Goal: Task Accomplishment & Management: Complete application form

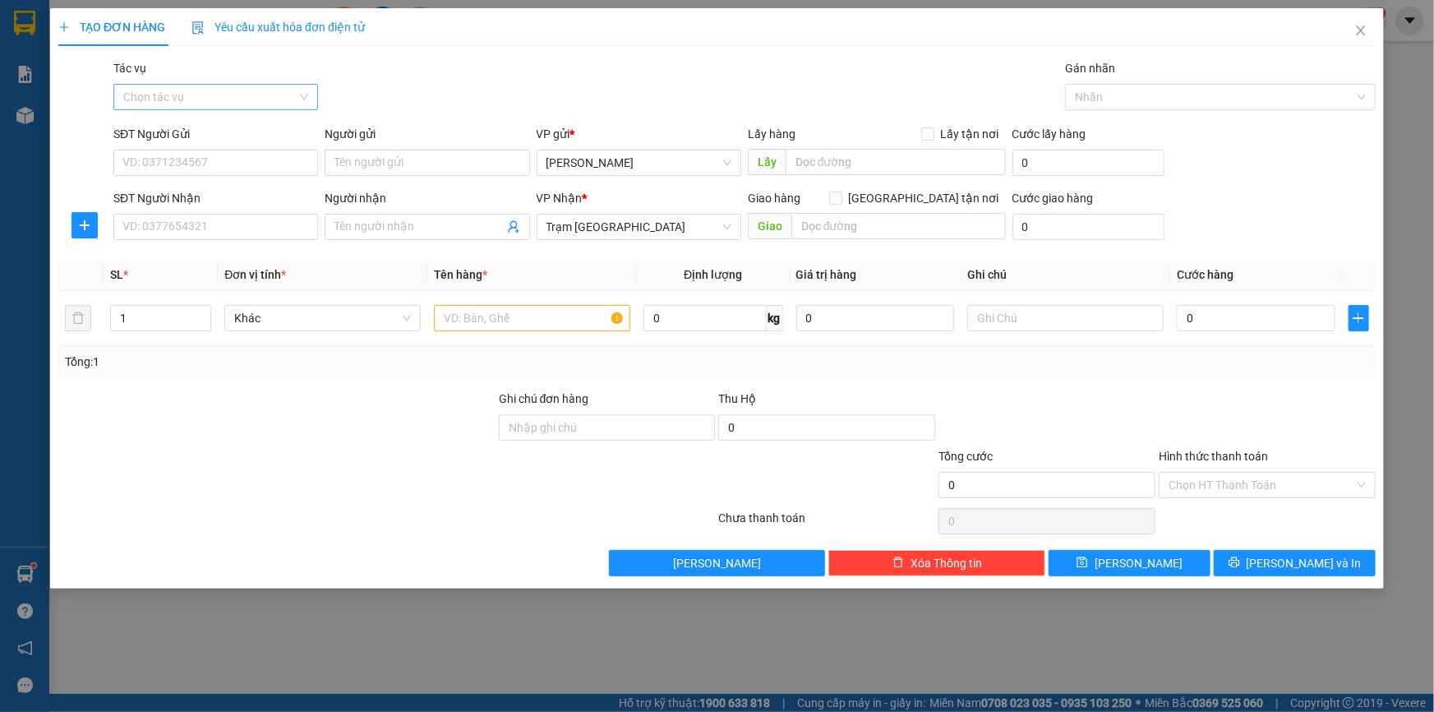
click at [248, 99] on input "Tác vụ" at bounding box center [209, 97] width 173 height 25
click at [429, 96] on div "Tác vụ Chọn tác vụ Gán nhãn Nhãn" at bounding box center [744, 88] width 1269 height 58
click at [246, 164] on input "SĐT Người Gửi" at bounding box center [215, 163] width 205 height 26
click at [454, 74] on div "Tác vụ Chọn tác vụ Gán nhãn Nhãn" at bounding box center [744, 88] width 1269 height 58
click at [202, 99] on input "Tác vụ" at bounding box center [209, 97] width 173 height 25
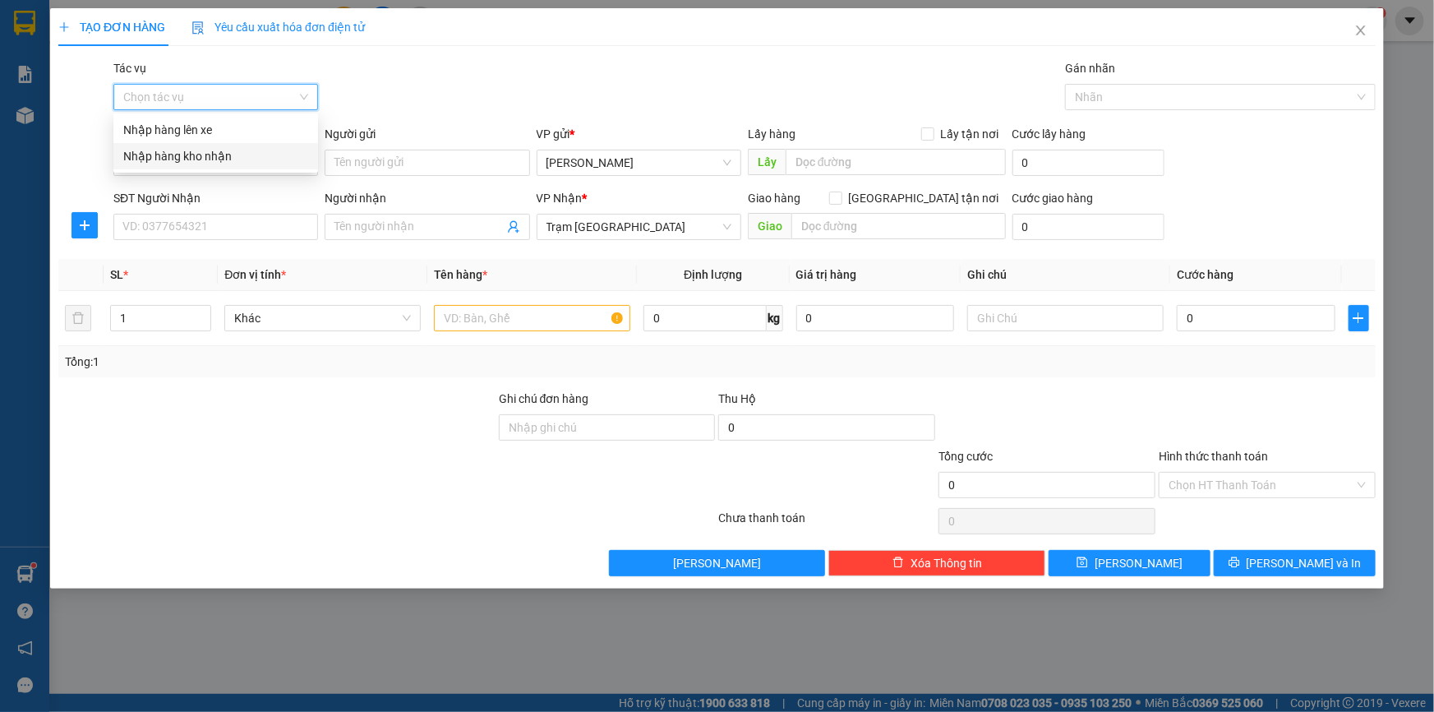
click at [196, 158] on div "Nhập hàng kho nhận" at bounding box center [215, 156] width 185 height 18
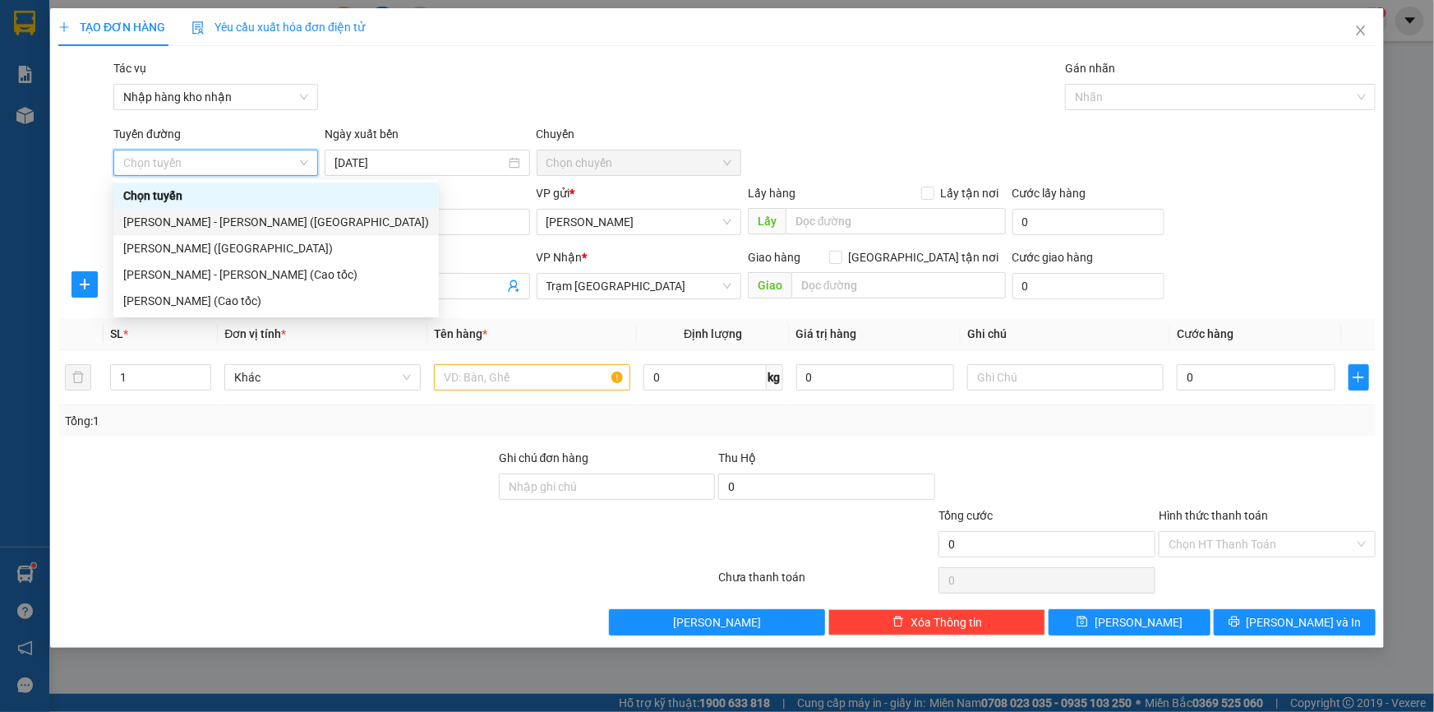
click at [219, 213] on div "Phan Thiết - Hồ Chí Minh (Ghế)" at bounding box center [276, 222] width 306 height 18
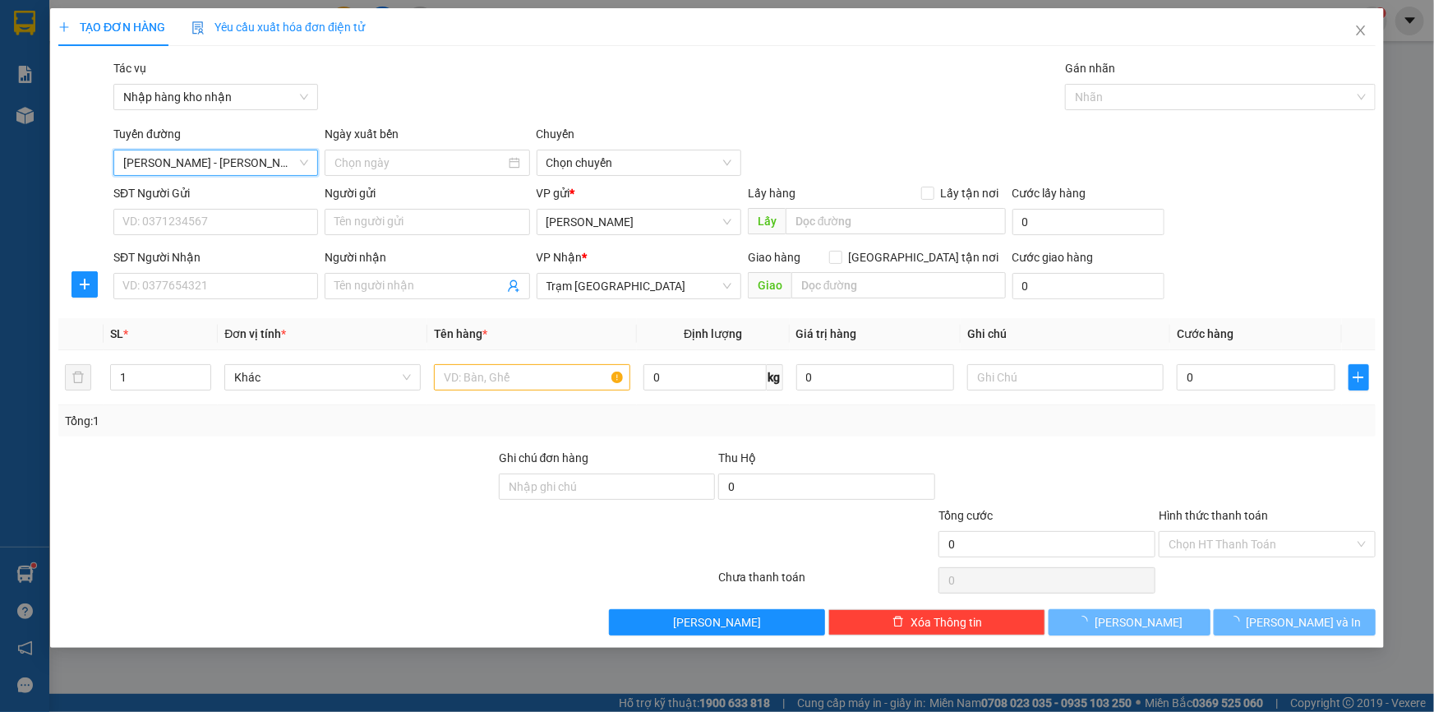
type input "14/08/2025"
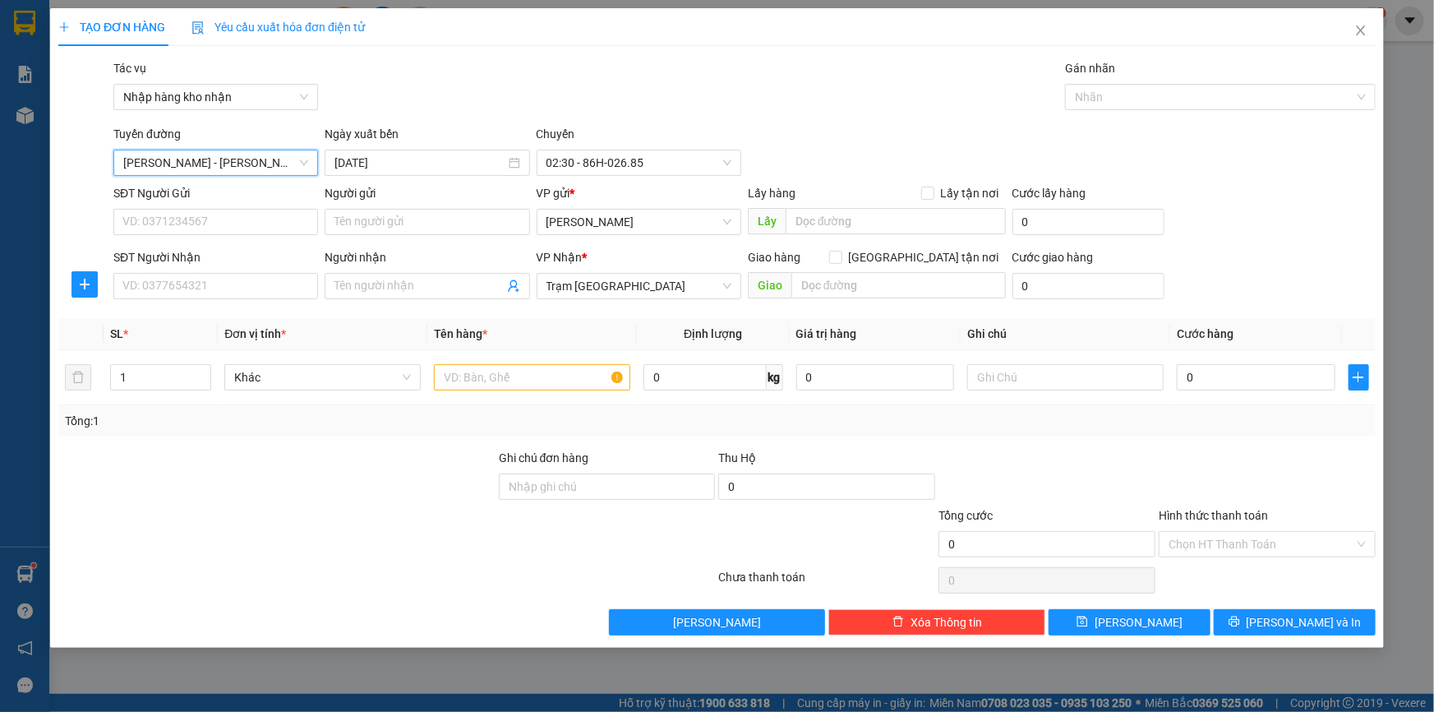
click at [238, 156] on span "Phan Thiết - Hồ Chí Minh (Ghế)" at bounding box center [215, 162] width 185 height 25
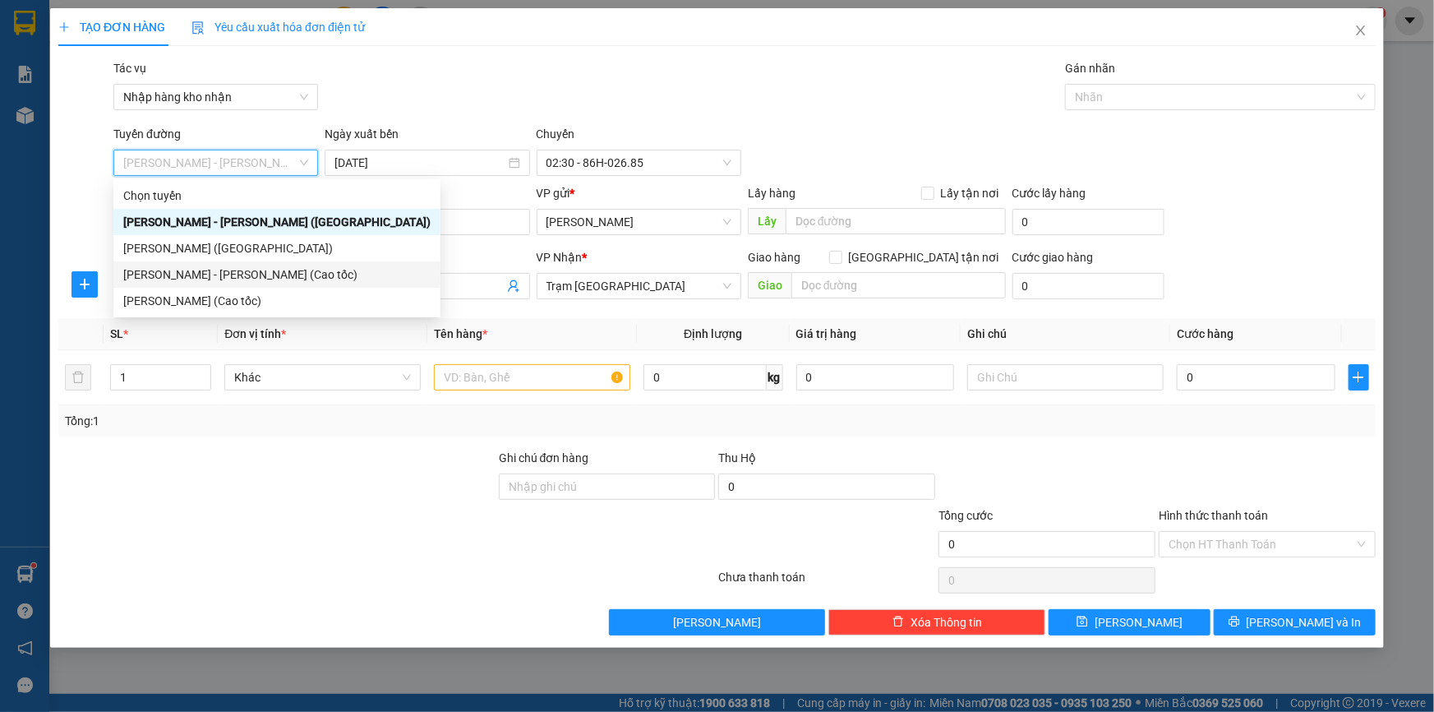
click at [237, 276] on div "Phan Thiết - Hồ Chí Minh (Cao tốc)" at bounding box center [276, 274] width 307 height 18
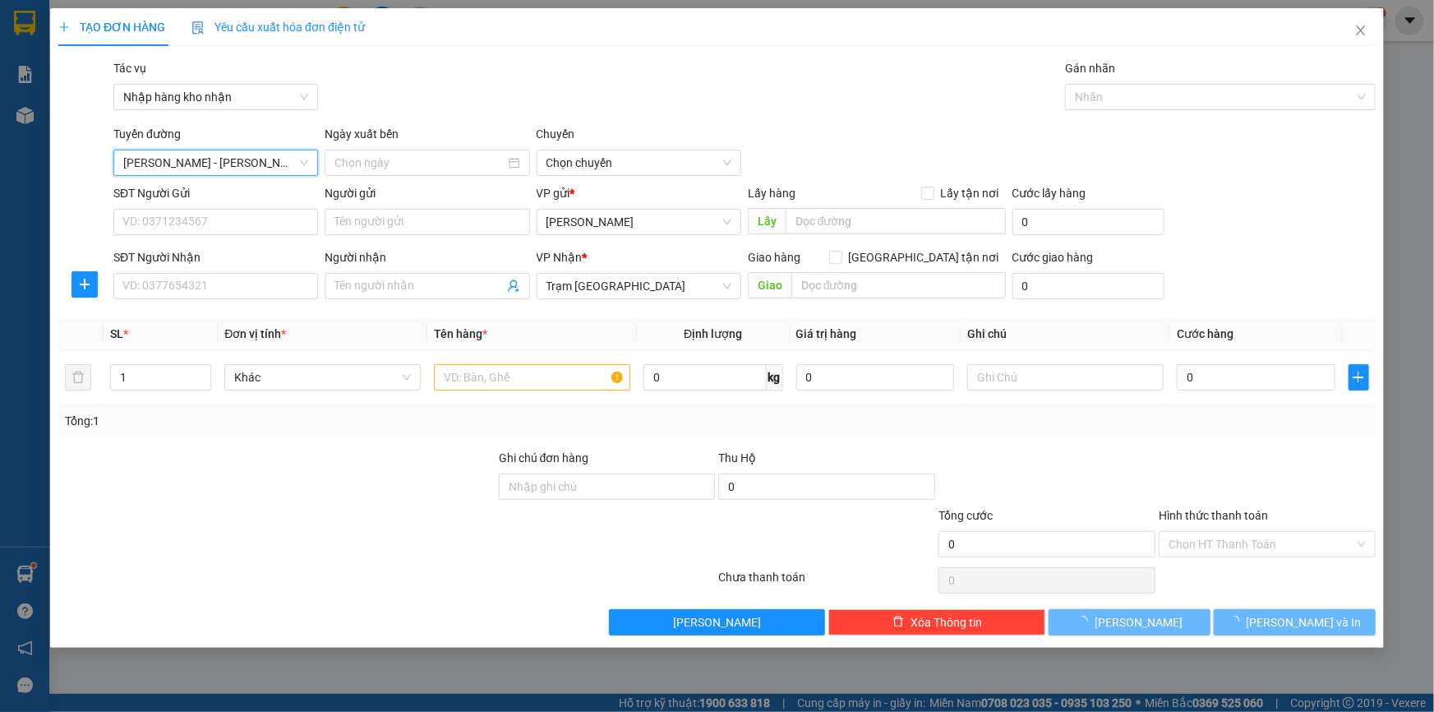
type input "14/08/2025"
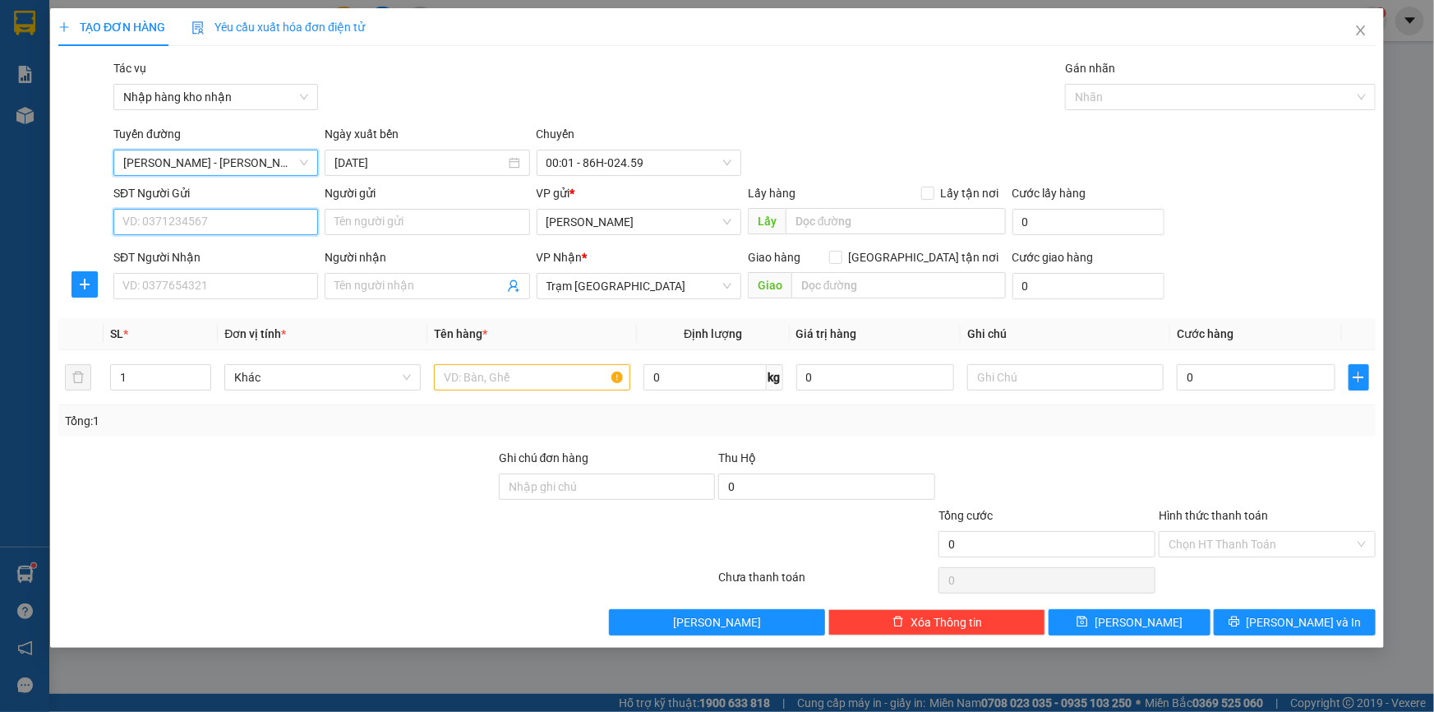
click at [244, 224] on input "SĐT Người Gửi" at bounding box center [215, 222] width 205 height 26
type input "0907874990"
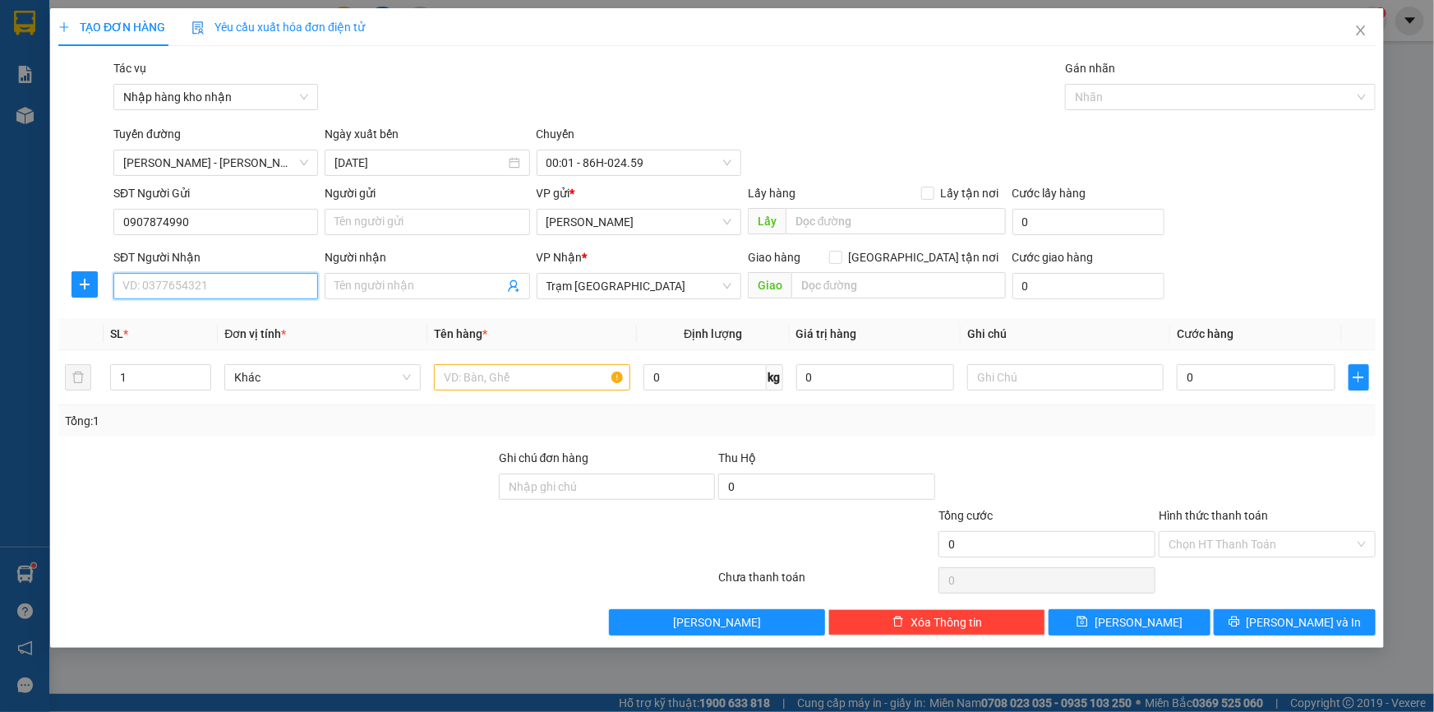
click at [238, 293] on input "SĐT Người Nhận" at bounding box center [215, 286] width 205 height 26
type input "0907680980"
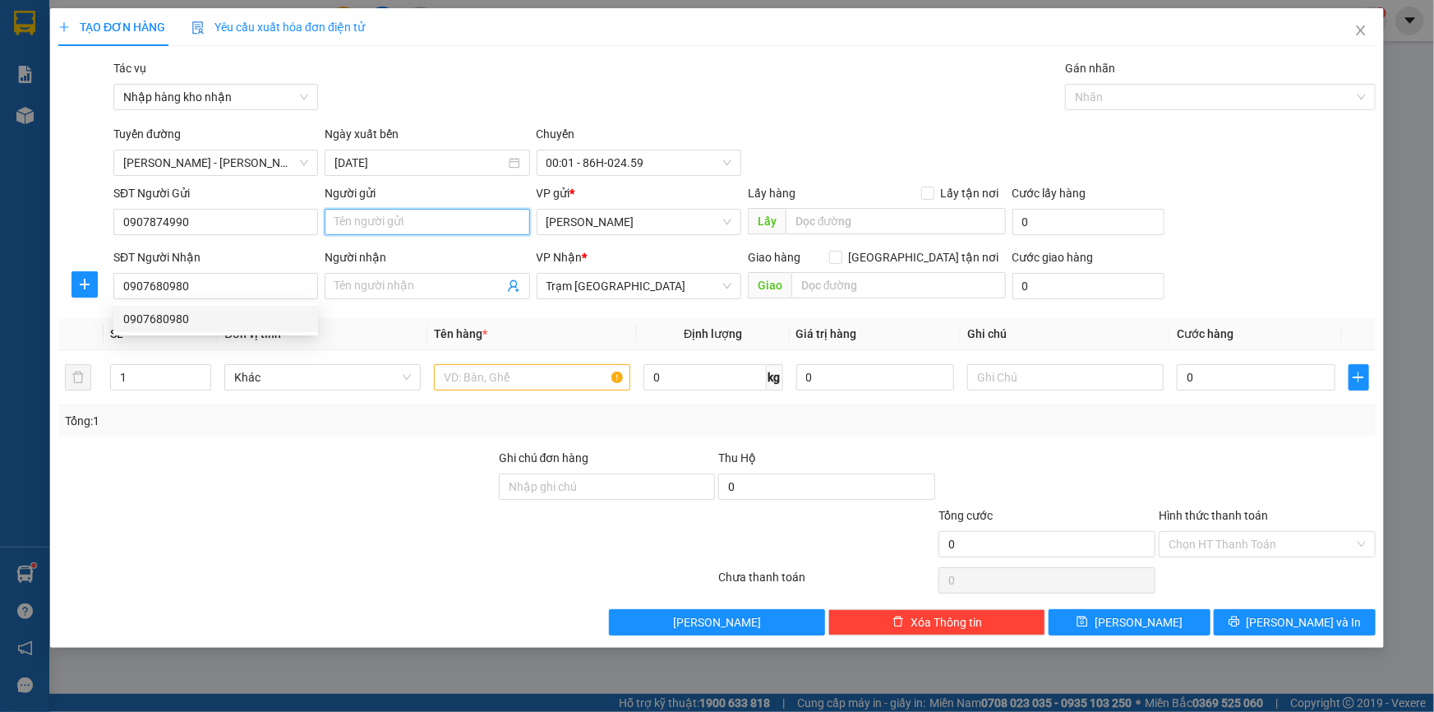
click at [414, 224] on input "Người gửi" at bounding box center [427, 222] width 205 height 26
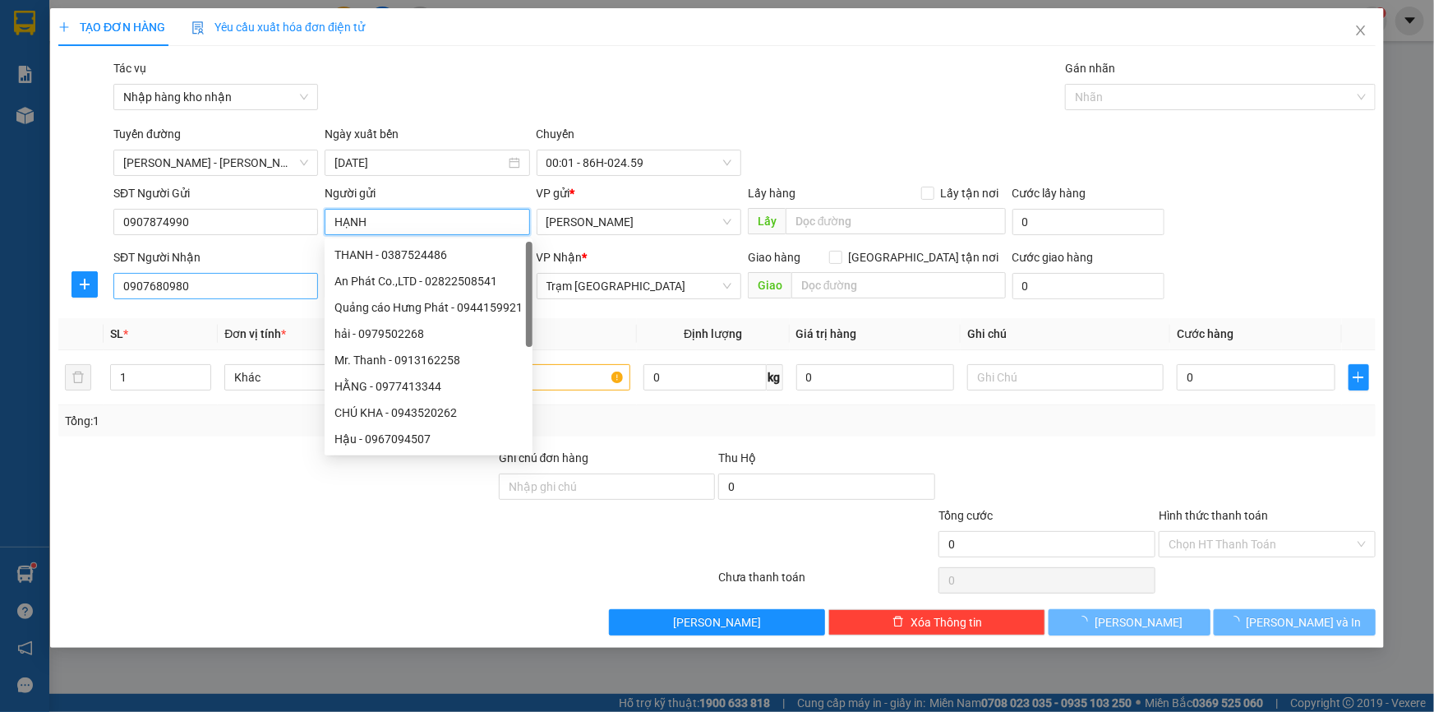
type input "HẠNH"
click at [288, 285] on input "0907680980" at bounding box center [215, 286] width 205 height 26
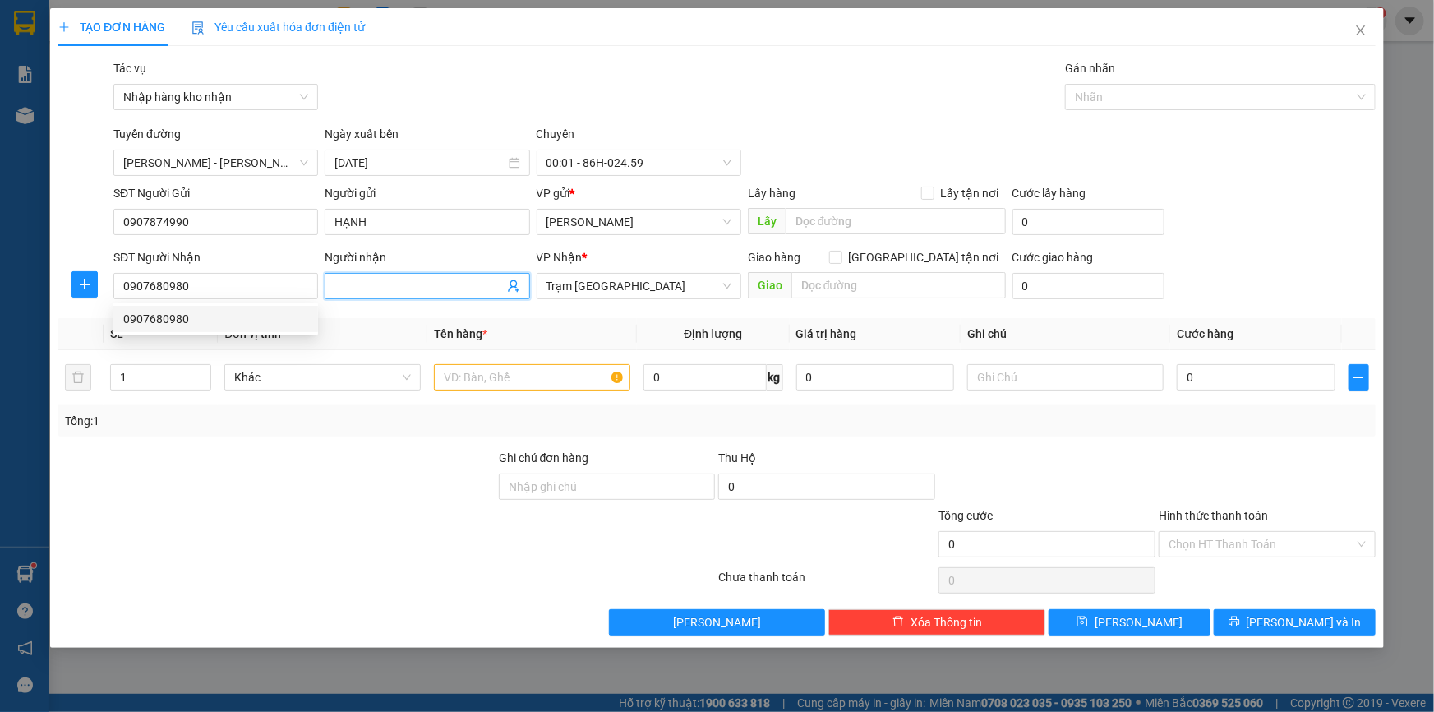
click at [369, 290] on input "Người nhận" at bounding box center [418, 286] width 168 height 18
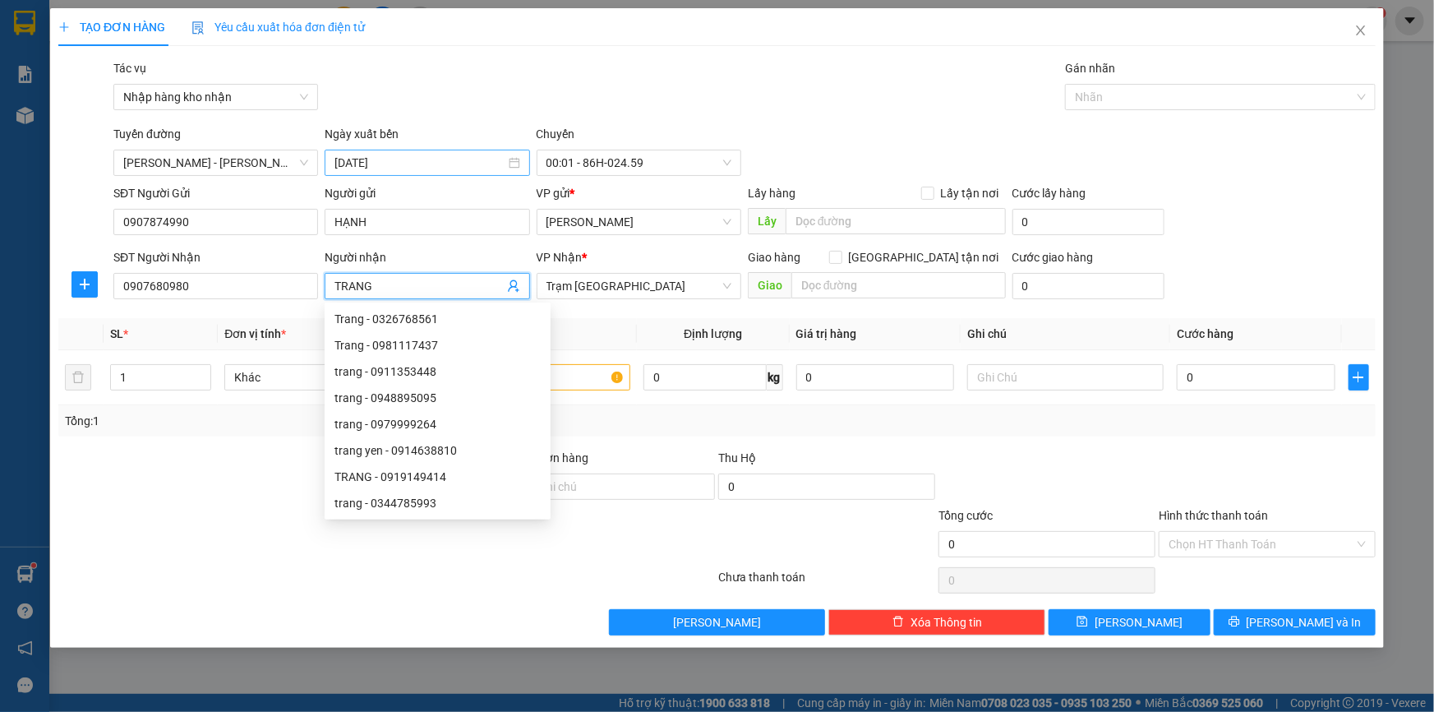
type input "TRANG"
click at [474, 161] on input "14/08/2025" at bounding box center [419, 163] width 170 height 18
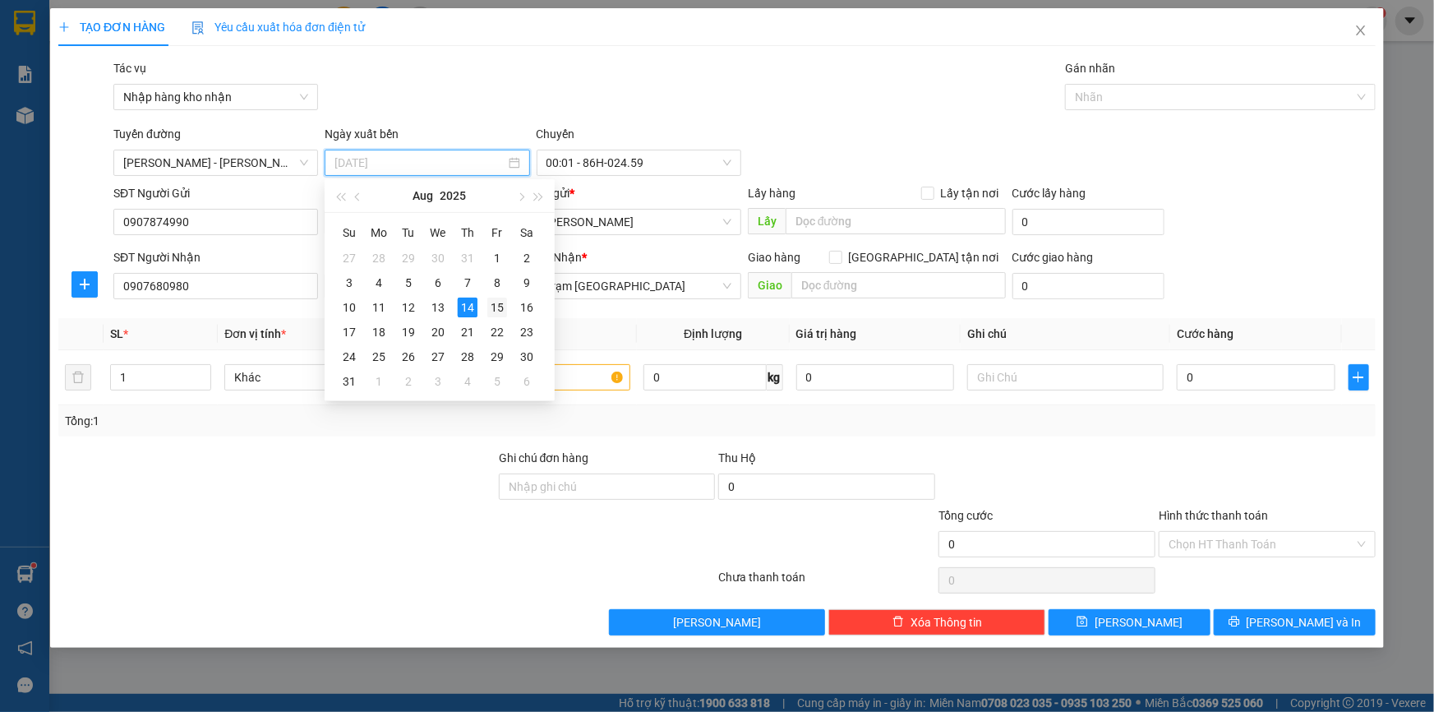
click at [501, 311] on div "15" at bounding box center [497, 308] width 20 height 20
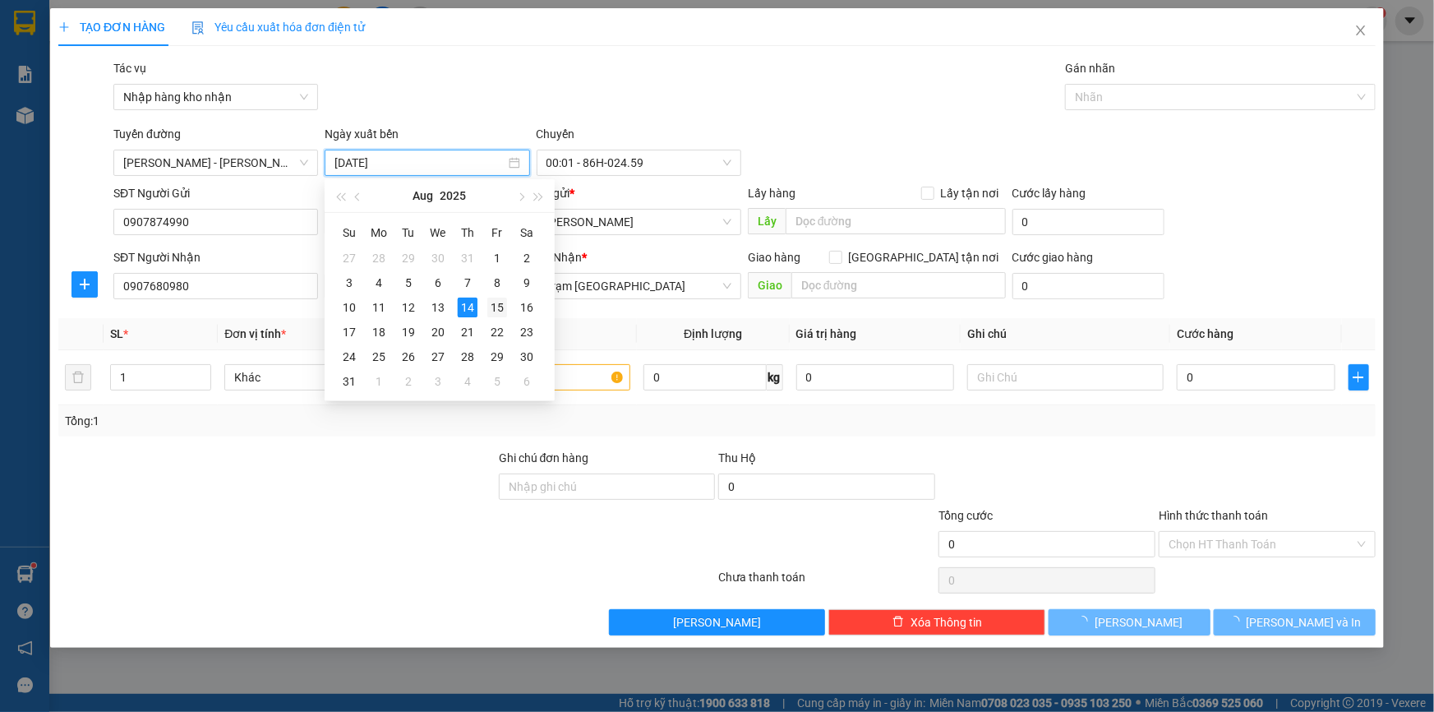
type input "15/08/2025"
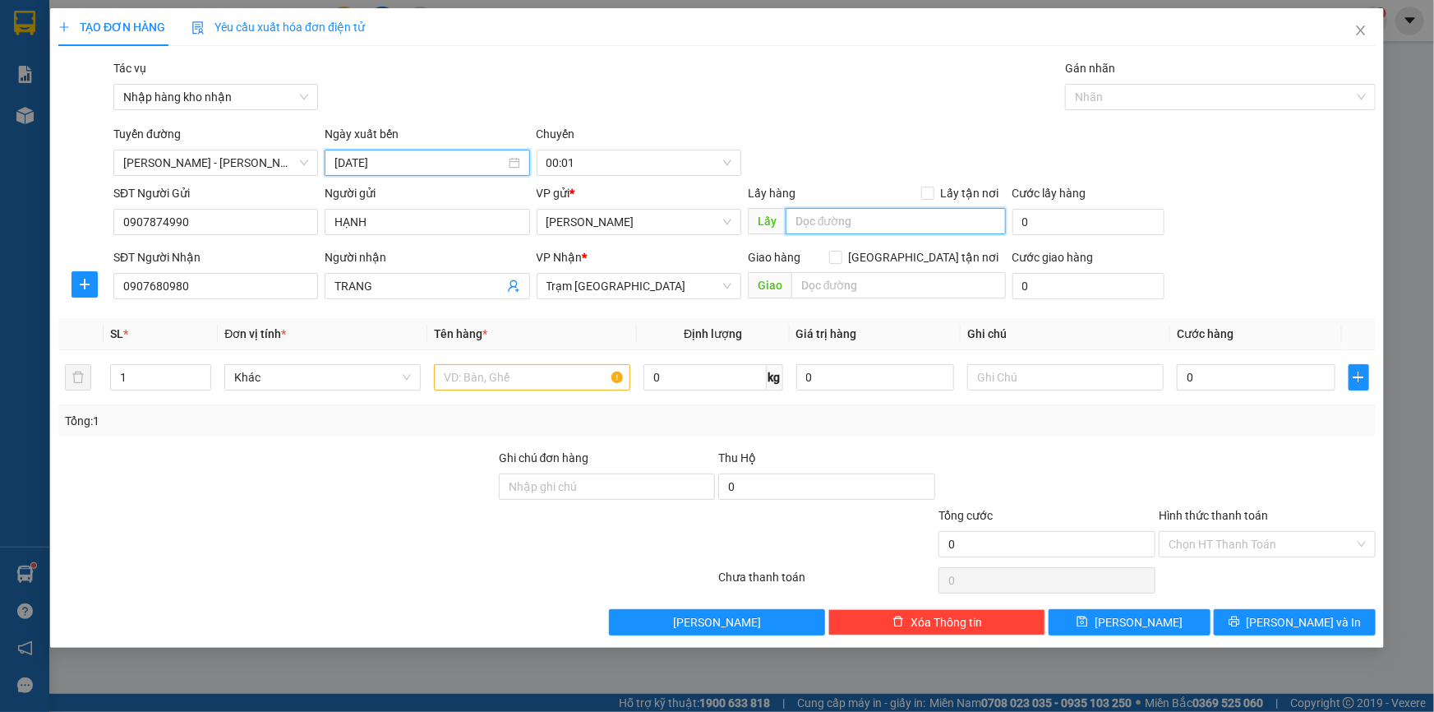
click at [832, 222] on input "text" at bounding box center [896, 221] width 220 height 26
click at [485, 377] on input "text" at bounding box center [532, 377] width 196 height 26
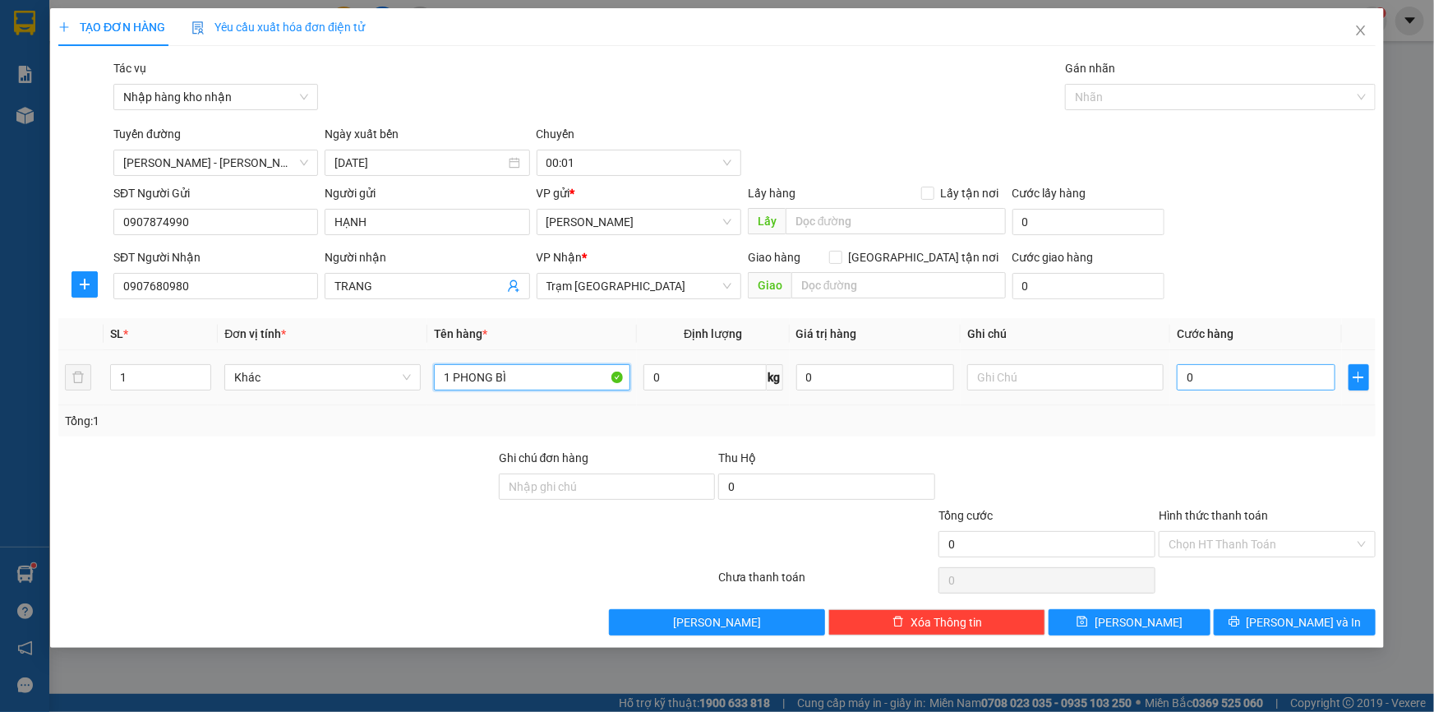
type input "1 PHONG BÌ"
click at [1203, 378] on input "0" at bounding box center [1256, 377] width 159 height 26
type input "3"
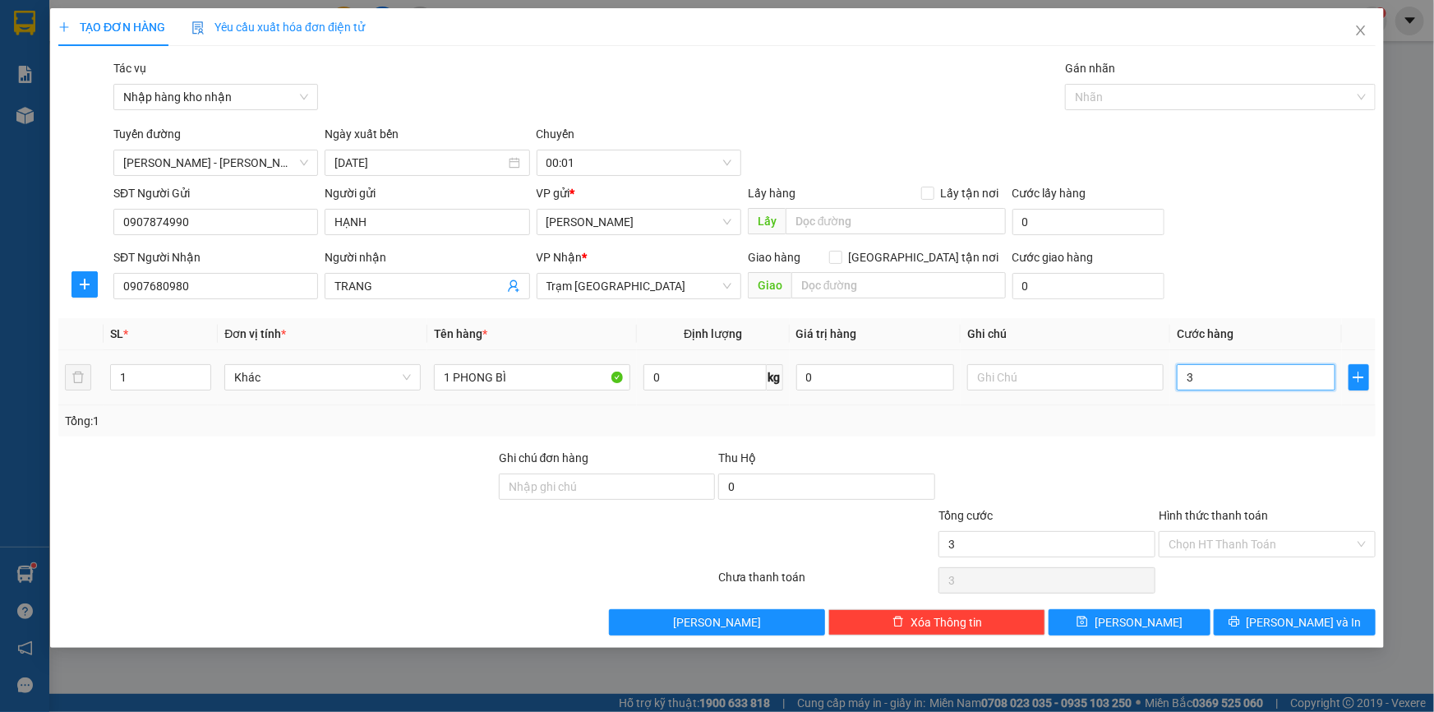
type input "30"
type input "300"
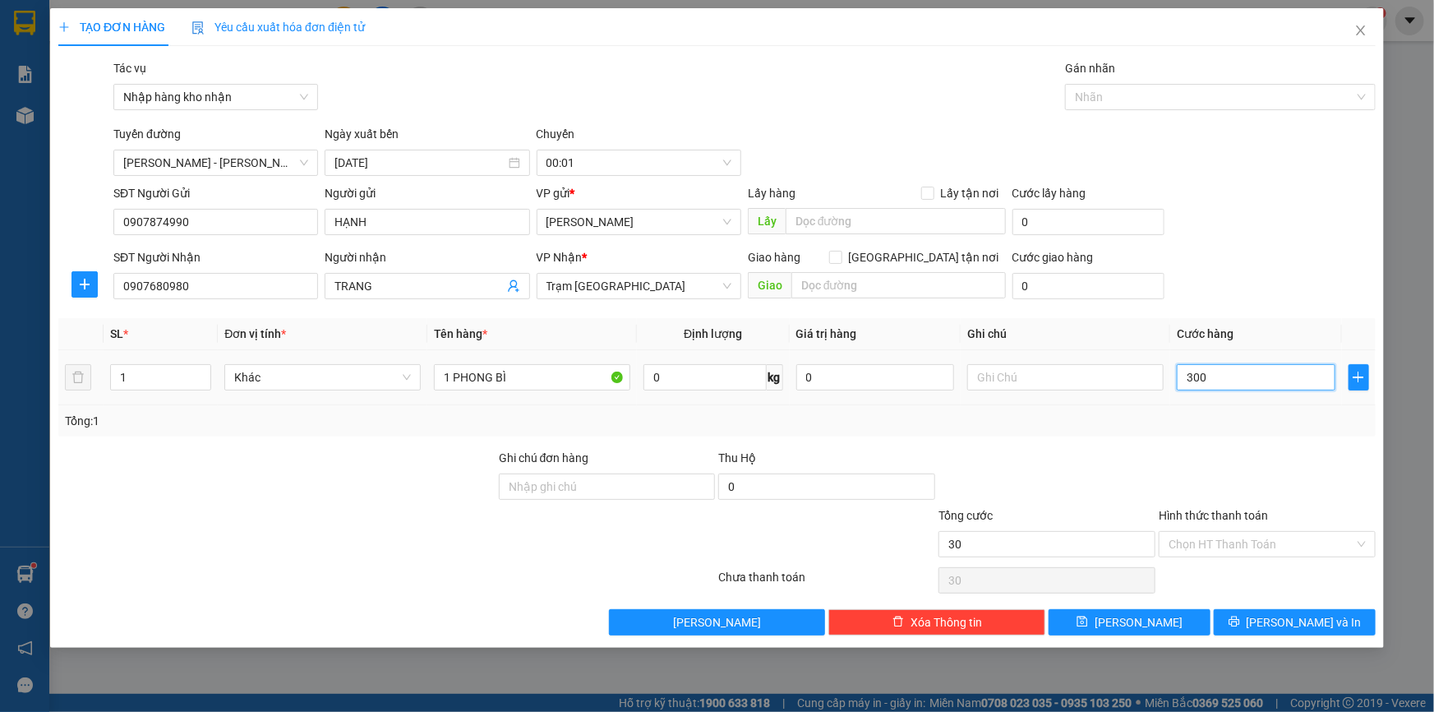
type input "300"
type input "3.000"
type input "30.000"
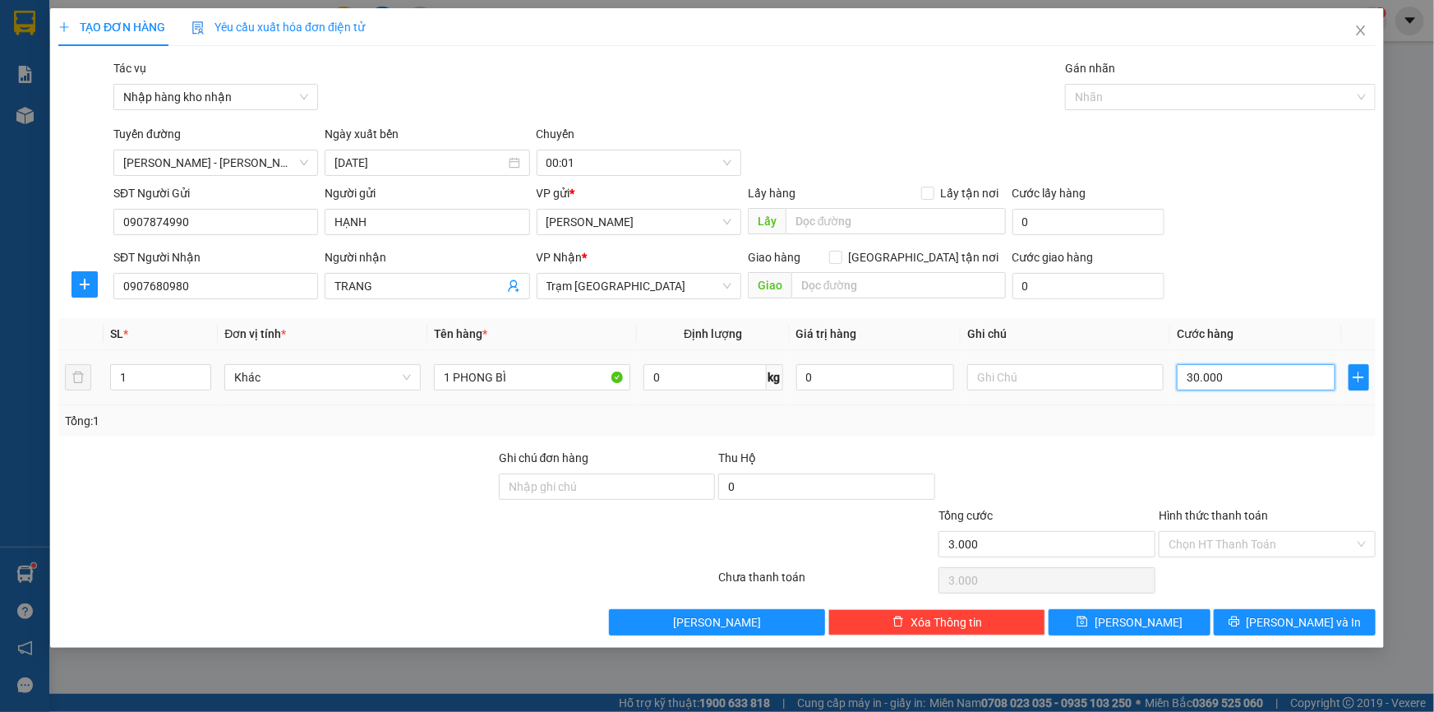
type input "30.000"
click at [1150, 621] on button "Lưu" at bounding box center [1130, 622] width 162 height 26
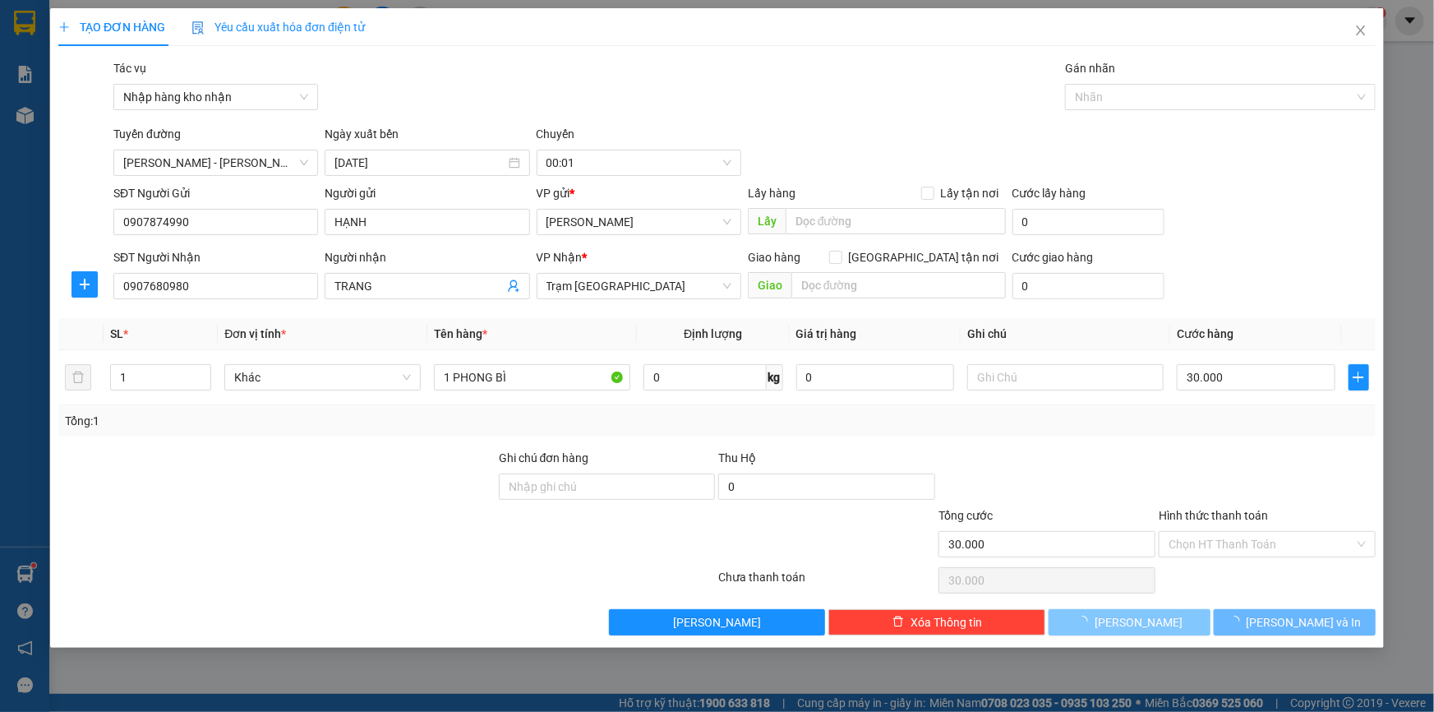
type input "0"
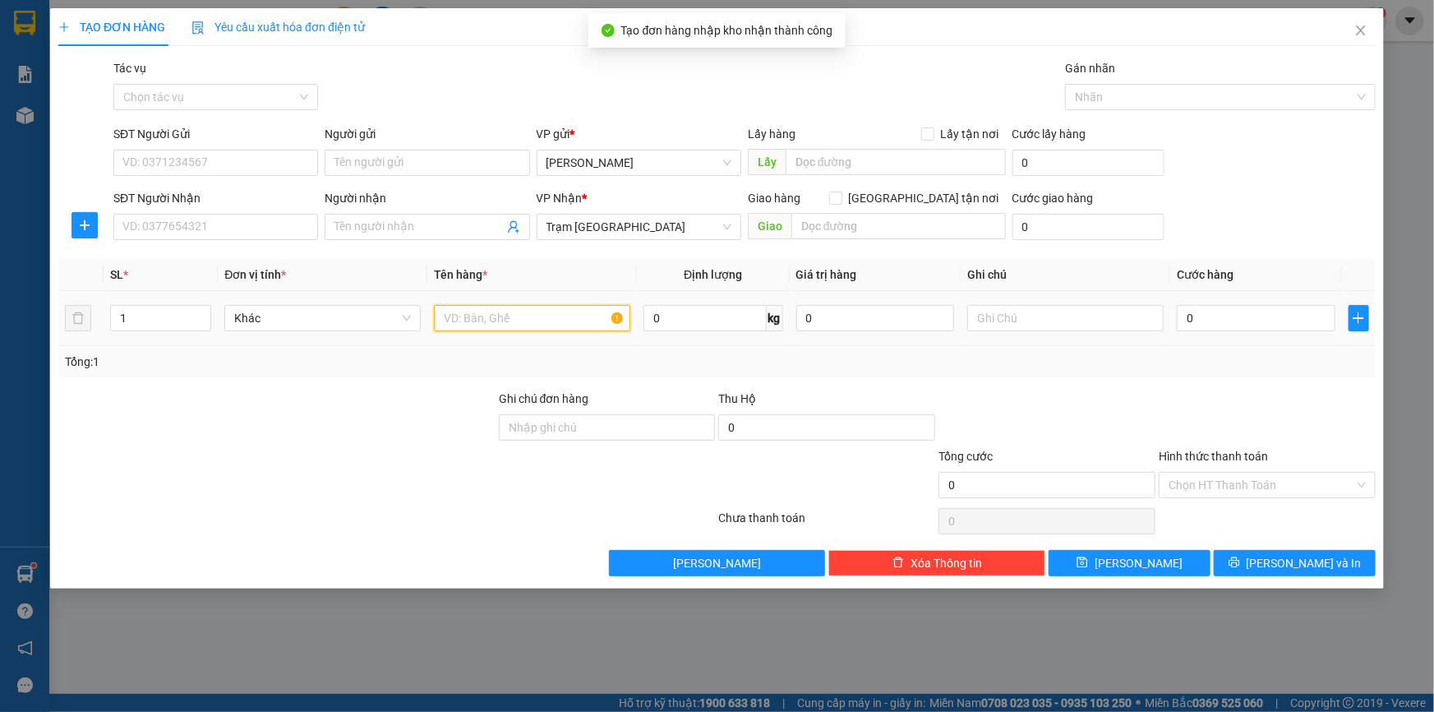
click at [584, 314] on input "text" at bounding box center [532, 318] width 196 height 26
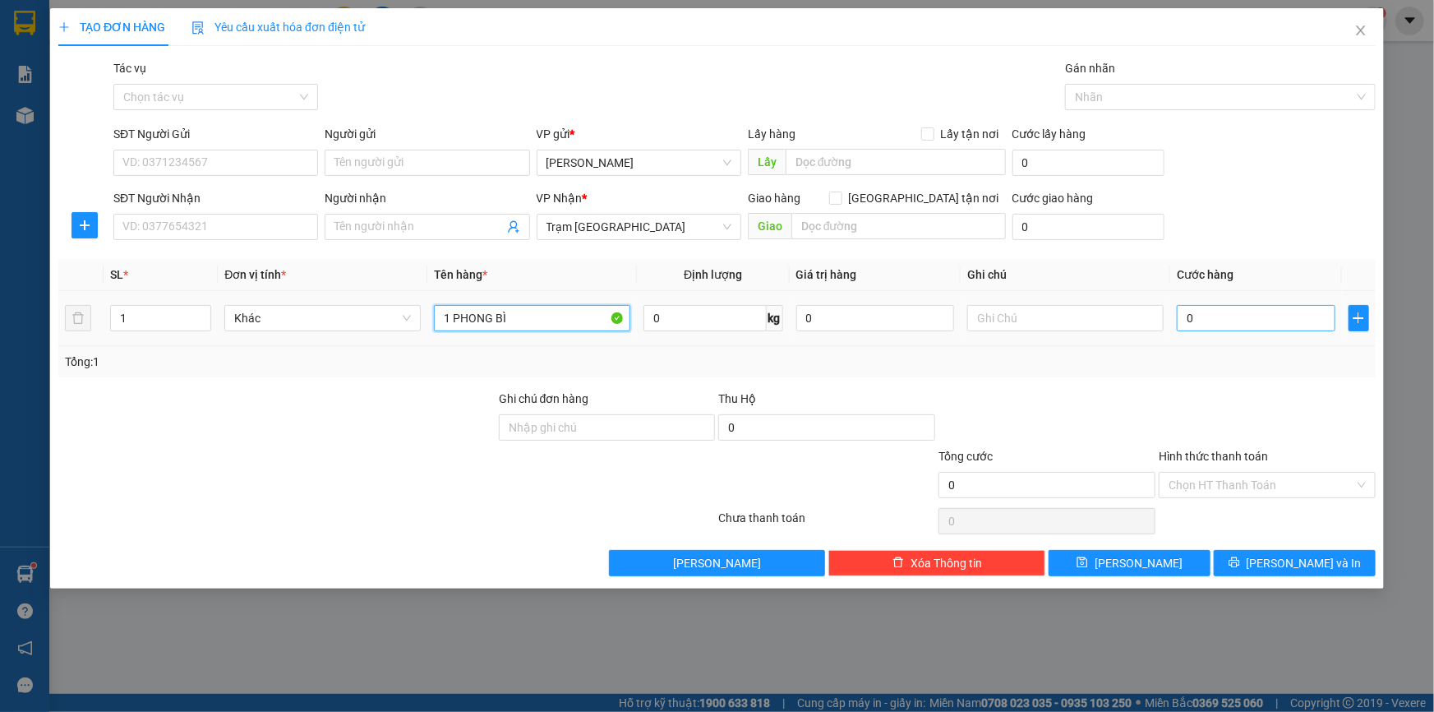
type input "1 PHONG BÌ"
click at [1237, 313] on input "0" at bounding box center [1256, 318] width 159 height 26
type input "3"
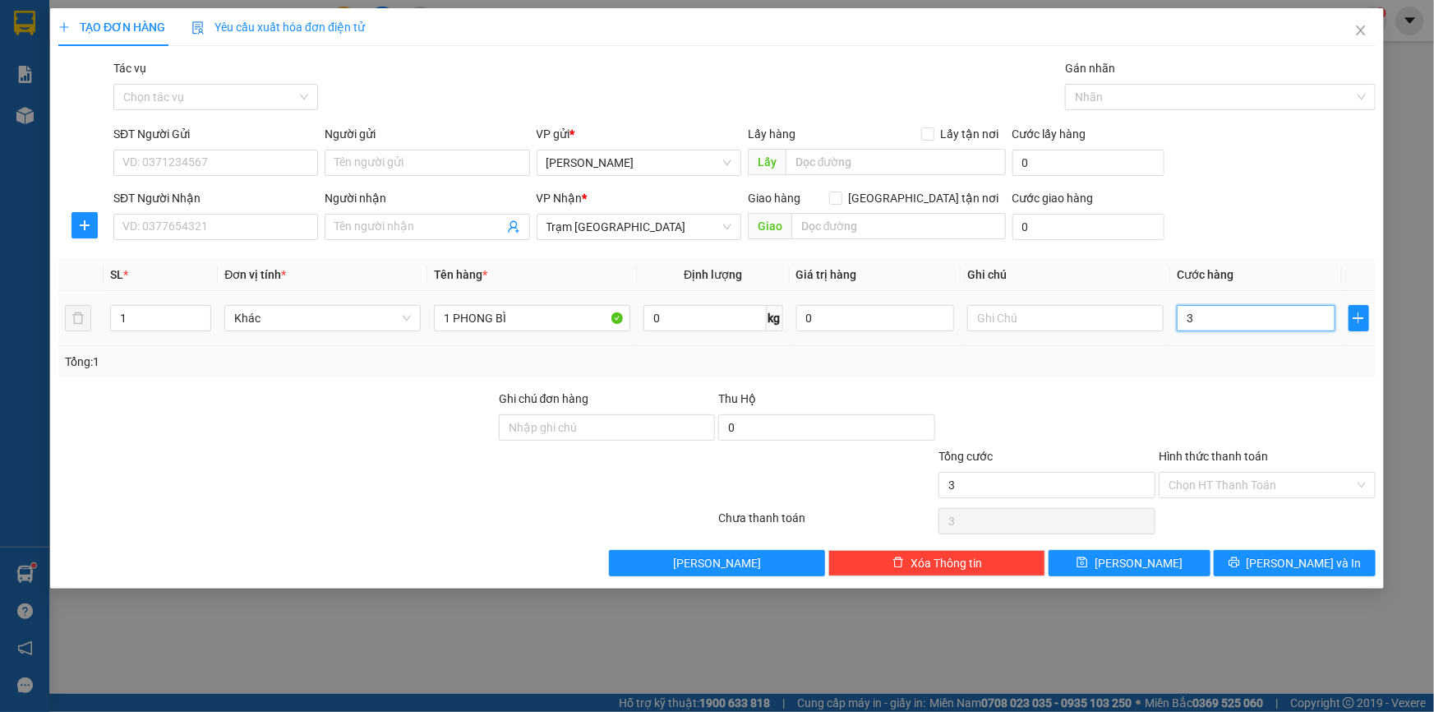
type input "30"
type input "300"
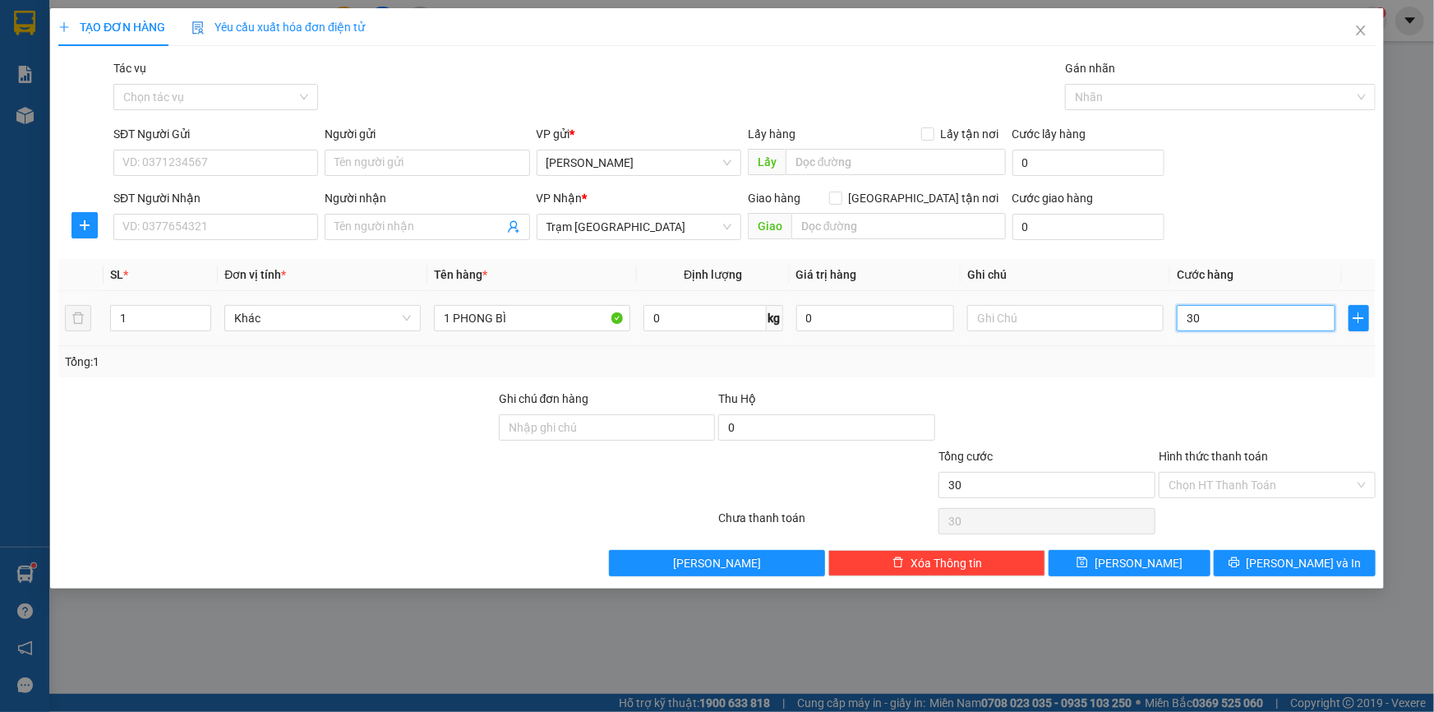
type input "300"
type input "3.000"
type input "30.000"
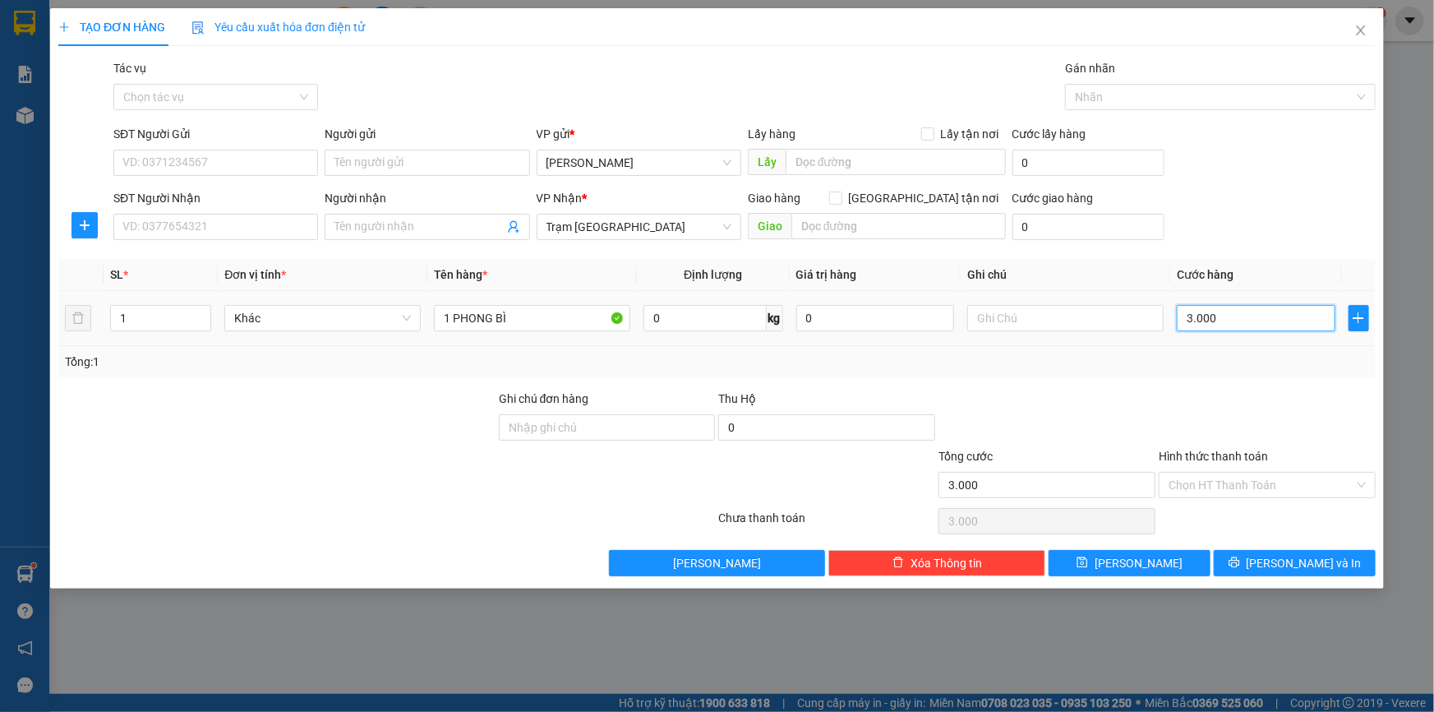
type input "30.000"
click at [1181, 563] on button "Lưu" at bounding box center [1130, 563] width 162 height 26
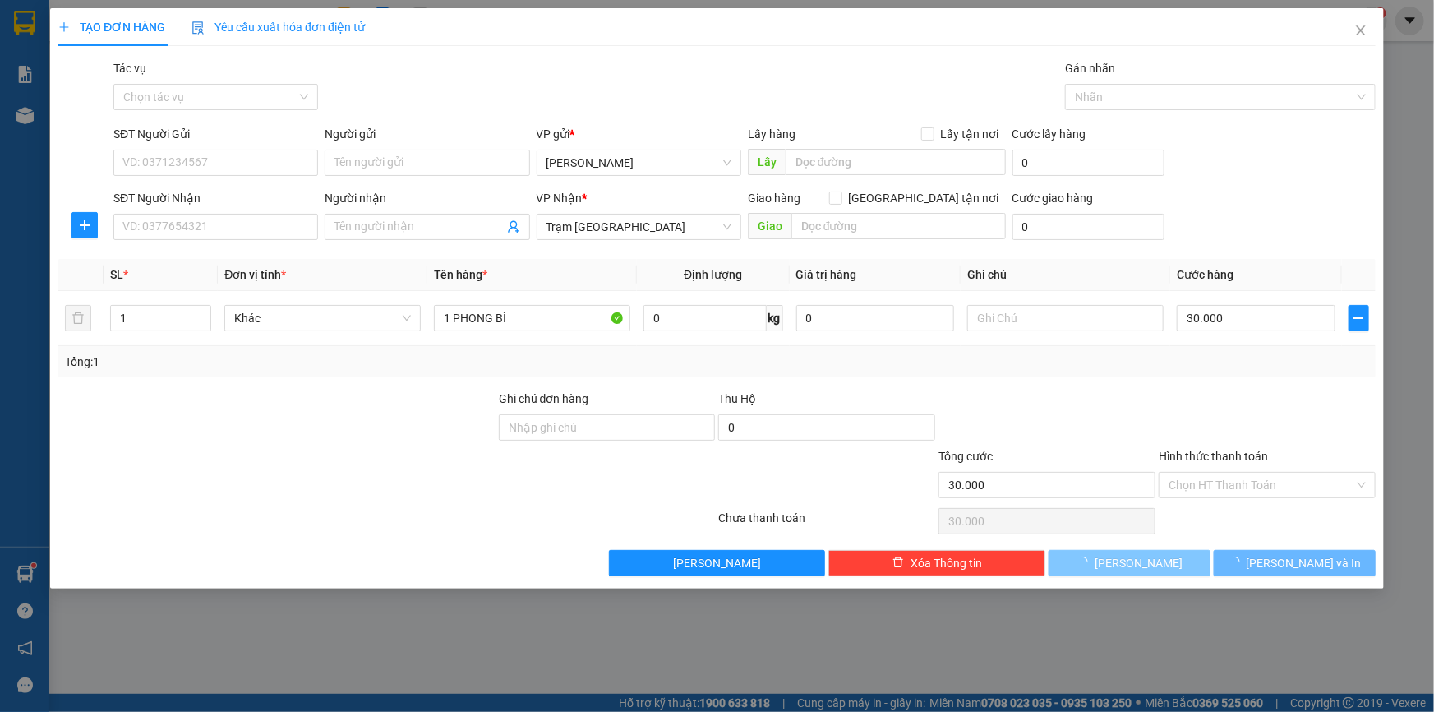
type input "0"
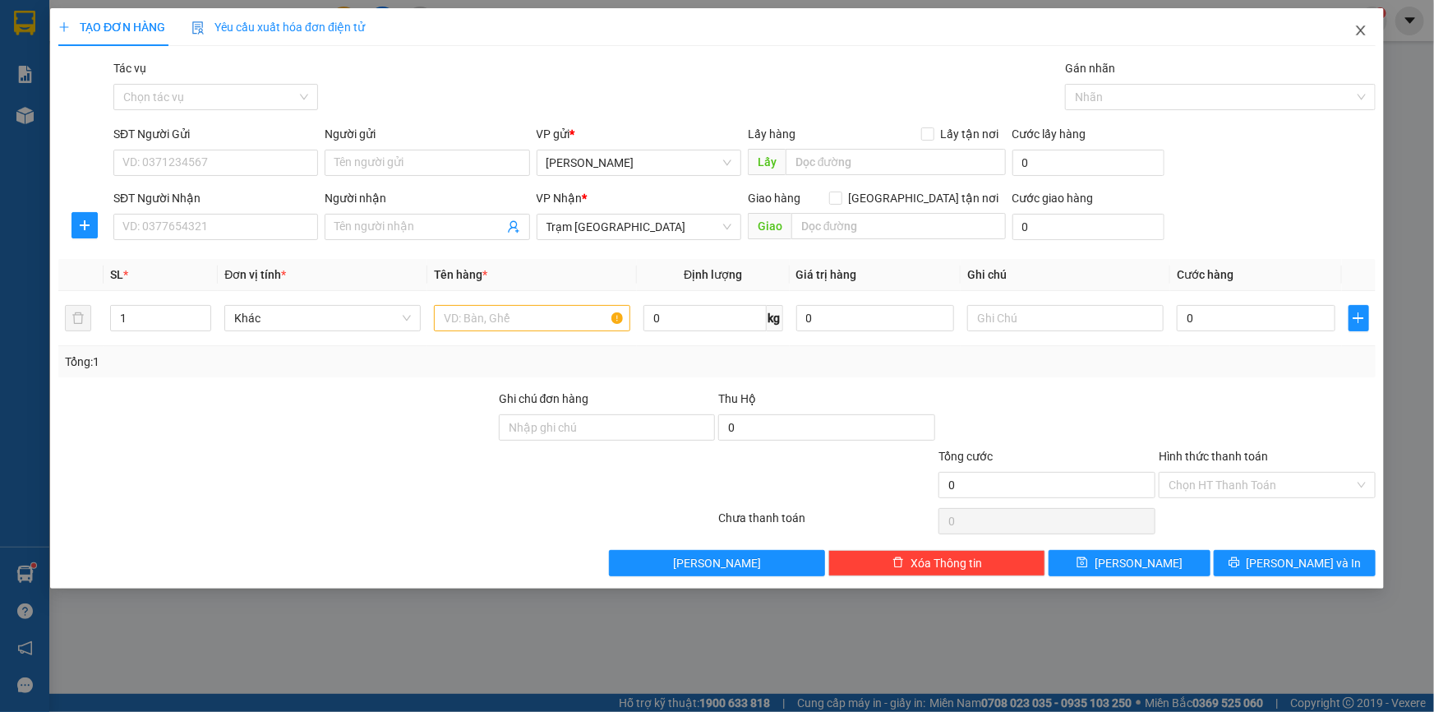
click at [1360, 32] on icon "close" at bounding box center [1360, 30] width 9 height 10
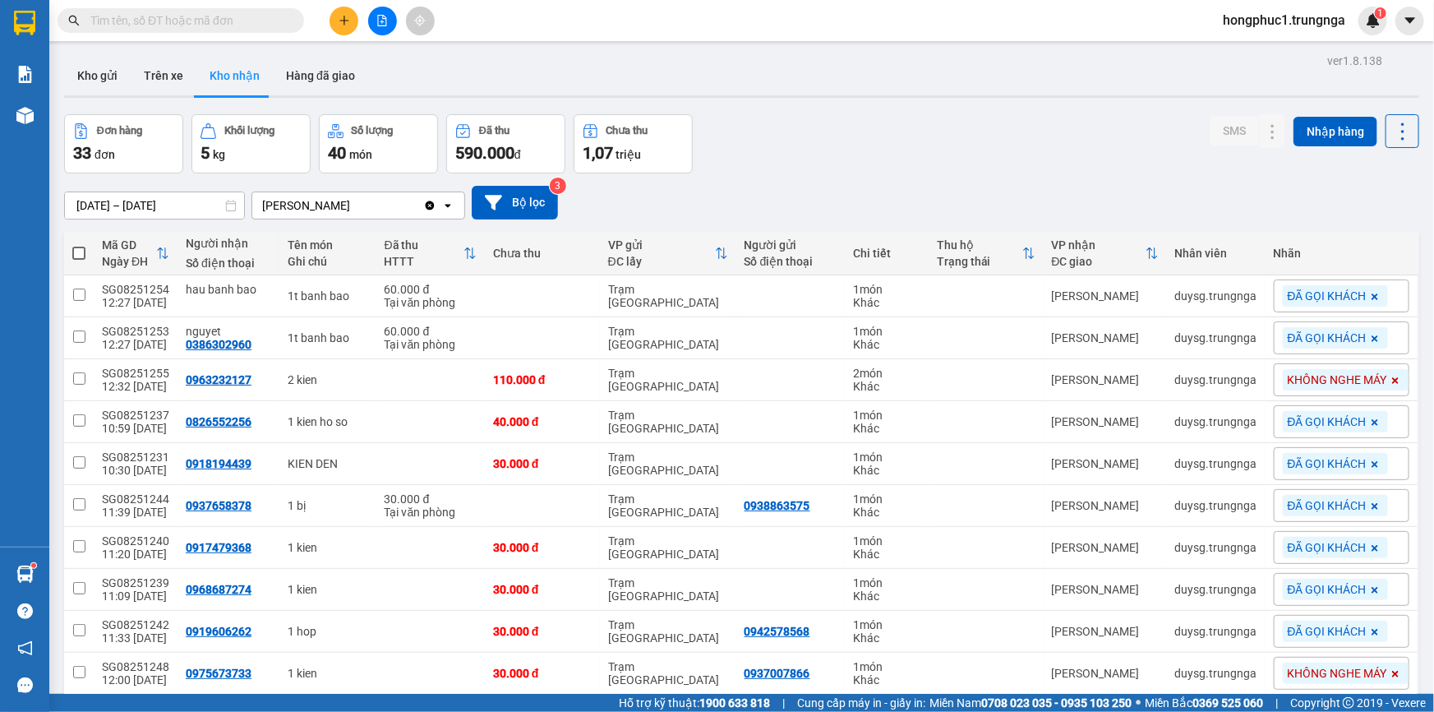
click at [861, 145] on div "Đơn hàng 33 đơn Khối lượng 5 kg Số lượng 40 món Đã thu 590.000 đ Chưa thu 1,07 …" at bounding box center [741, 143] width 1355 height 59
click at [912, 162] on div "Đơn hàng 33 đơn Khối lượng 5 kg Số lượng 40 món Đã thu 590.000 đ Chưa thu 1,07 …" at bounding box center [741, 143] width 1355 height 59
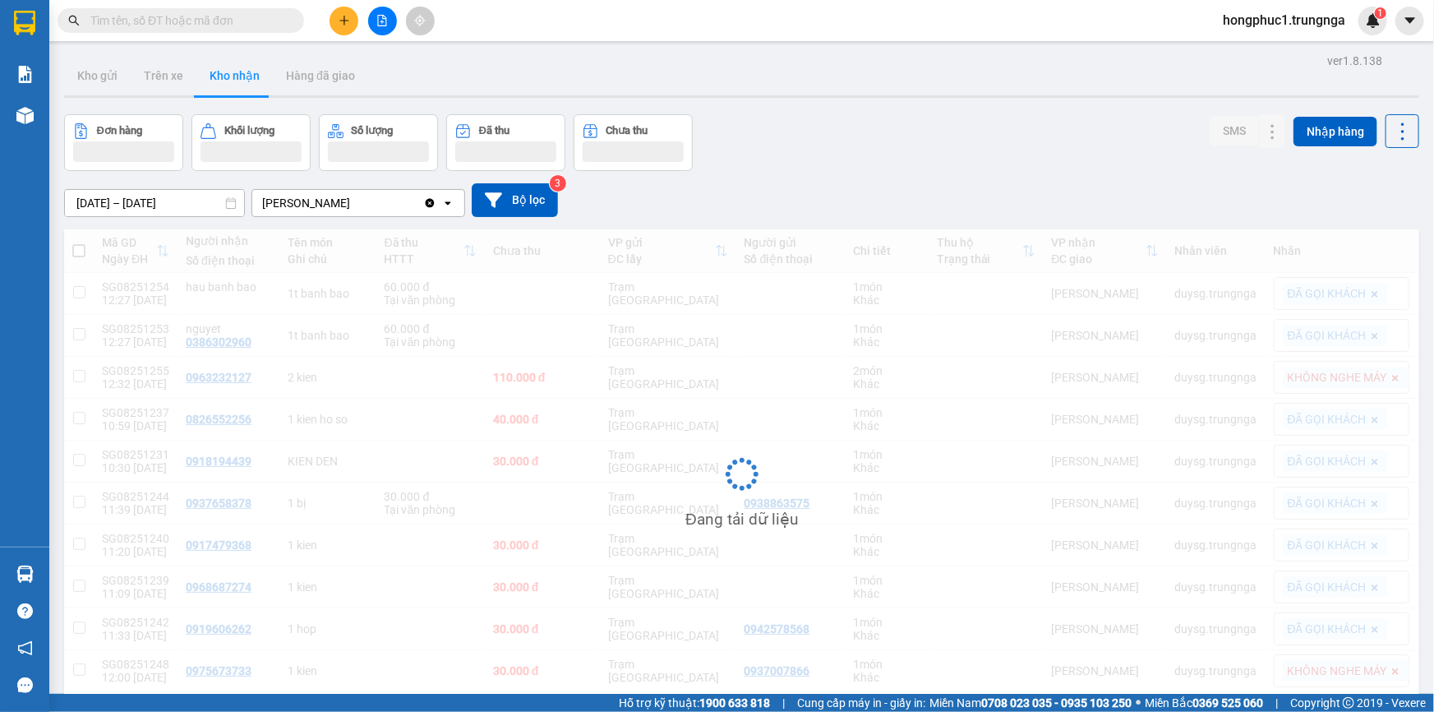
scroll to position [75, 0]
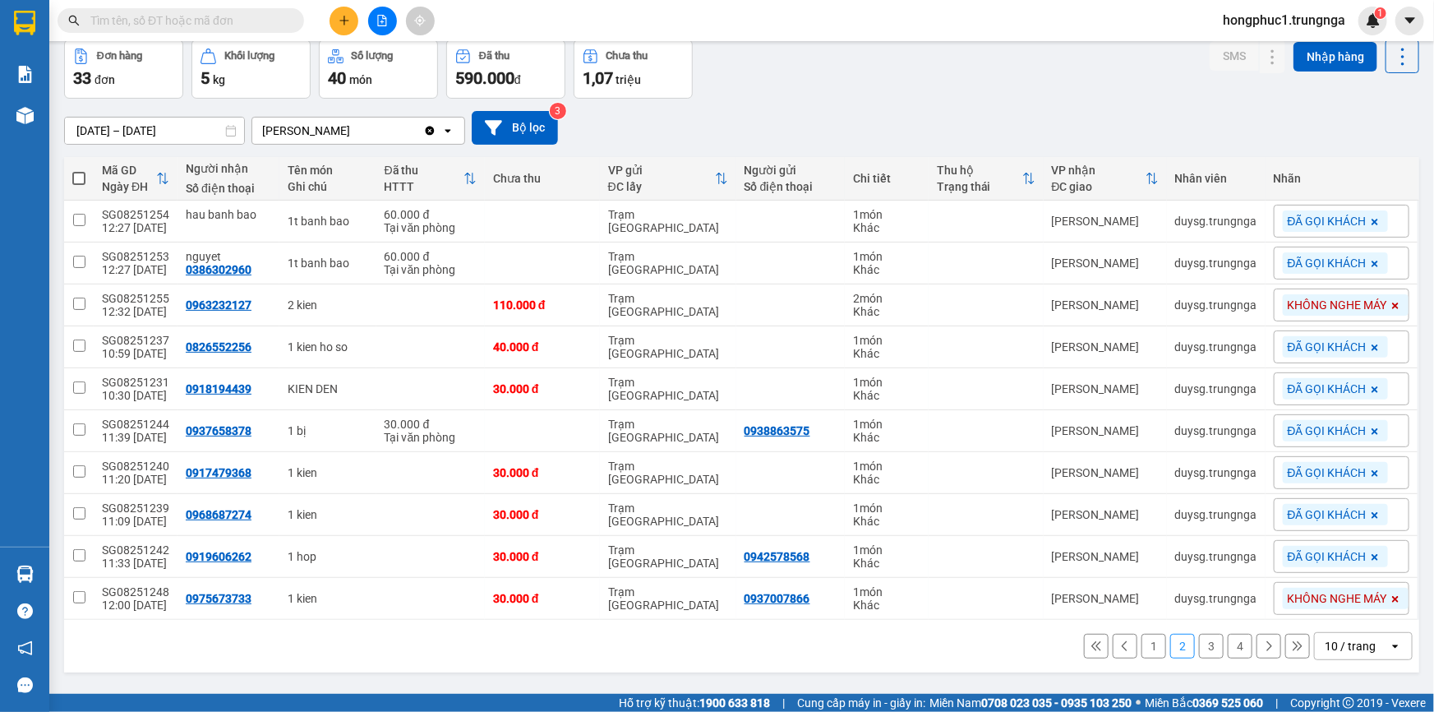
click at [1084, 653] on button at bounding box center [1096, 646] width 25 height 25
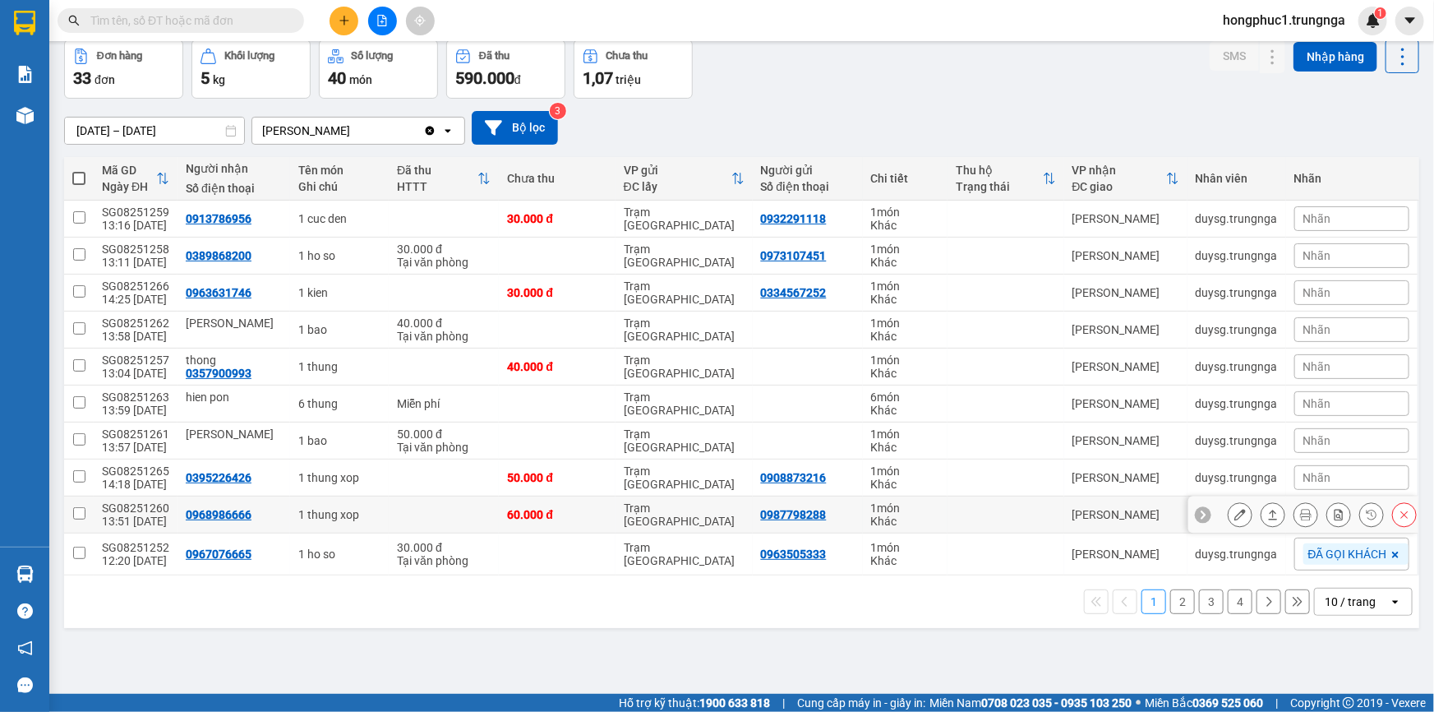
click at [1197, 515] on icon at bounding box center [1203, 515] width 12 height 12
click at [1315, 508] on span "Nhãn" at bounding box center [1317, 514] width 28 height 13
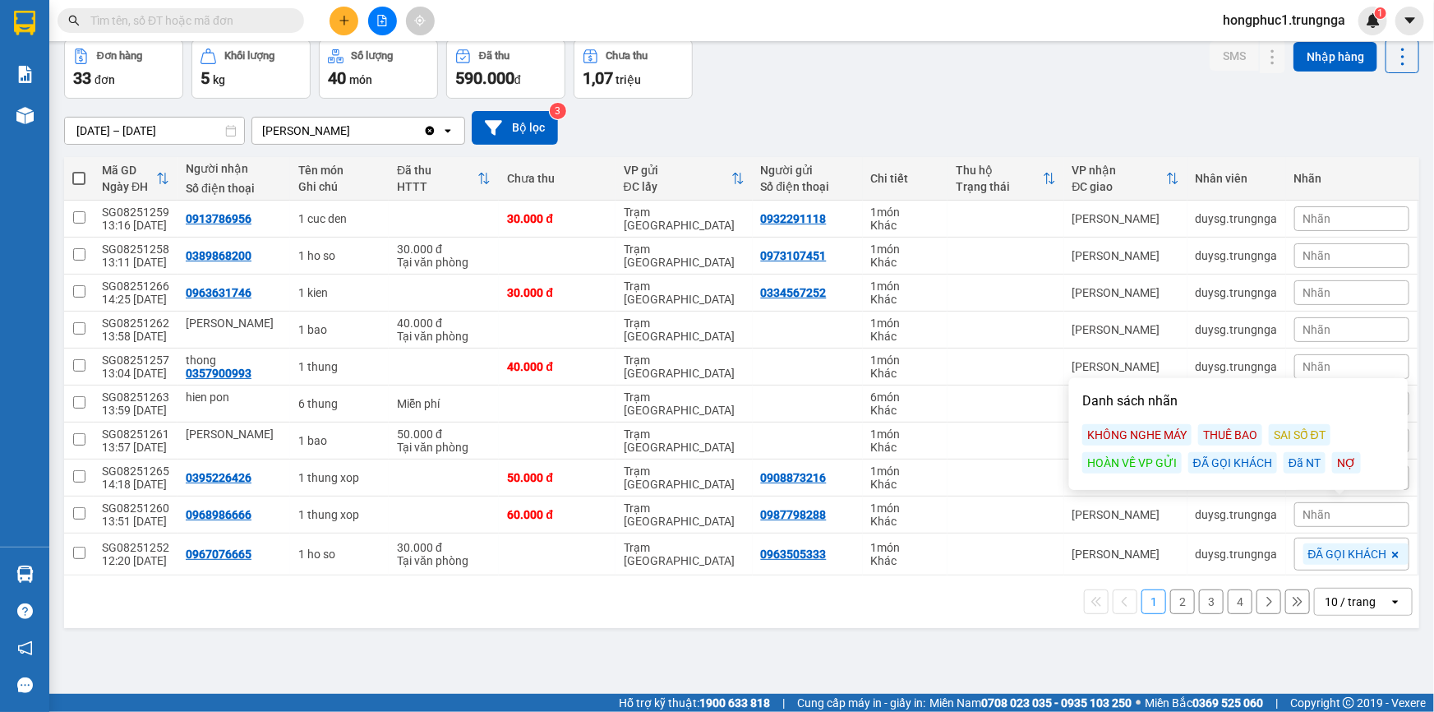
click at [1159, 430] on div "KHÔNG NGHE MÁY" at bounding box center [1136, 434] width 109 height 21
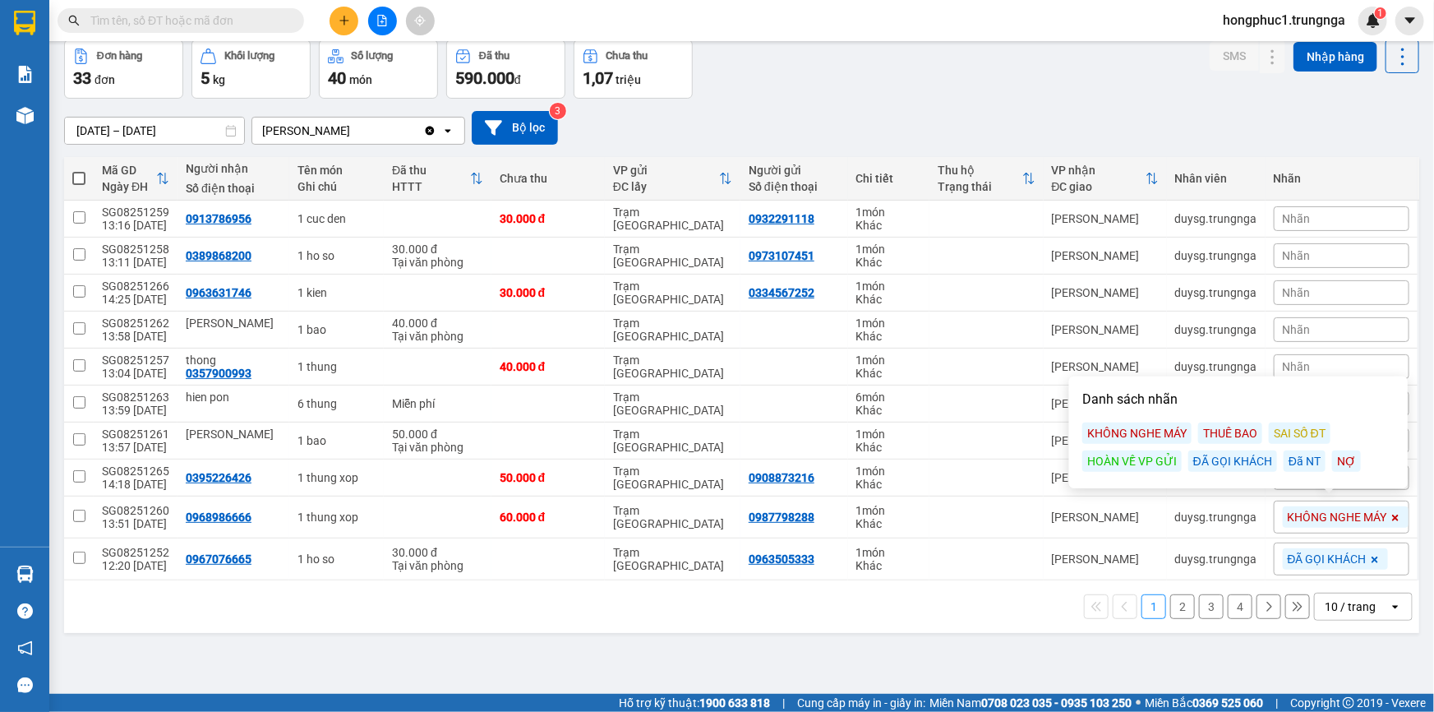
click at [215, 18] on input "text" at bounding box center [187, 21] width 194 height 18
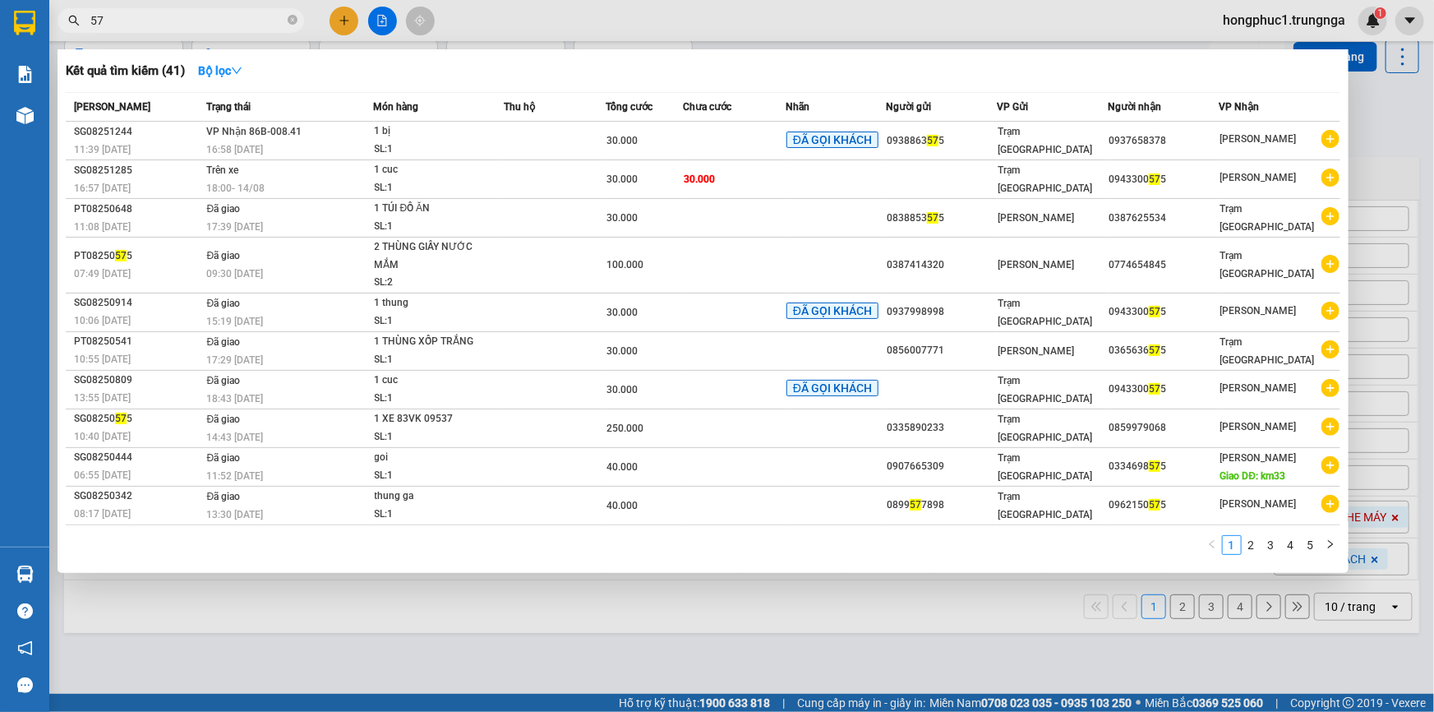
type input "5"
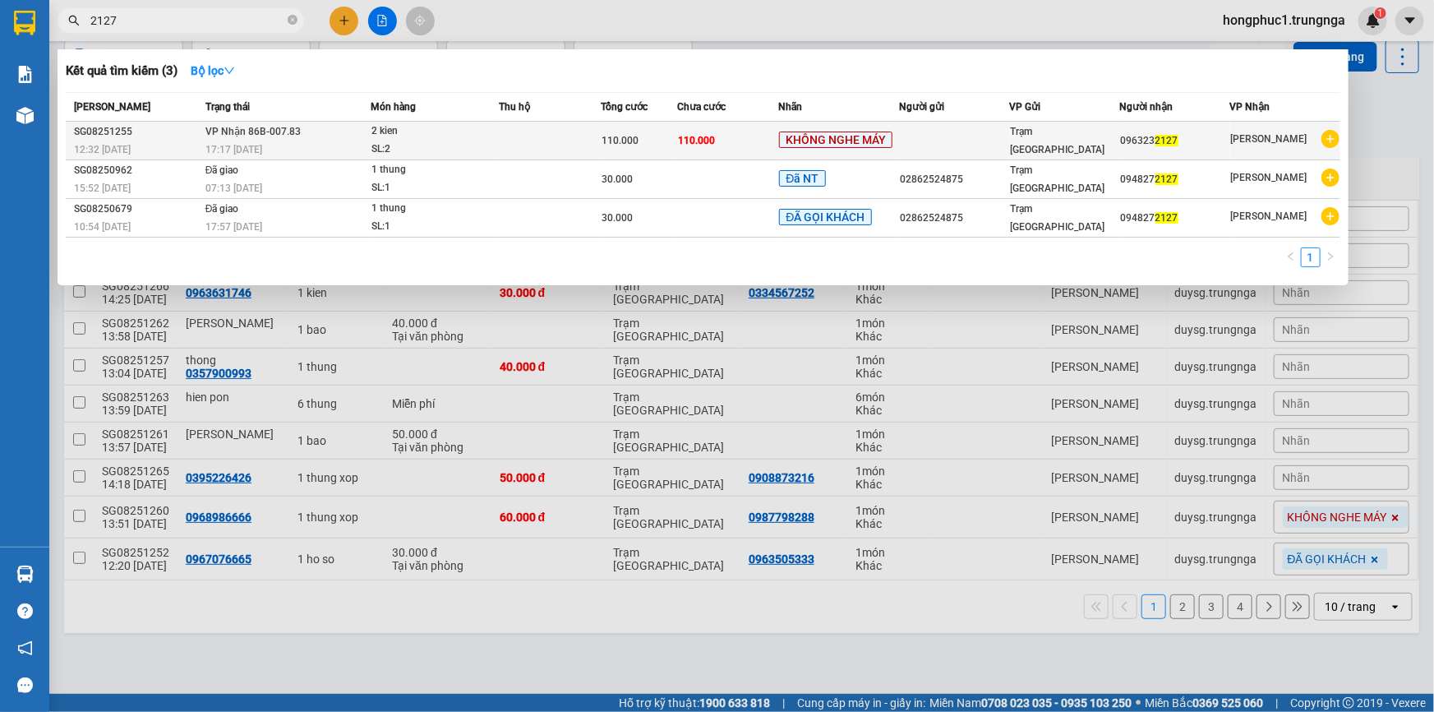
type input "2127"
click at [485, 153] on div "SL: 2" at bounding box center [432, 150] width 123 height 18
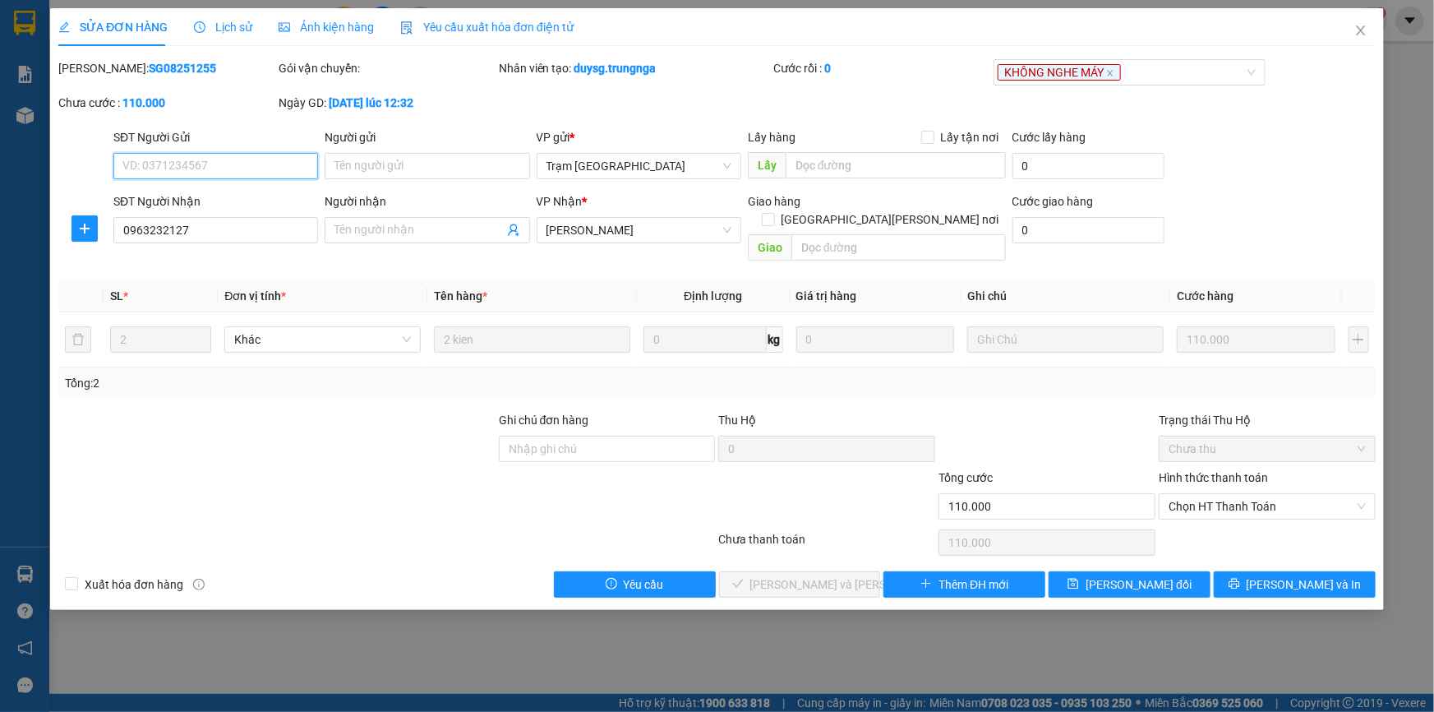
type input "0963232127"
type input "110.000"
click at [1194, 494] on span "Chọn HT Thanh Toán" at bounding box center [1267, 506] width 197 height 25
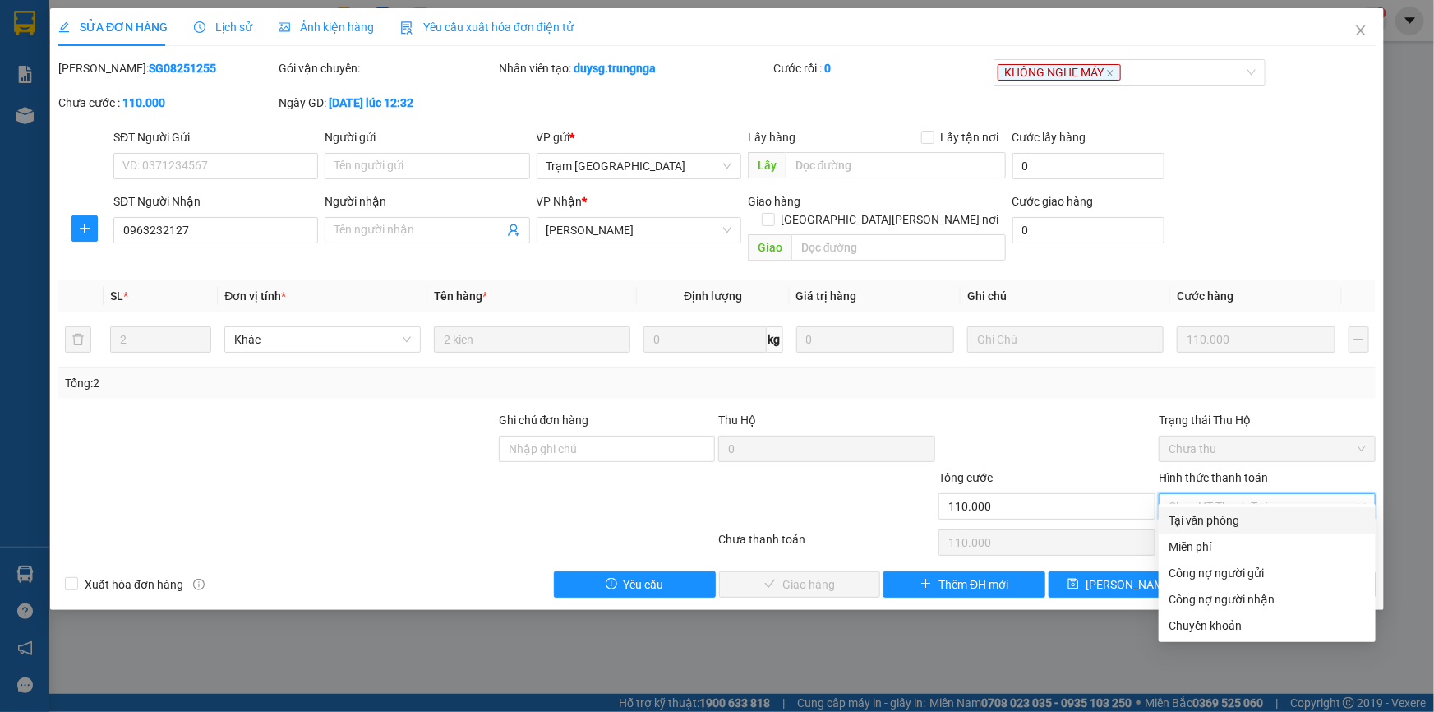
click at [1195, 519] on div "Tại văn phòng" at bounding box center [1267, 520] width 197 height 18
type input "0"
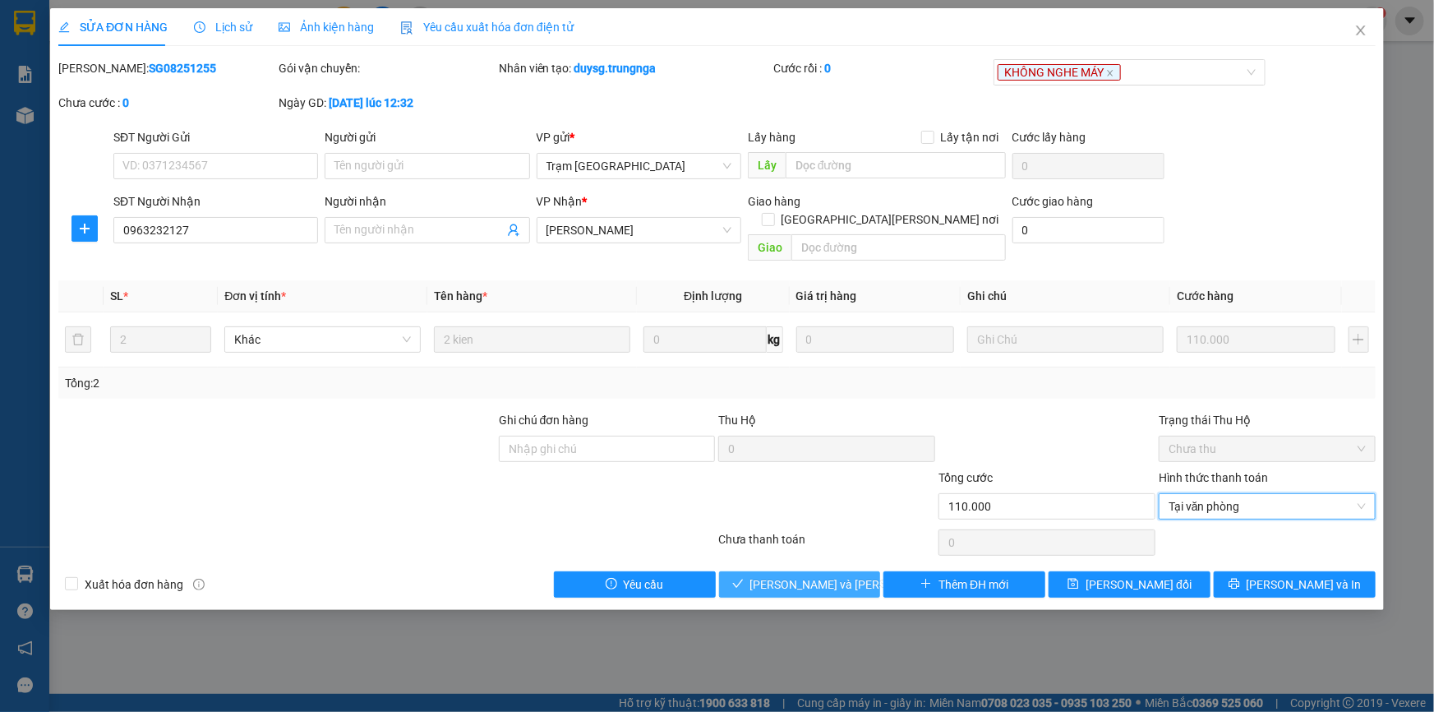
click at [836, 575] on span "Lưu và Giao hàng" at bounding box center [861, 584] width 222 height 18
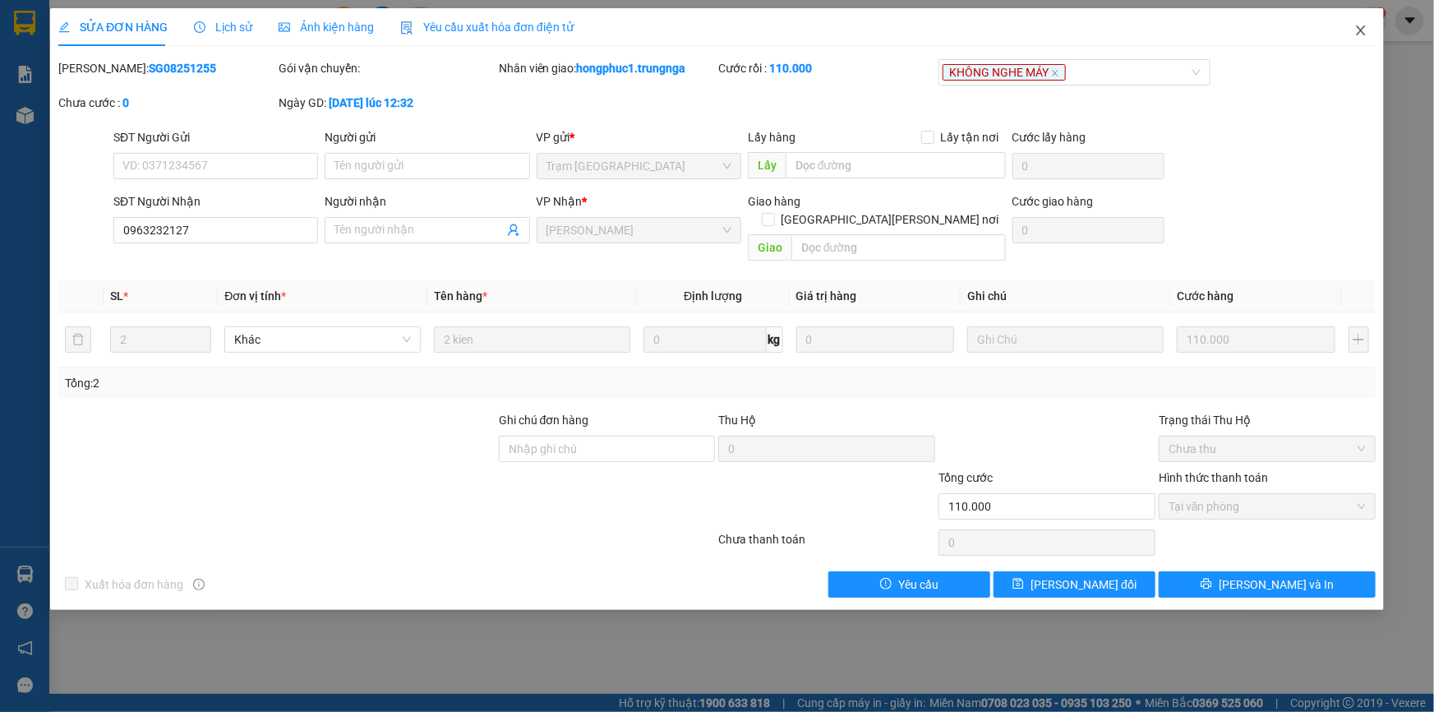
click at [1364, 25] on icon "close" at bounding box center [1360, 30] width 13 height 13
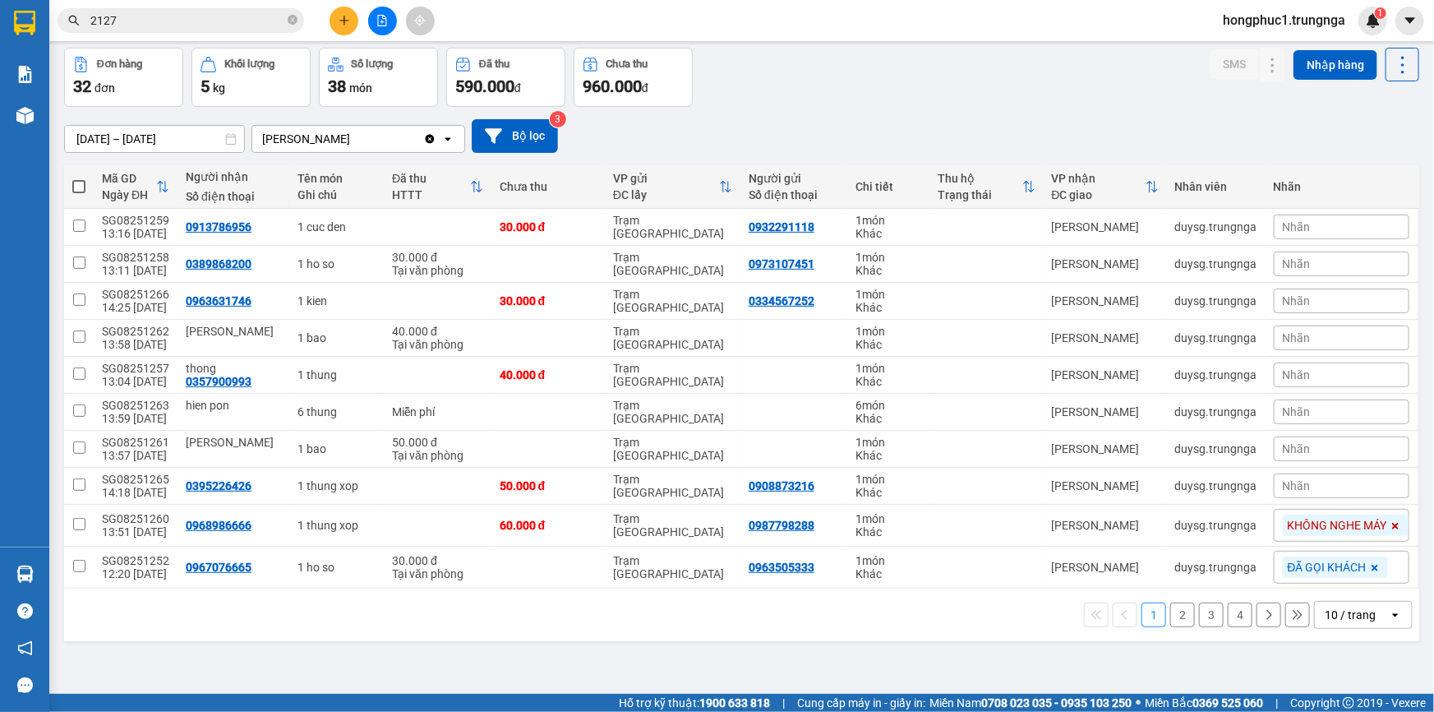
scroll to position [75, 0]
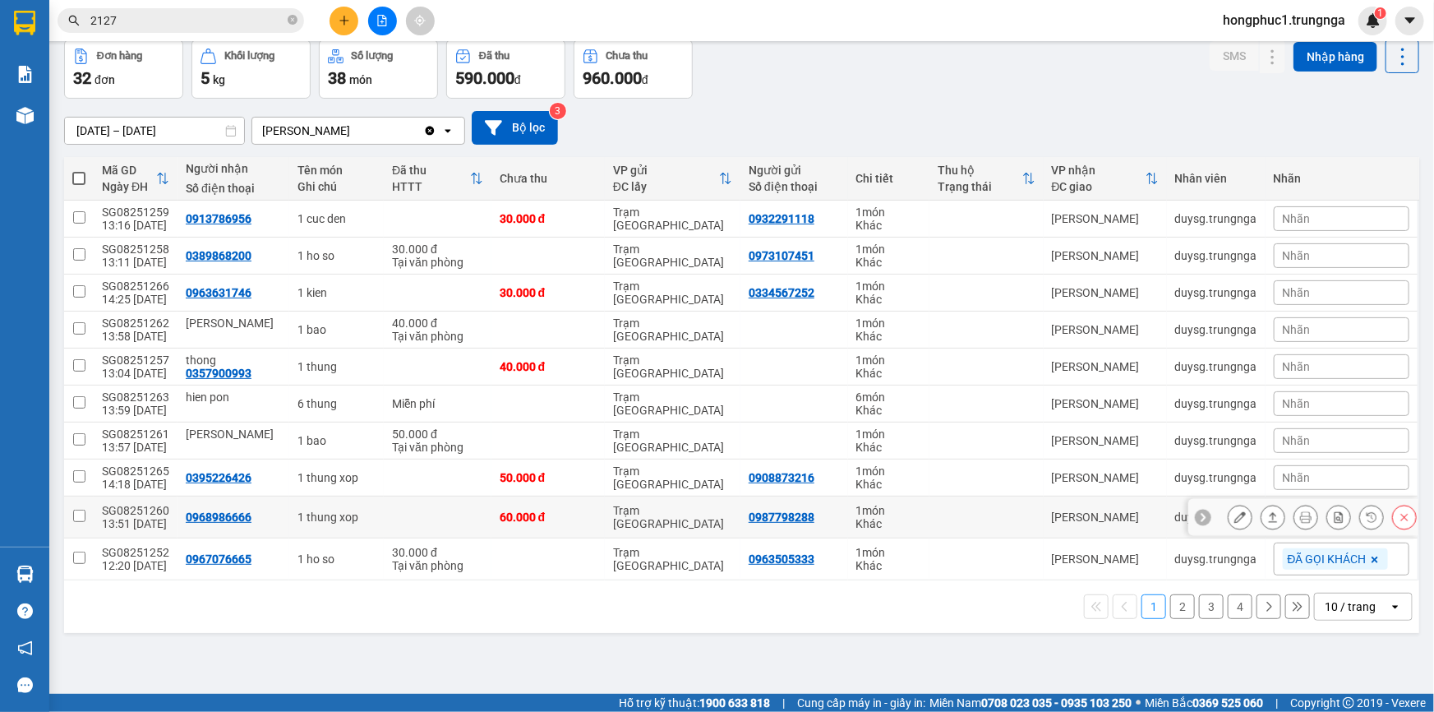
click at [1197, 514] on icon at bounding box center [1203, 517] width 12 height 12
click at [1309, 524] on div "KHÔNG NGHE MÁY" at bounding box center [1346, 516] width 126 height 21
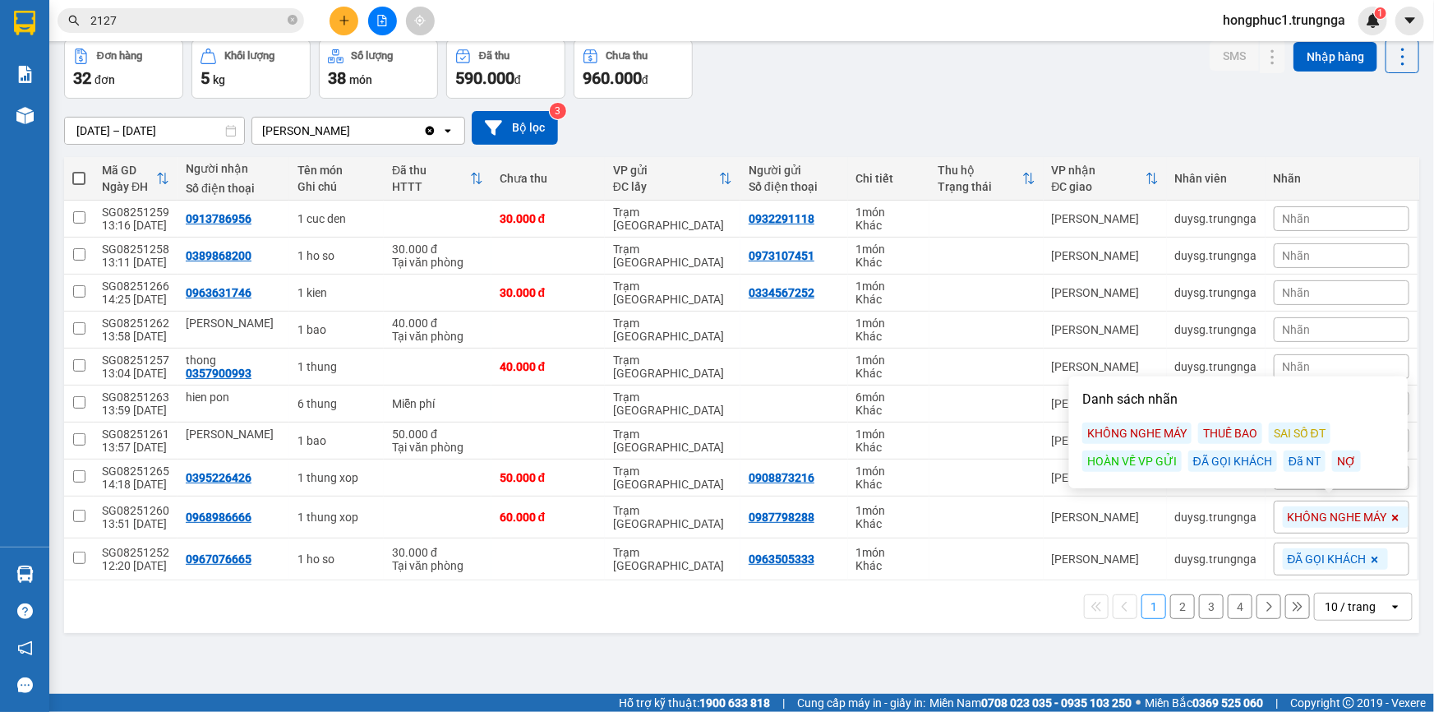
click at [1232, 460] on div "ĐÃ GỌI KHÁCH" at bounding box center [1232, 460] width 89 height 21
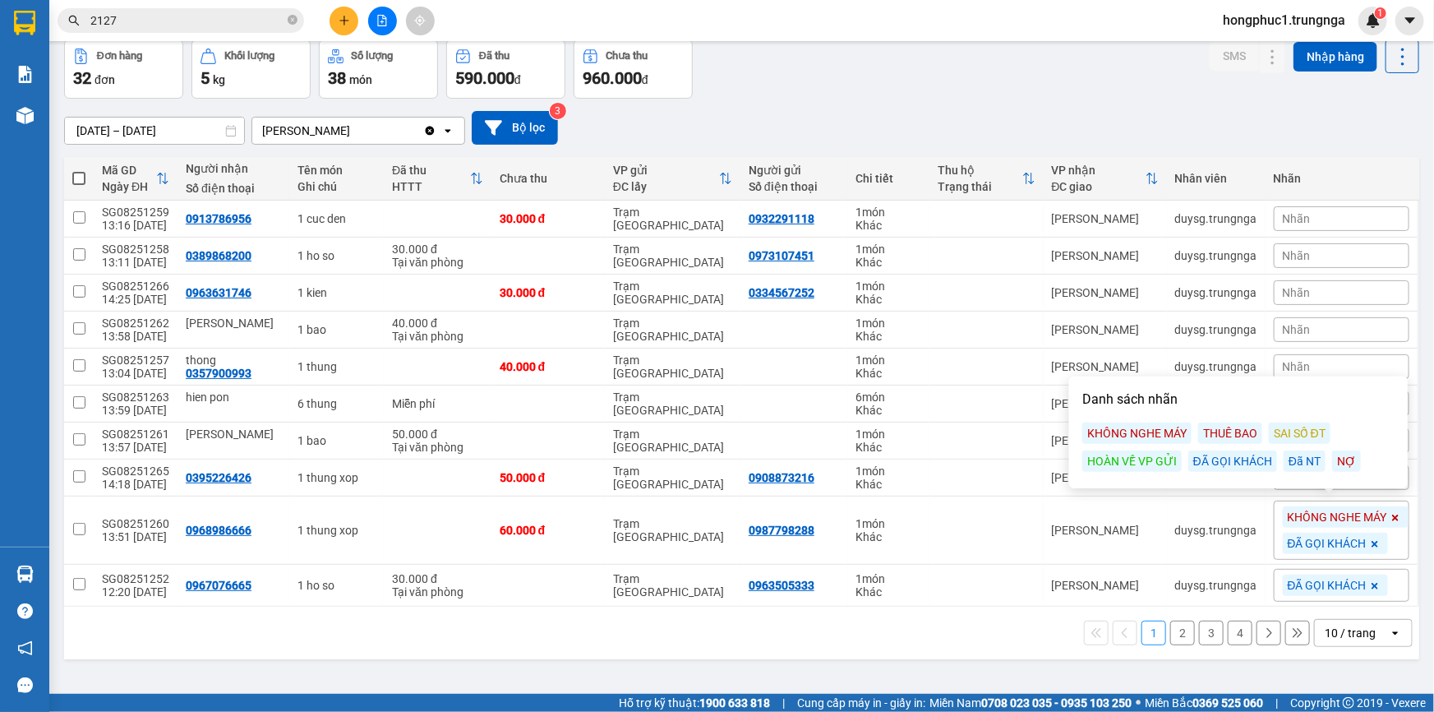
click at [1392, 514] on icon at bounding box center [1395, 517] width 7 height 7
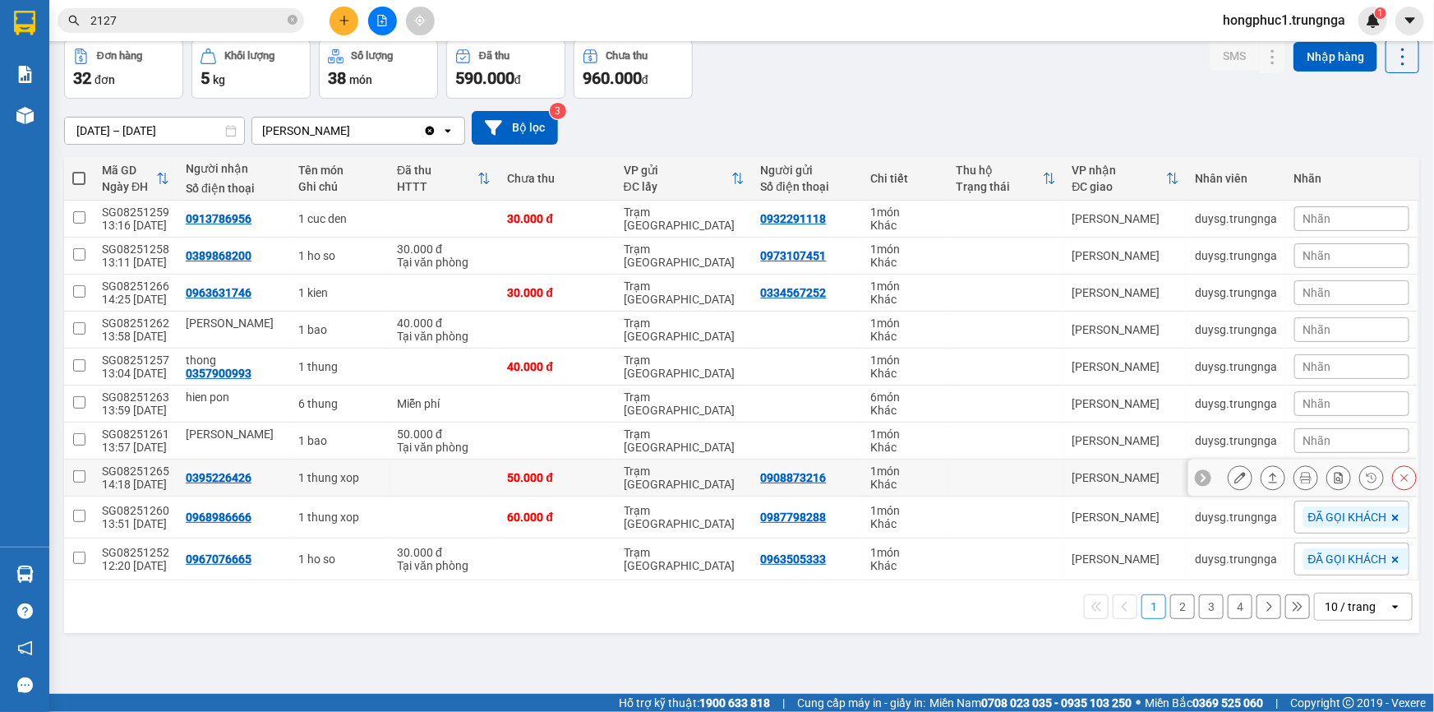
click at [969, 473] on td at bounding box center [1006, 477] width 116 height 37
checkbox input "true"
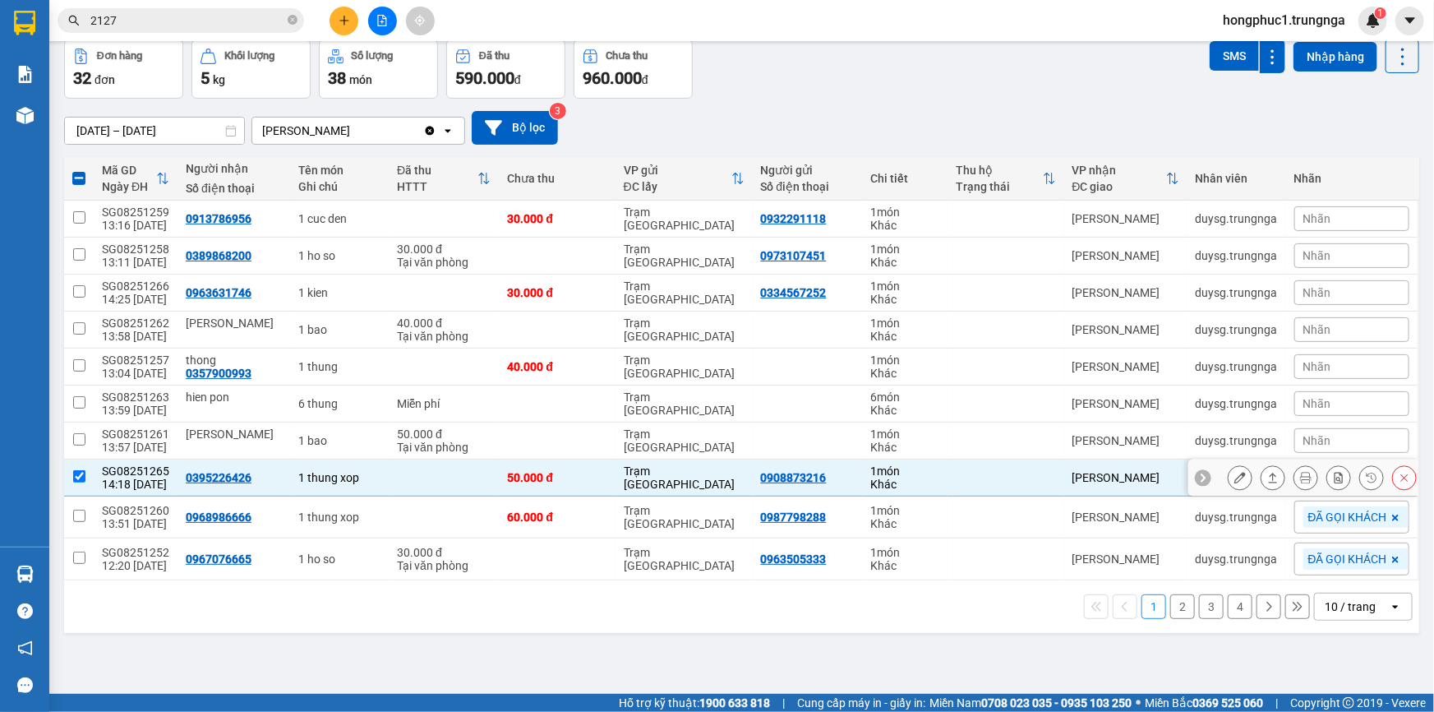
click at [1197, 472] on icon at bounding box center [1203, 478] width 12 height 12
click at [1306, 481] on span "Nhãn" at bounding box center [1317, 477] width 28 height 13
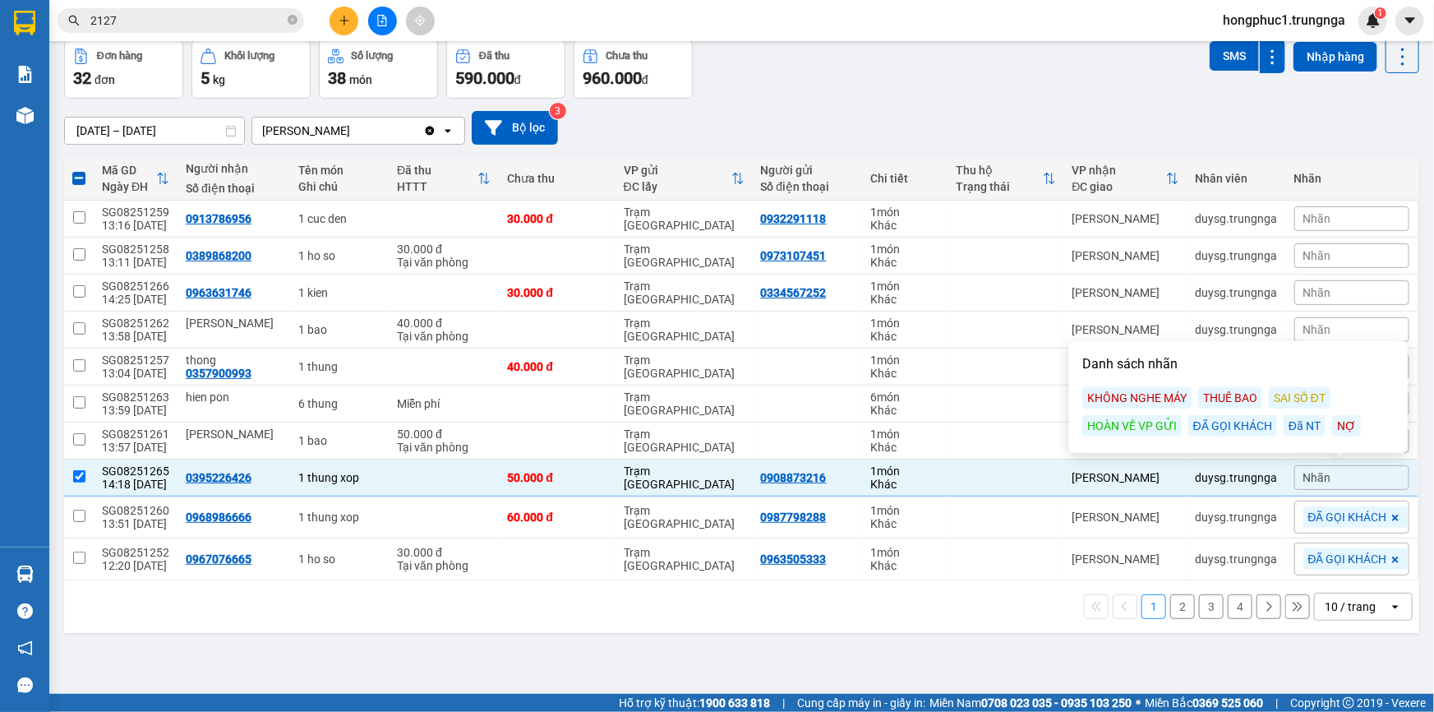
click at [1132, 399] on div "KHÔNG NGHE MÁY" at bounding box center [1136, 397] width 109 height 21
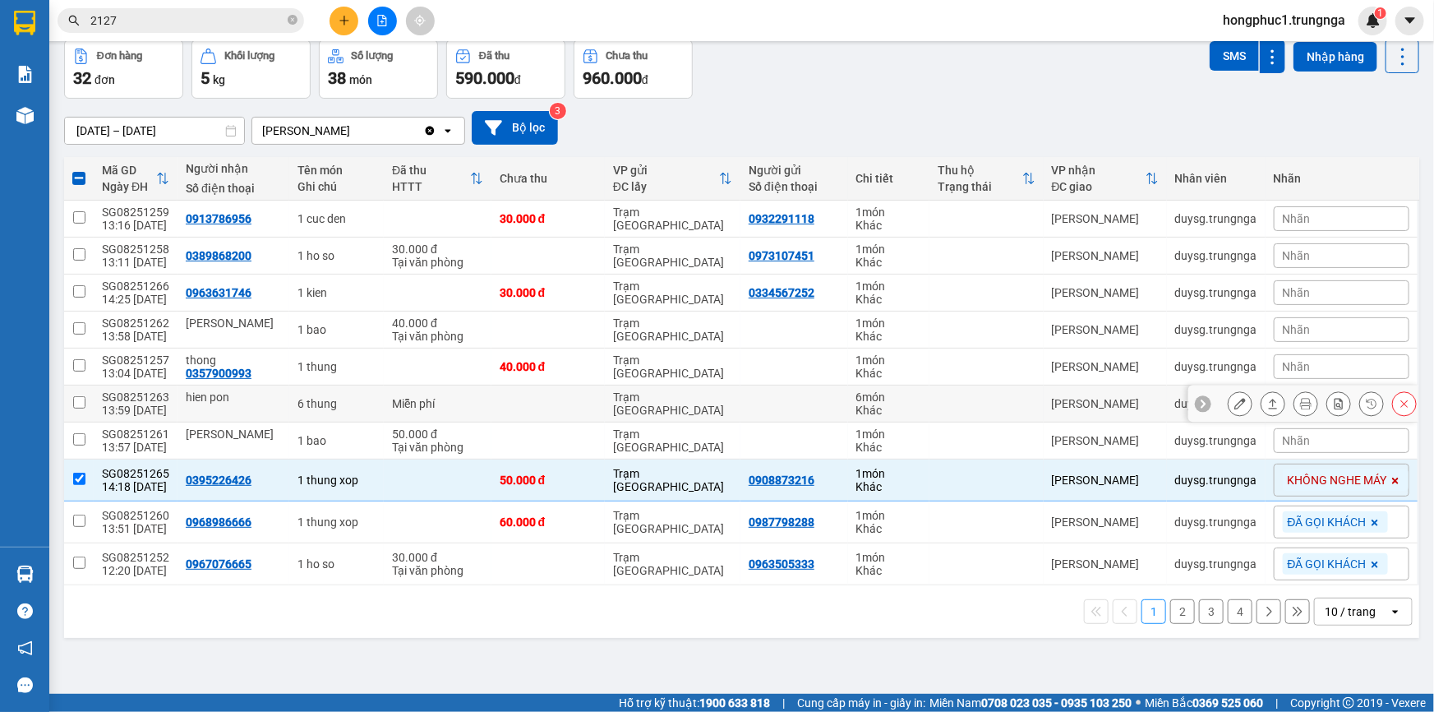
click at [980, 396] on td at bounding box center [986, 403] width 113 height 37
checkbox input "true"
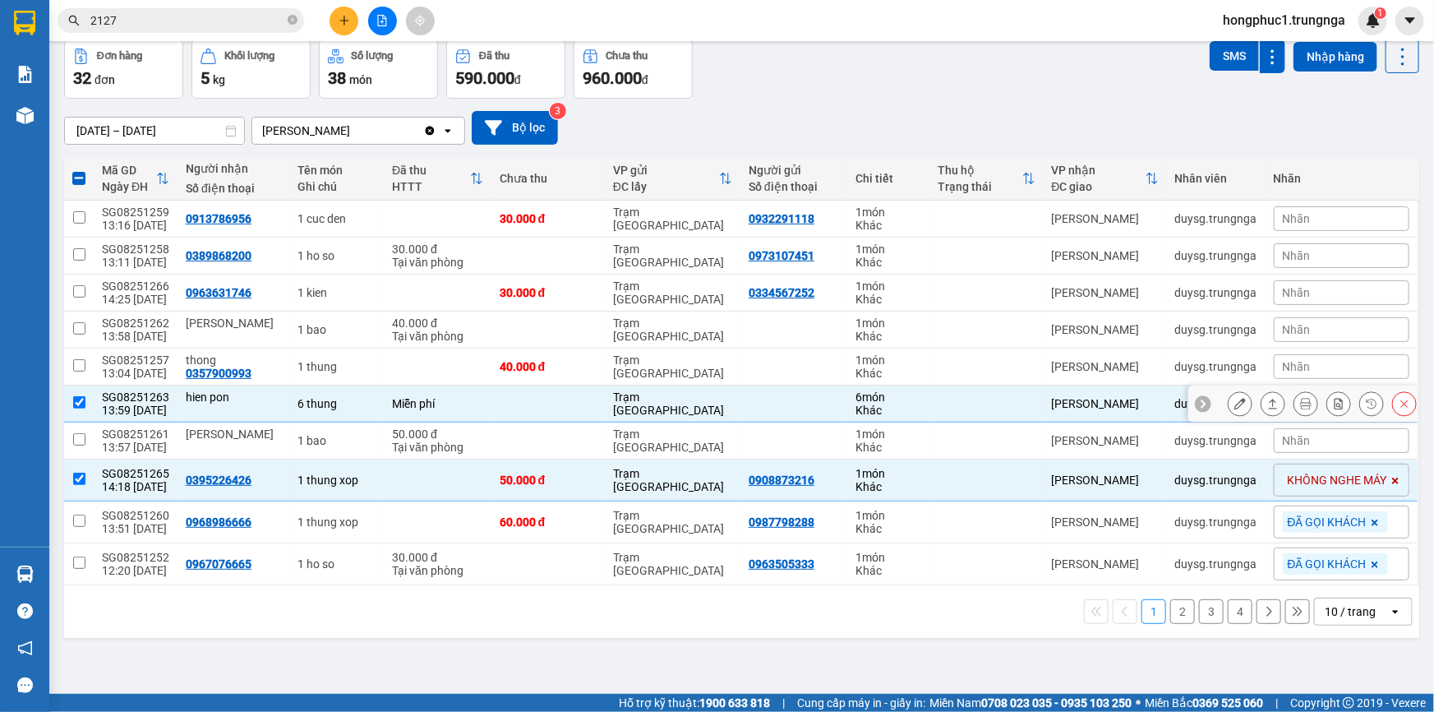
click at [1197, 402] on icon at bounding box center [1203, 404] width 12 height 12
click at [1283, 405] on span "Nhãn" at bounding box center [1297, 403] width 28 height 13
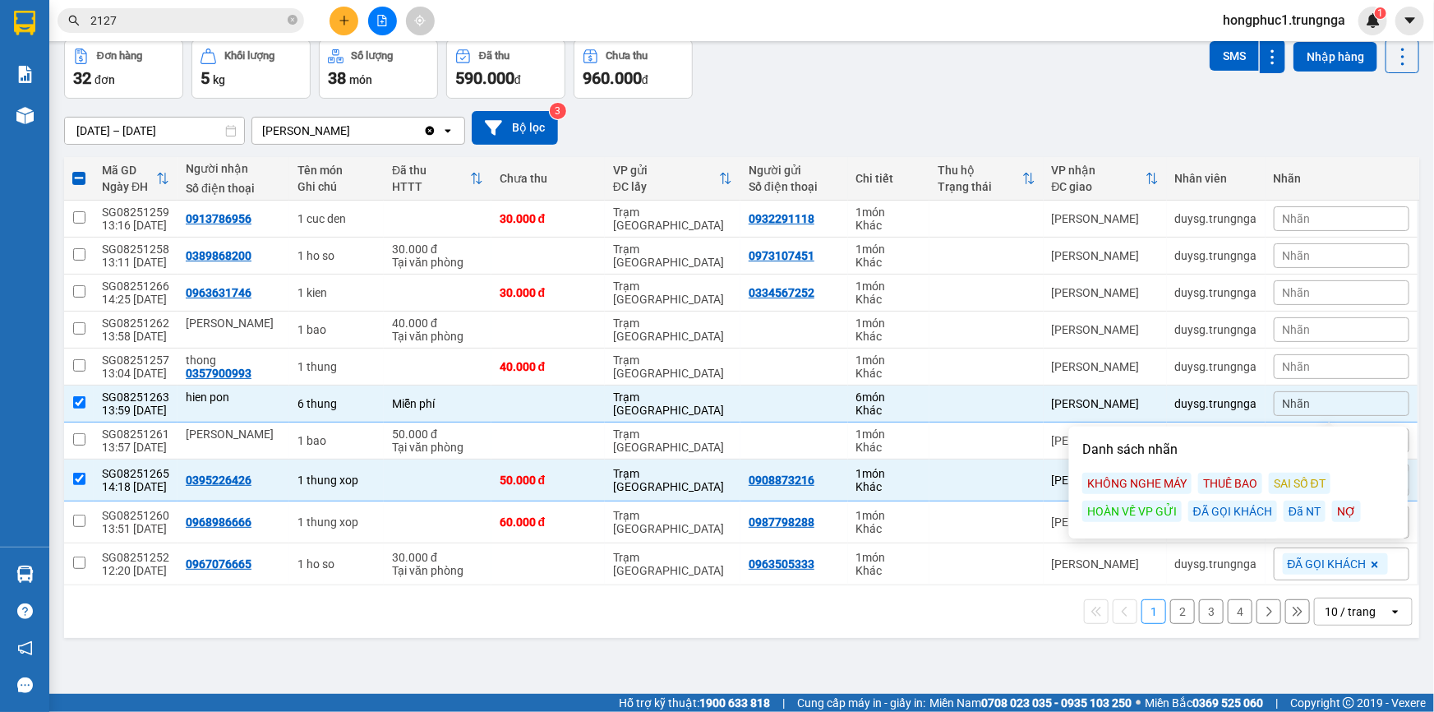
click at [1230, 514] on div "ĐÃ GỌI KHÁCH" at bounding box center [1232, 511] width 89 height 21
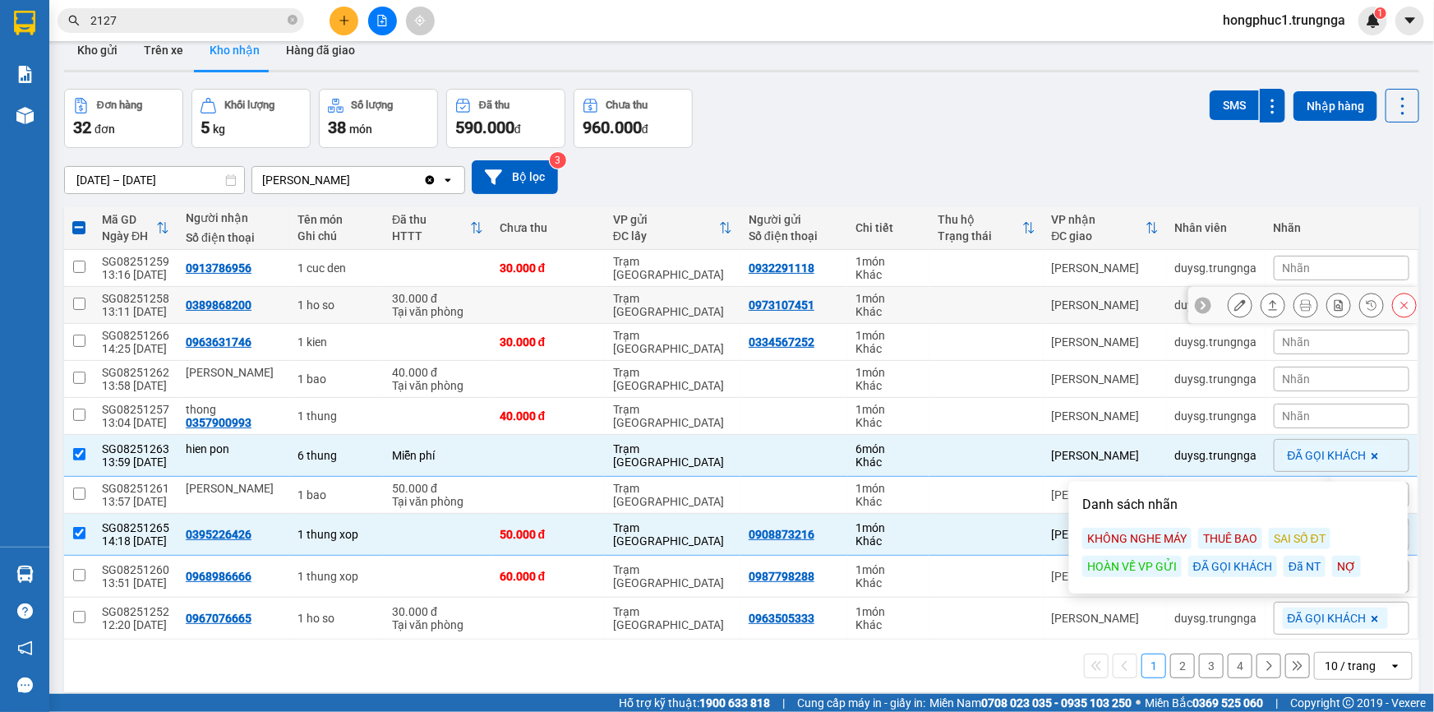
scroll to position [0, 0]
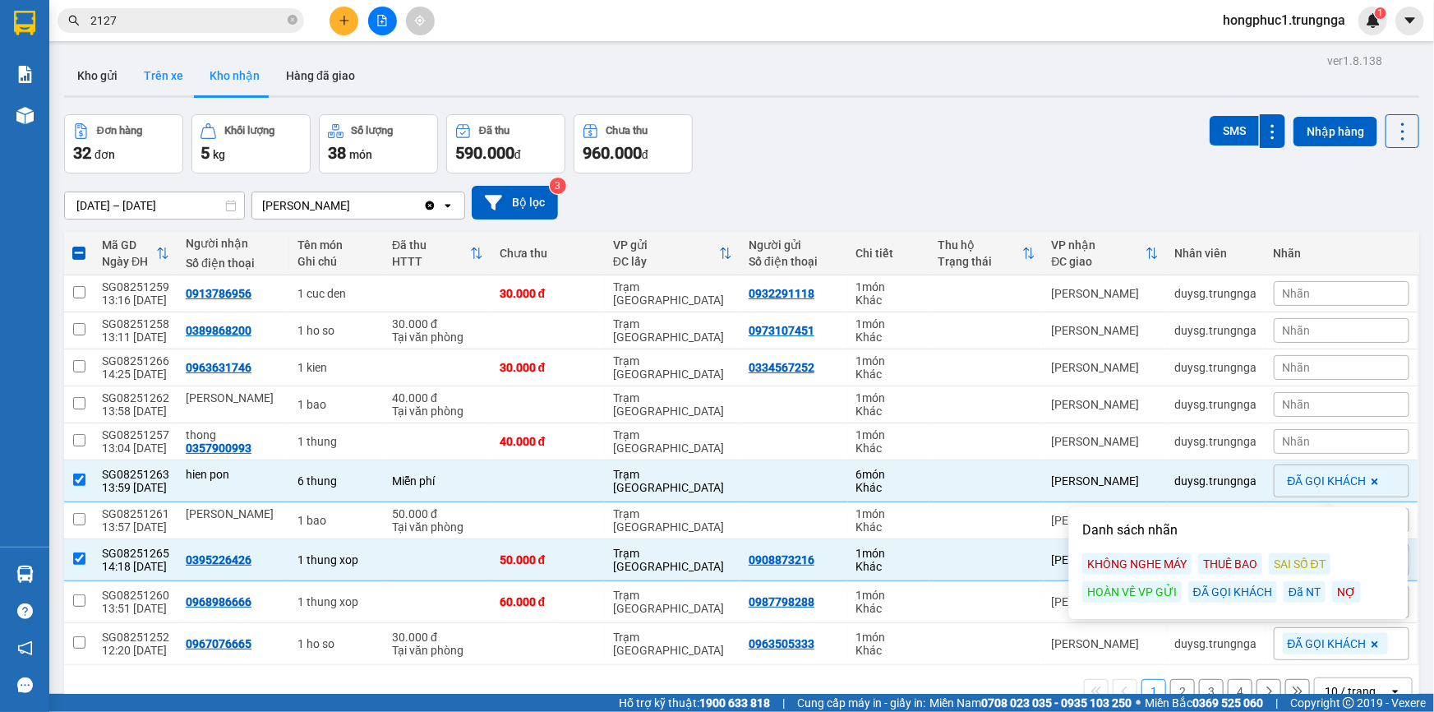
click at [173, 76] on button "Trên xe" at bounding box center [164, 75] width 66 height 39
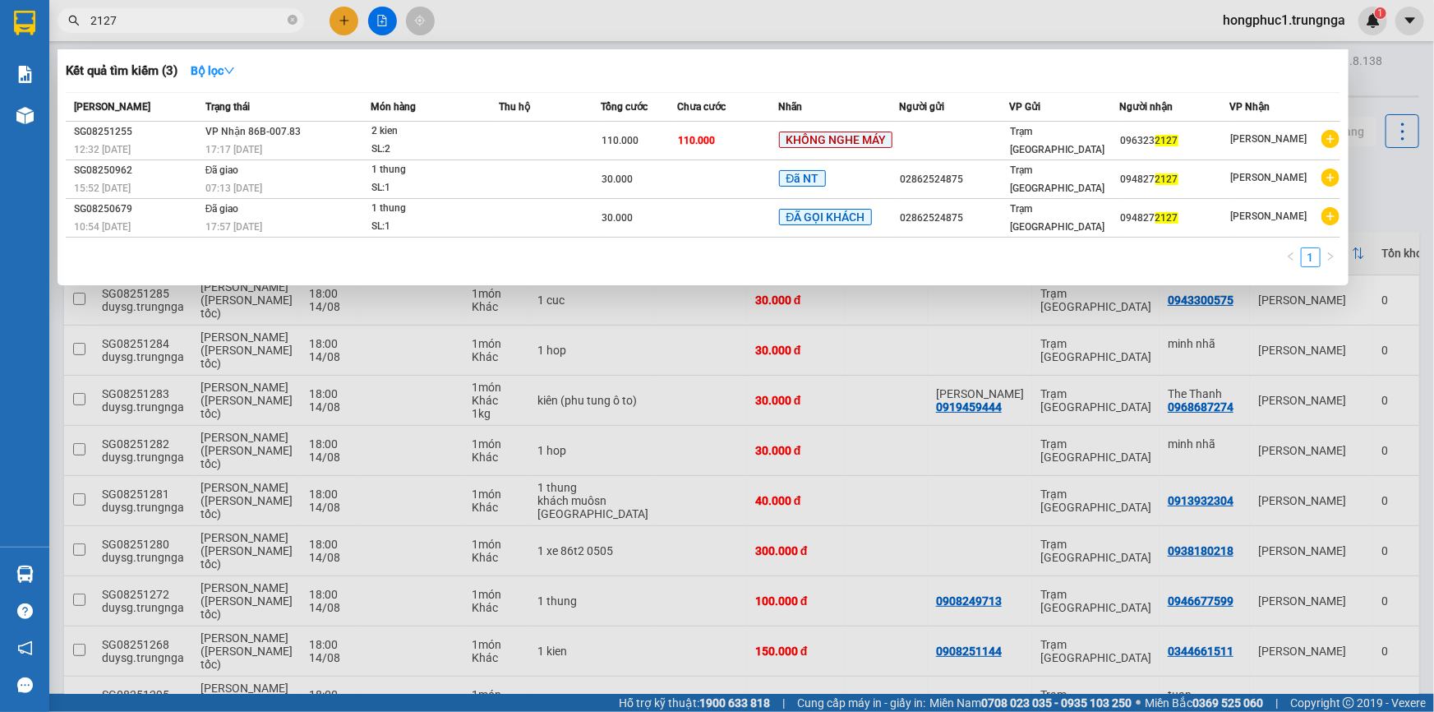
drag, startPoint x: 131, startPoint y: 24, endPoint x: 70, endPoint y: 23, distance: 60.8
click at [70, 23] on div "2127" at bounding box center [160, 20] width 321 height 25
type input "782"
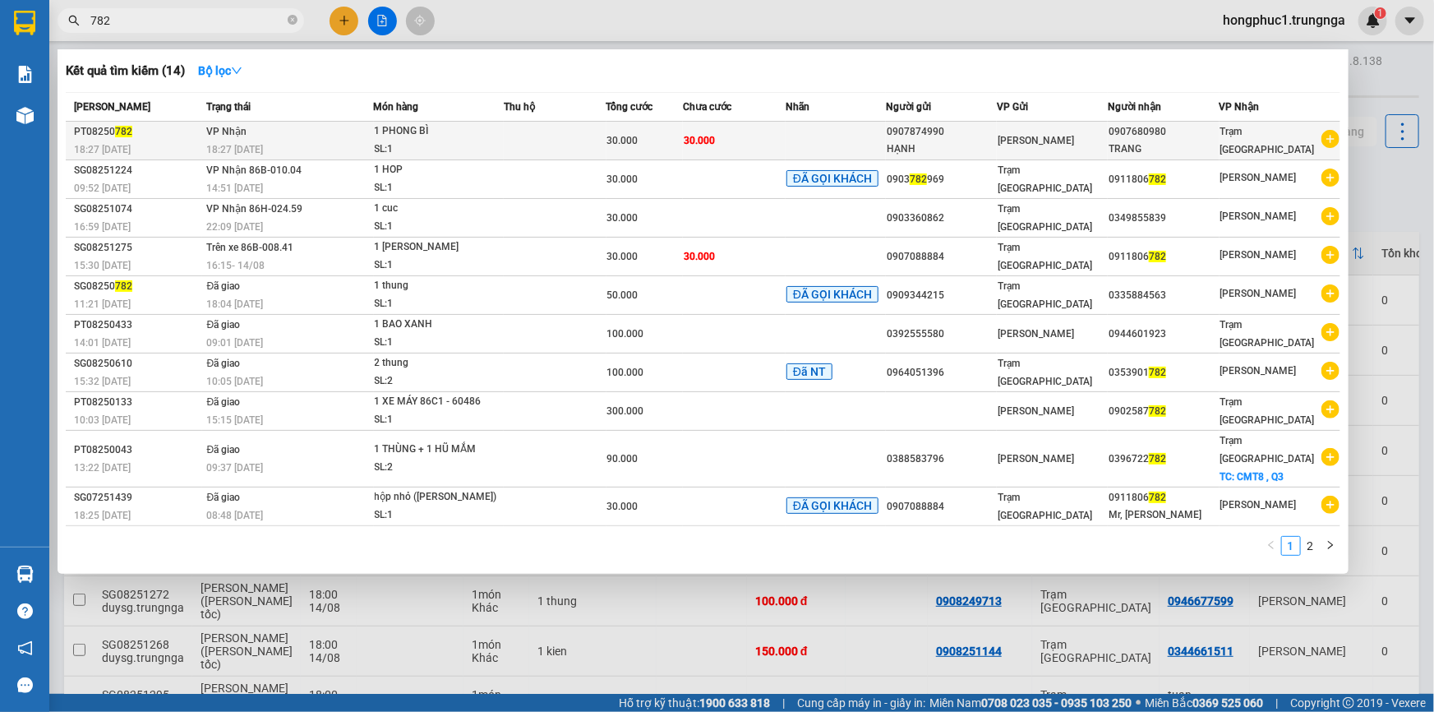
click at [731, 141] on td "30.000" at bounding box center [734, 141] width 103 height 39
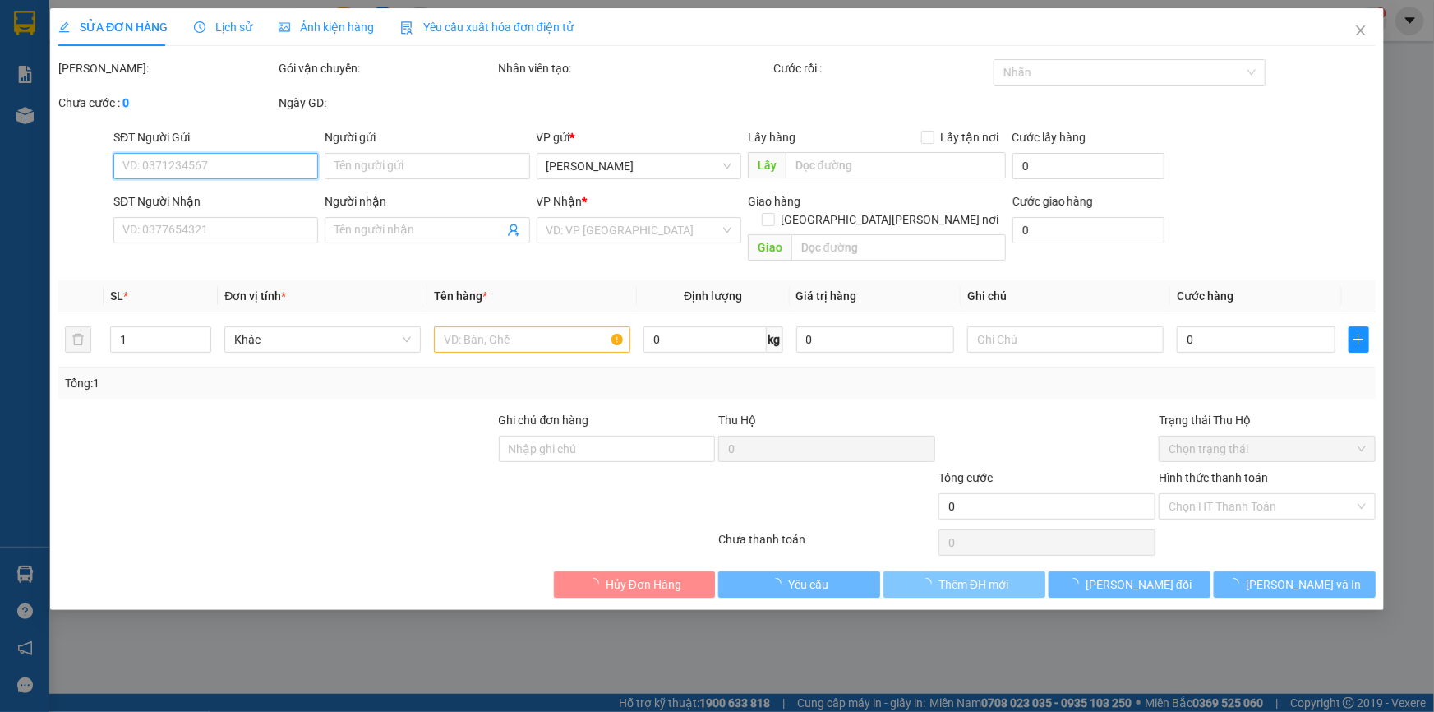
type input "0907874990"
type input "HẠNH"
type input "0907680980"
type input "TRANG"
type input "30.000"
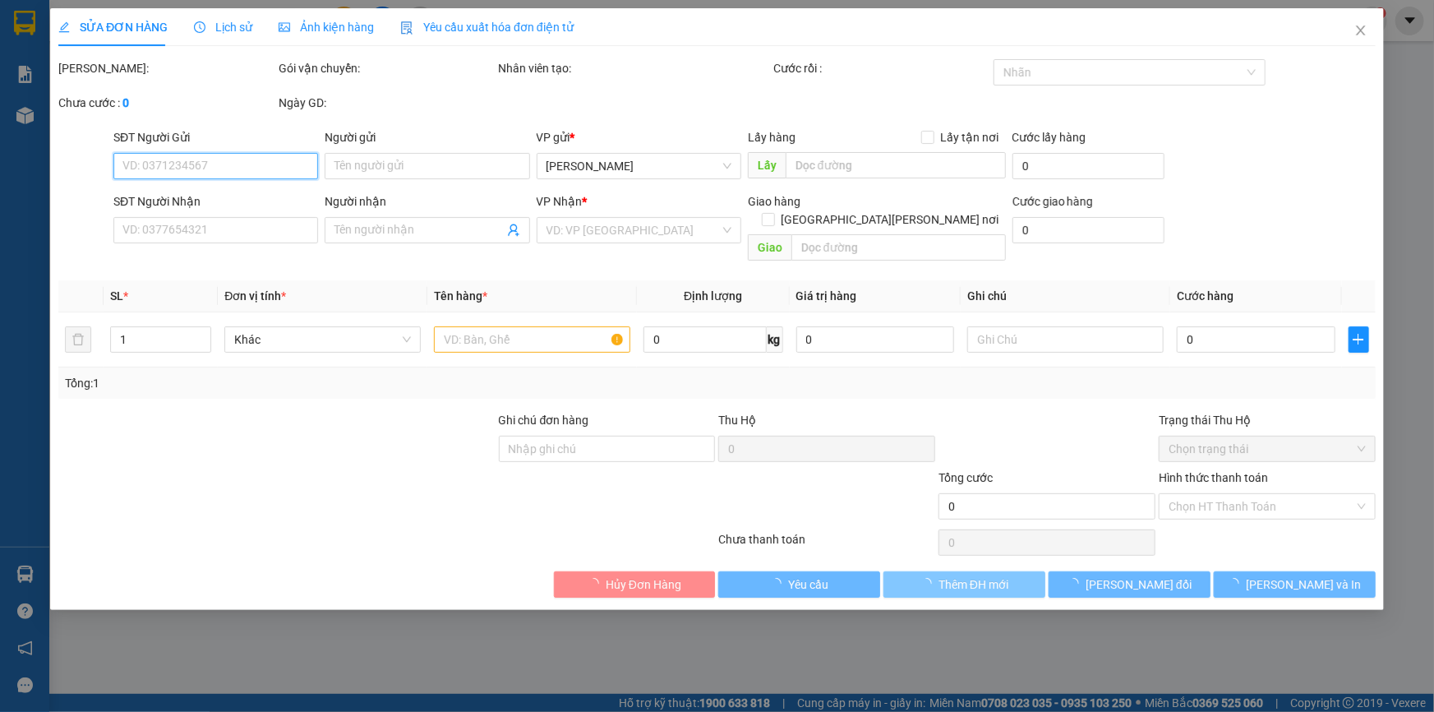
type input "30.000"
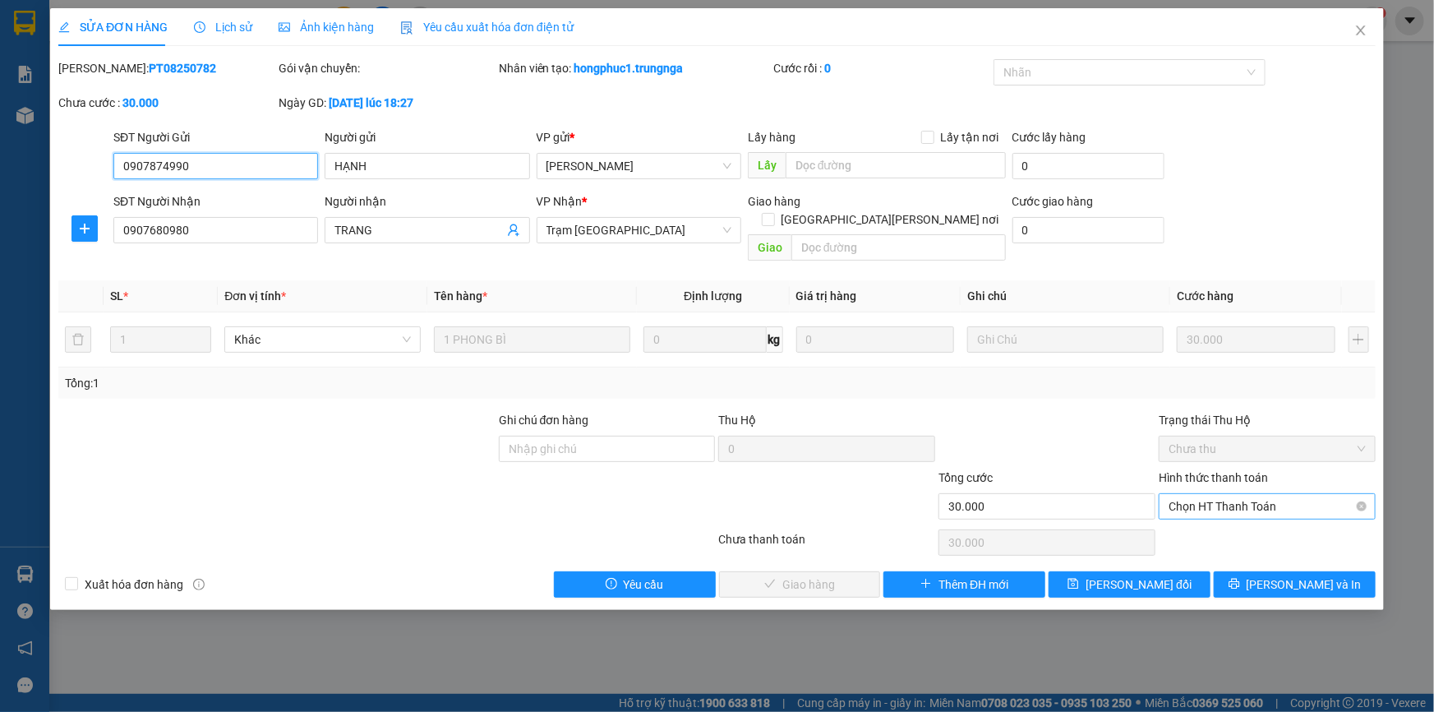
click at [1259, 494] on span "Chọn HT Thanh Toán" at bounding box center [1267, 506] width 197 height 25
click at [1290, 411] on div "Trạng thái Thu Hộ" at bounding box center [1267, 420] width 217 height 18
click at [327, 327] on span "Khác" at bounding box center [322, 339] width 177 height 25
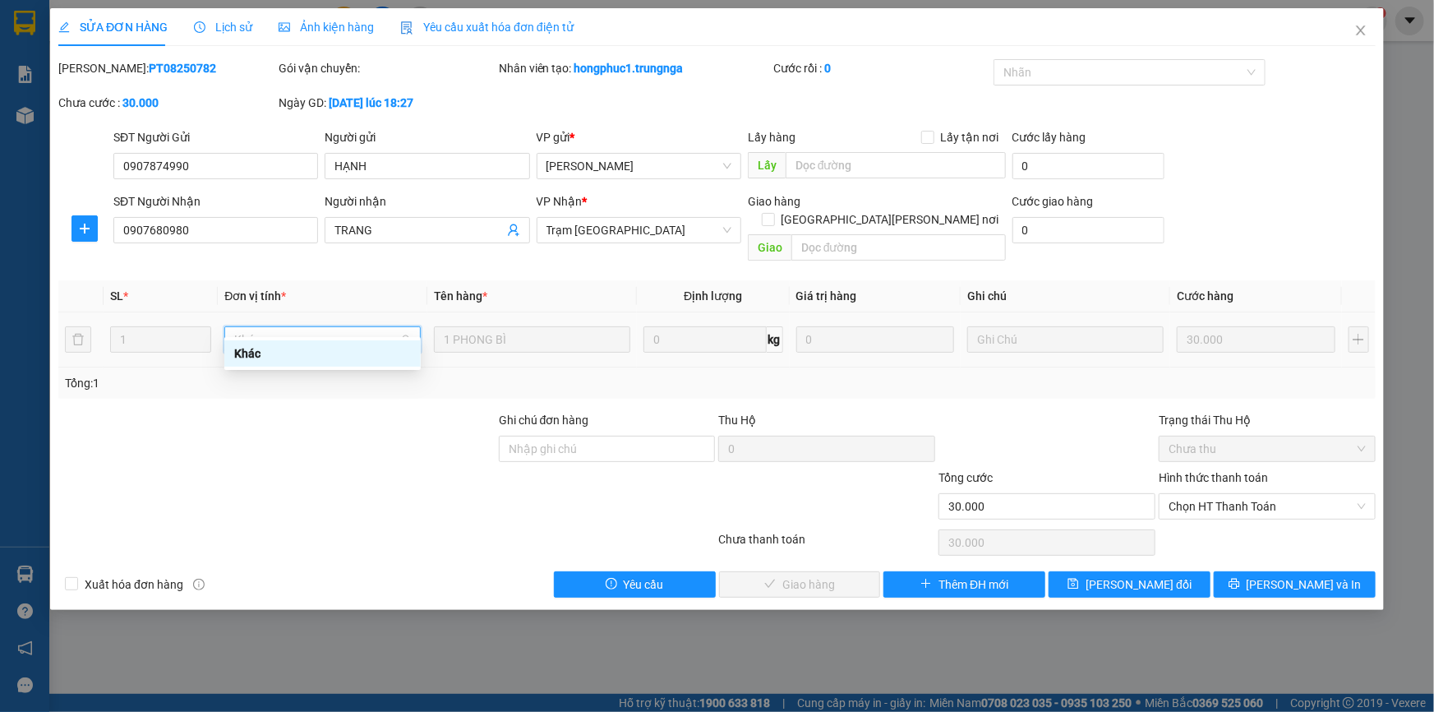
click at [327, 327] on span "Khác" at bounding box center [322, 339] width 177 height 25
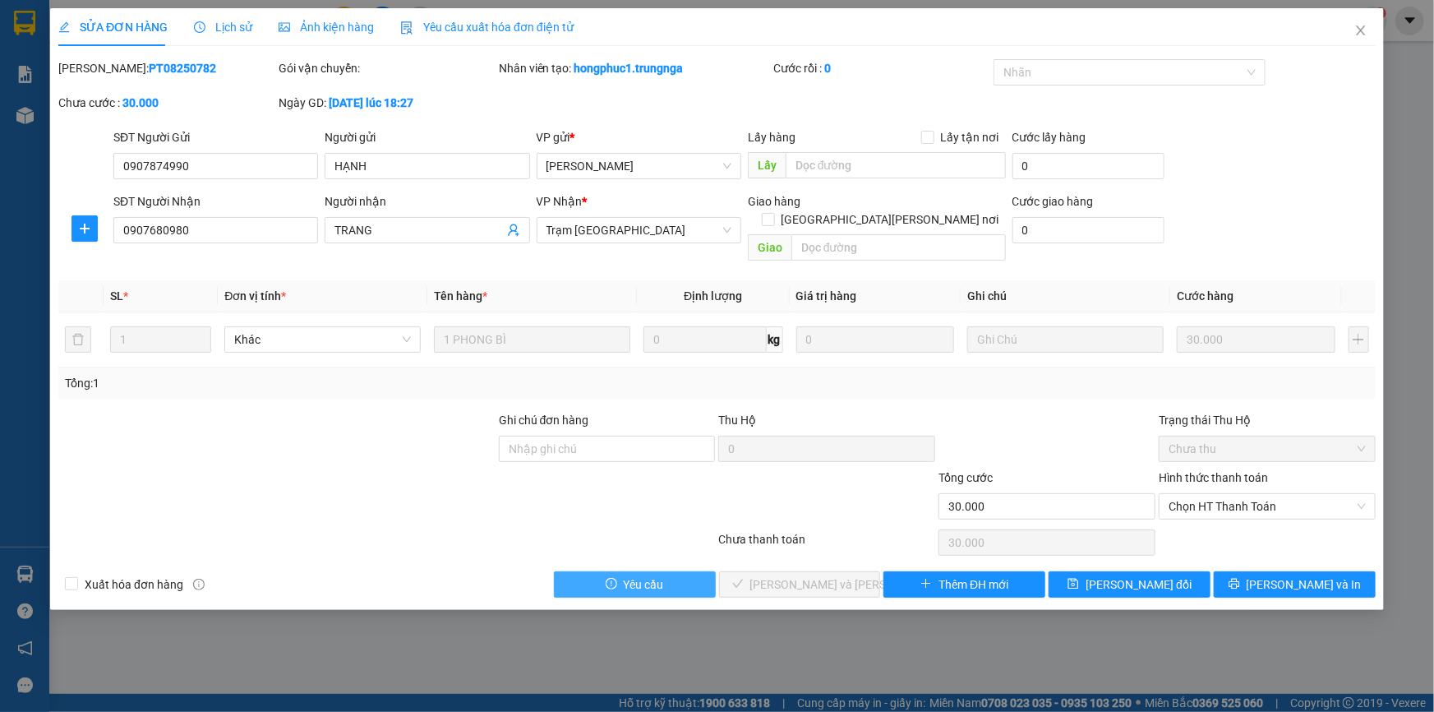
click at [641, 575] on span "Yêu cầu" at bounding box center [644, 584] width 40 height 18
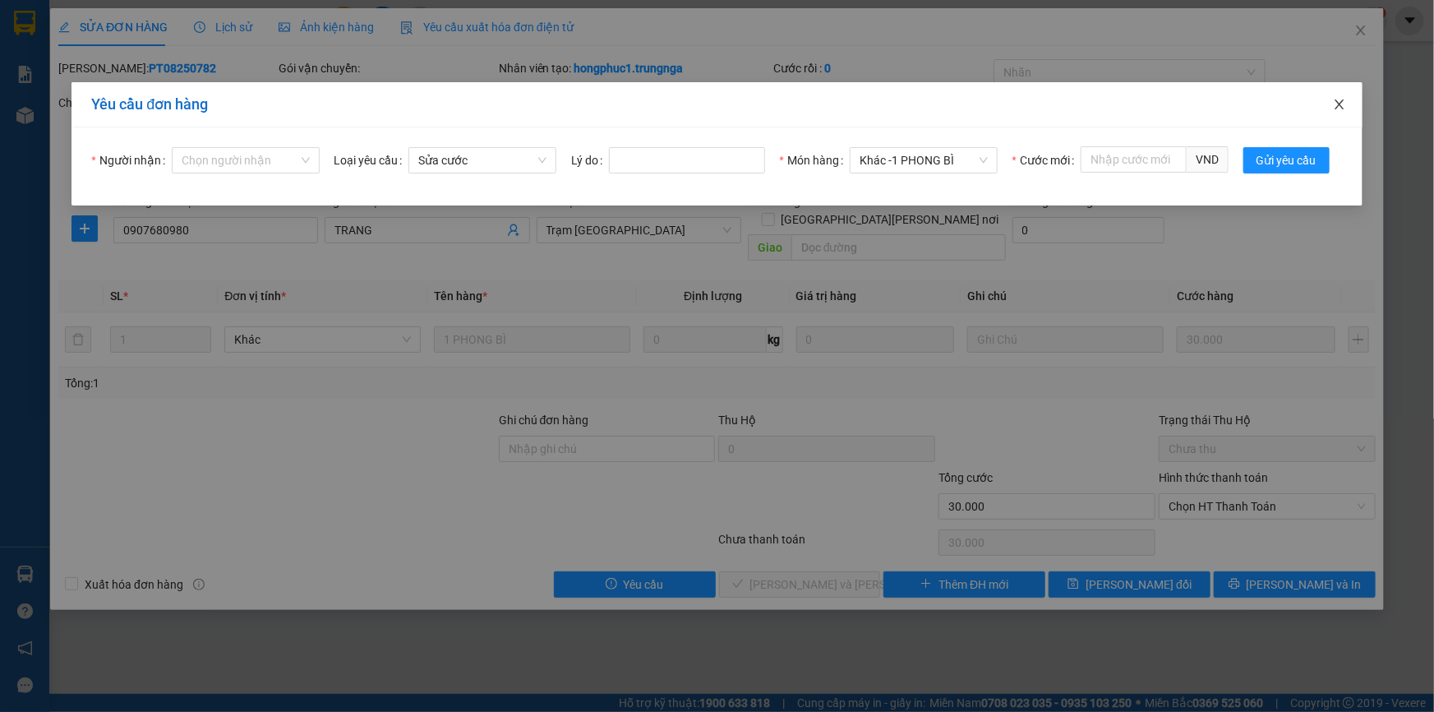
click at [1338, 102] on icon "close" at bounding box center [1339, 104] width 13 height 13
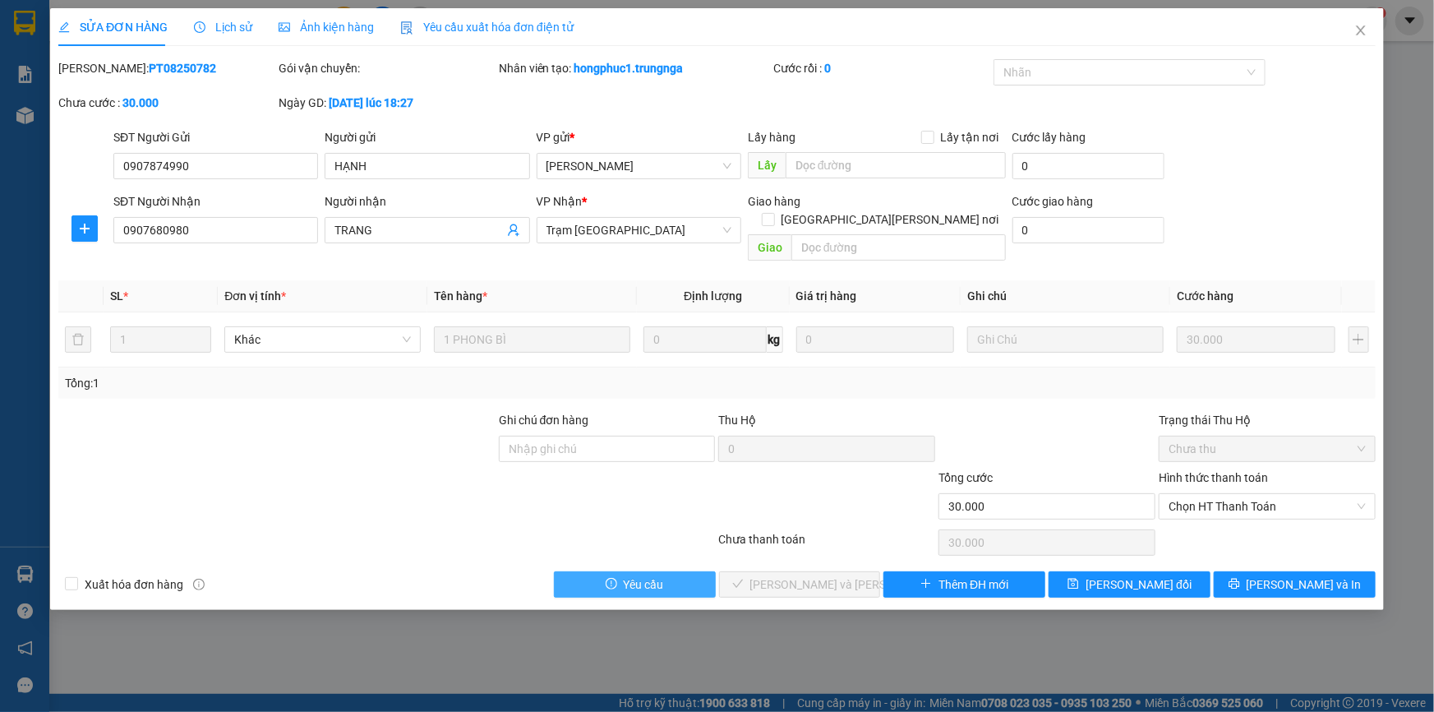
click at [1226, 436] on span "Chưa thu" at bounding box center [1267, 448] width 197 height 25
click at [1226, 494] on span "Chọn HT Thanh Toán" at bounding box center [1267, 506] width 197 height 25
click at [1268, 199] on div "SĐT Người Nhận 0907680980 Người nhận TRANG VP Nhận * Trạm Sài Gòn Giao hàng Gia…" at bounding box center [744, 230] width 1269 height 76
click at [214, 32] on span "Lịch sử" at bounding box center [223, 27] width 58 height 13
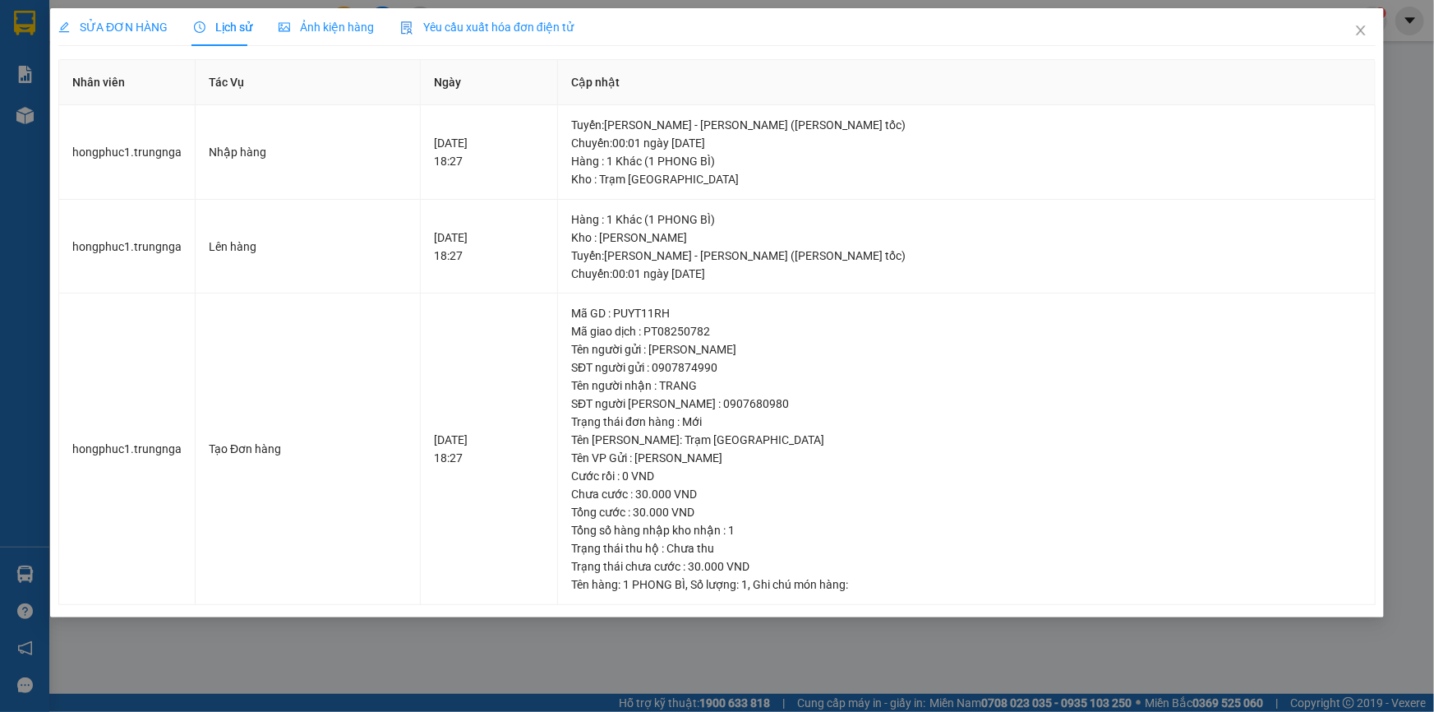
click at [121, 30] on span "SỬA ĐƠN HÀNG" at bounding box center [112, 27] width 109 height 13
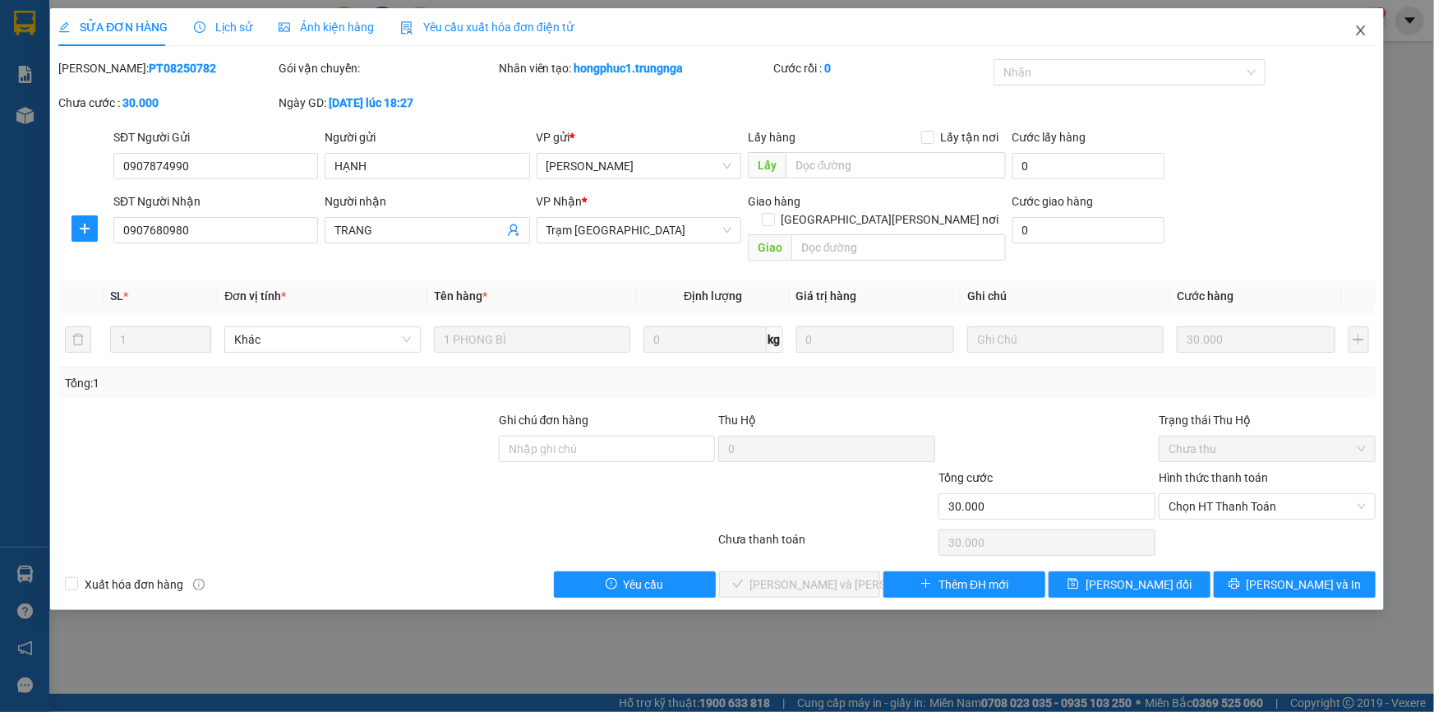
click at [1362, 26] on icon "close" at bounding box center [1360, 30] width 13 height 13
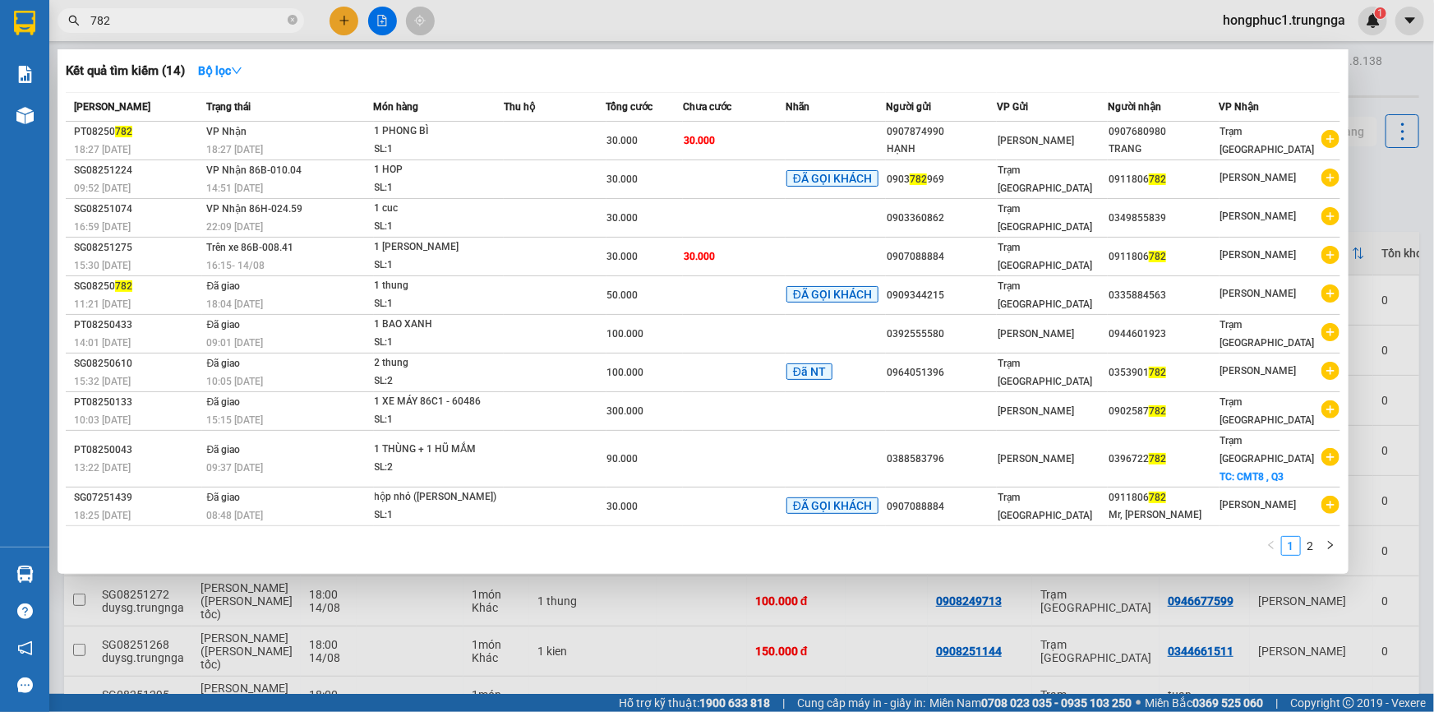
click at [150, 19] on input "782" at bounding box center [187, 21] width 194 height 18
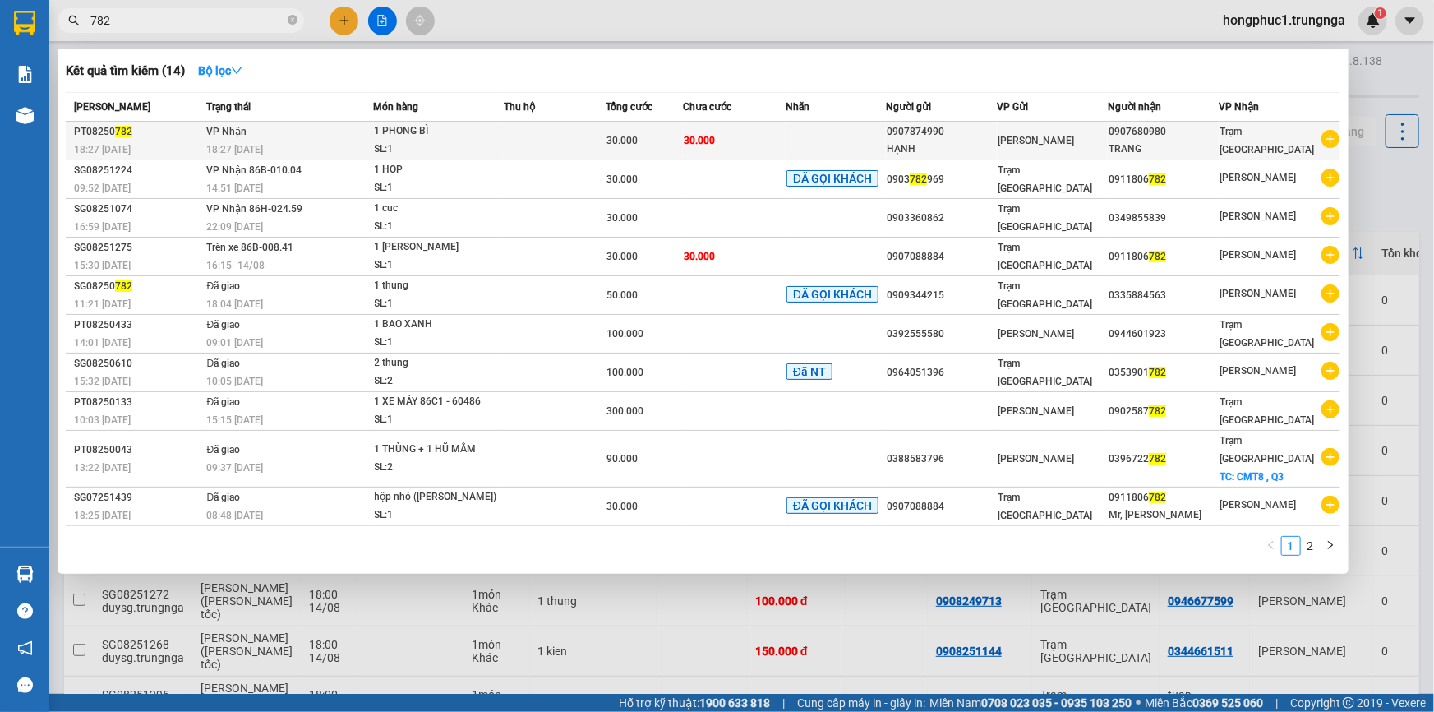
click at [868, 132] on td at bounding box center [836, 141] width 100 height 39
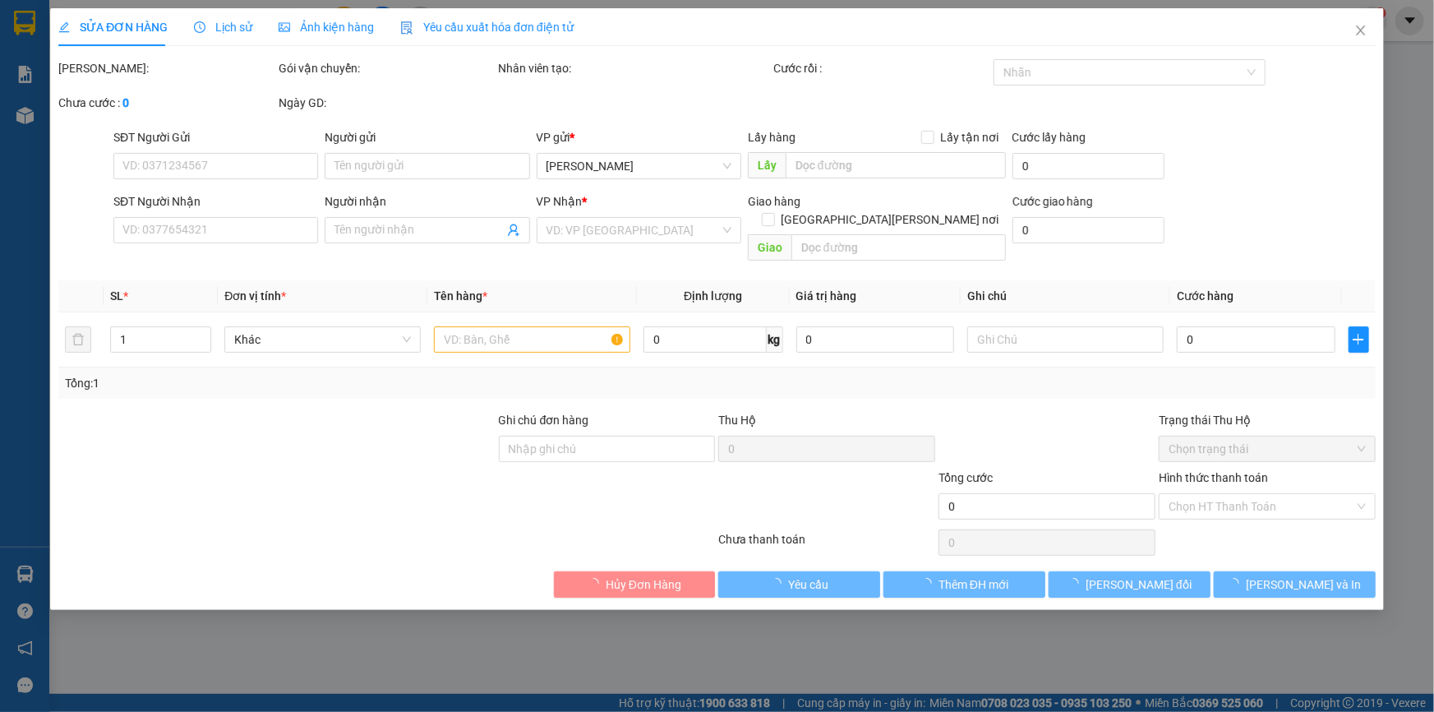
type input "0907874990"
type input "HẠNH"
type input "0907680980"
type input "TRANG"
type input "30.000"
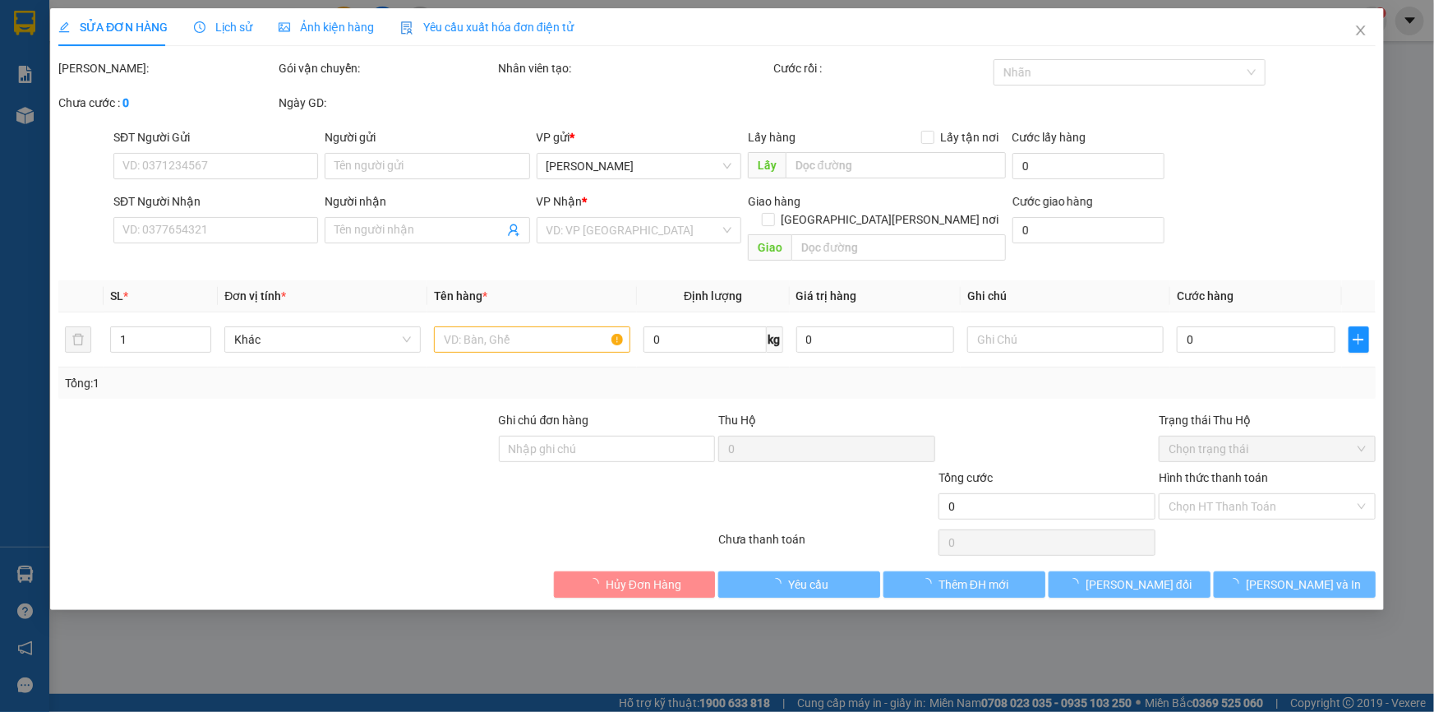
type input "30.000"
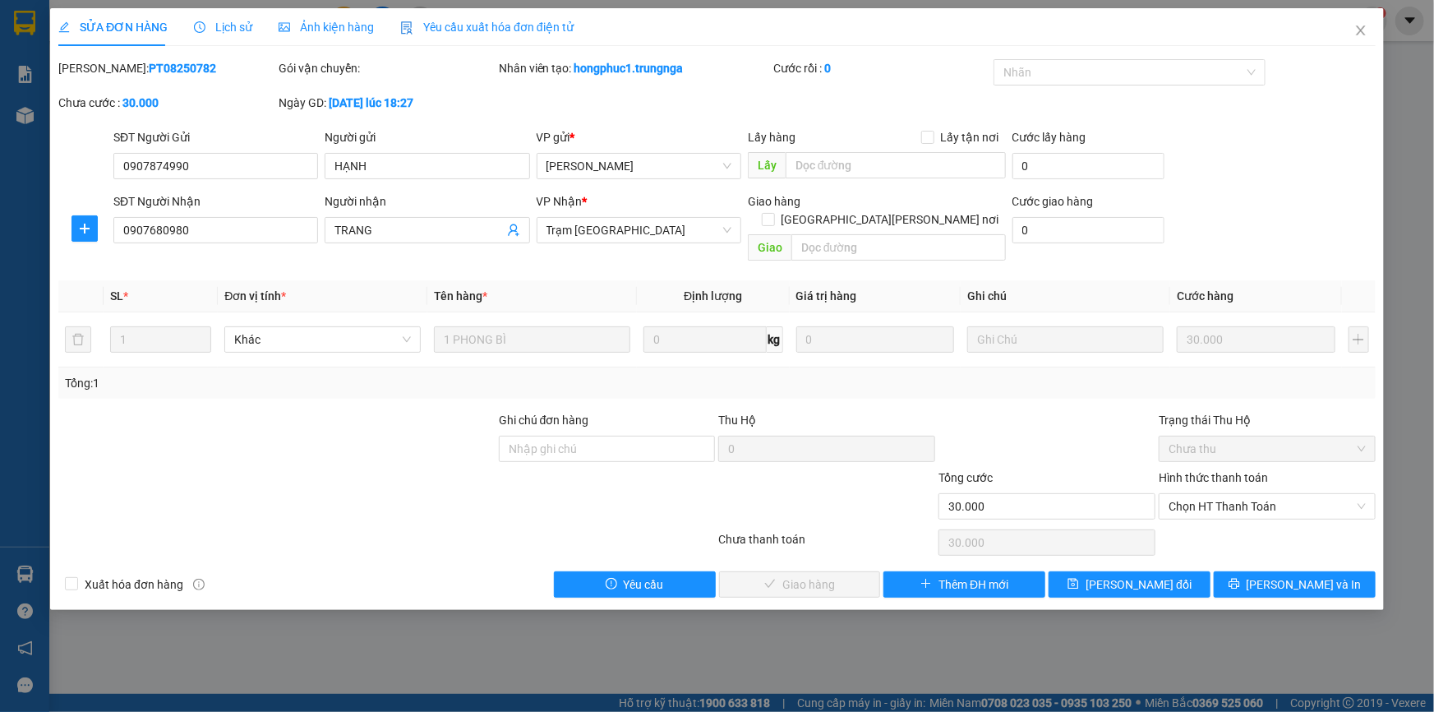
click at [244, 26] on span "Lịch sử" at bounding box center [223, 27] width 58 height 13
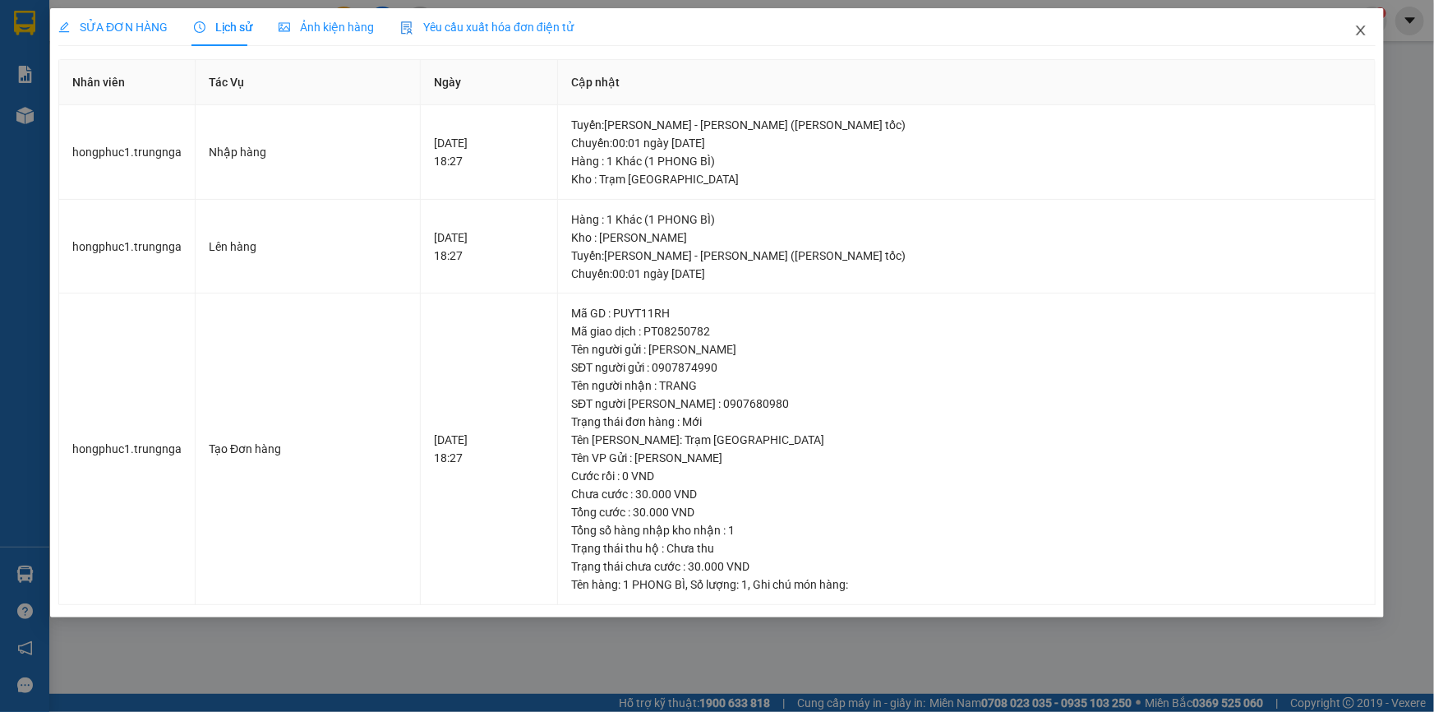
click at [1363, 28] on icon "close" at bounding box center [1360, 30] width 9 height 10
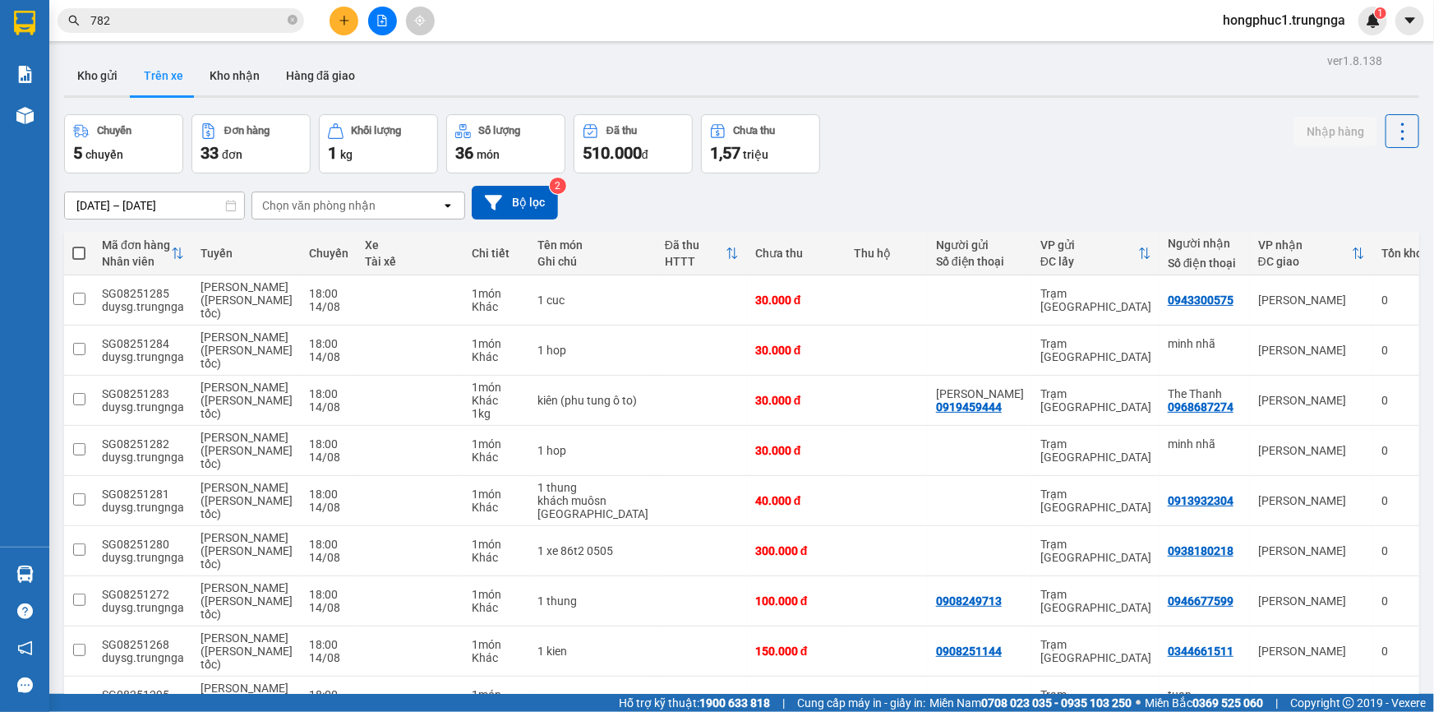
click at [243, 16] on input "782" at bounding box center [187, 21] width 194 height 18
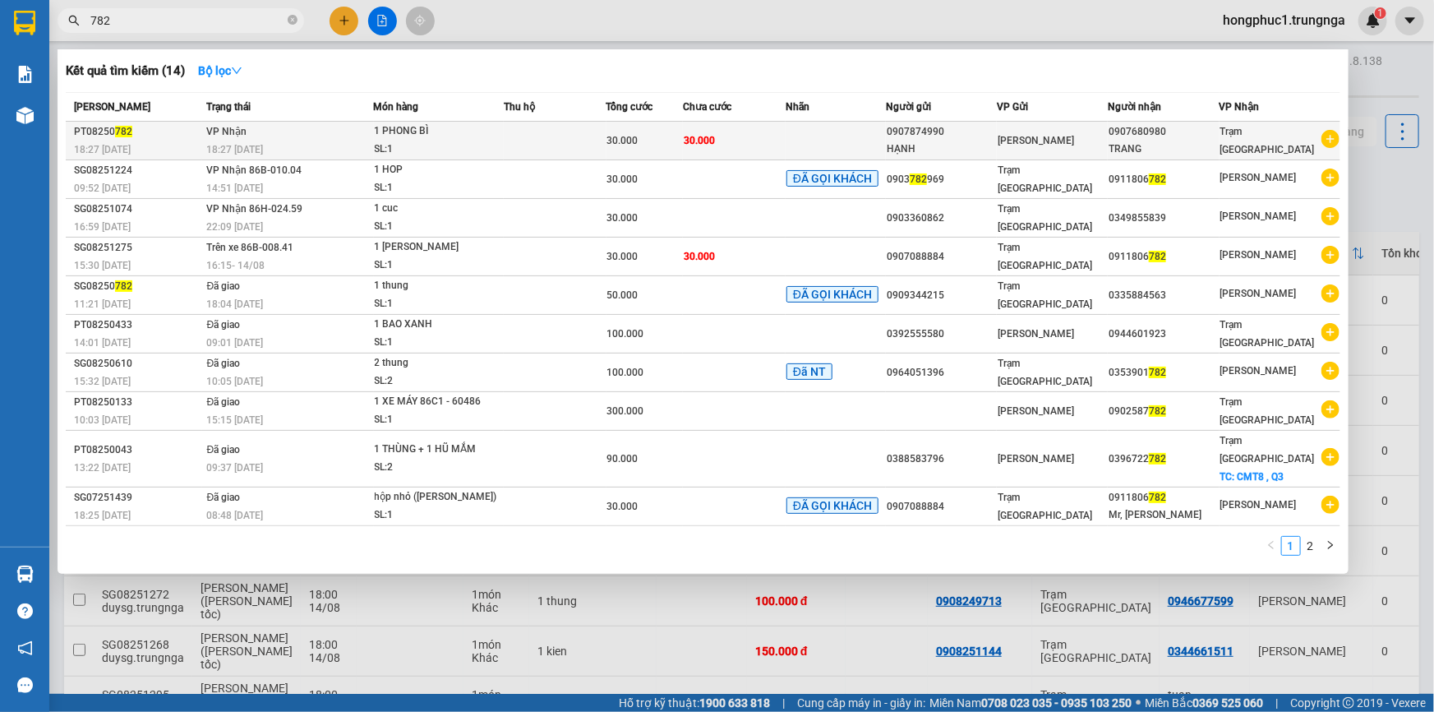
click at [1331, 140] on icon "plus-circle" at bounding box center [1331, 139] width 18 height 18
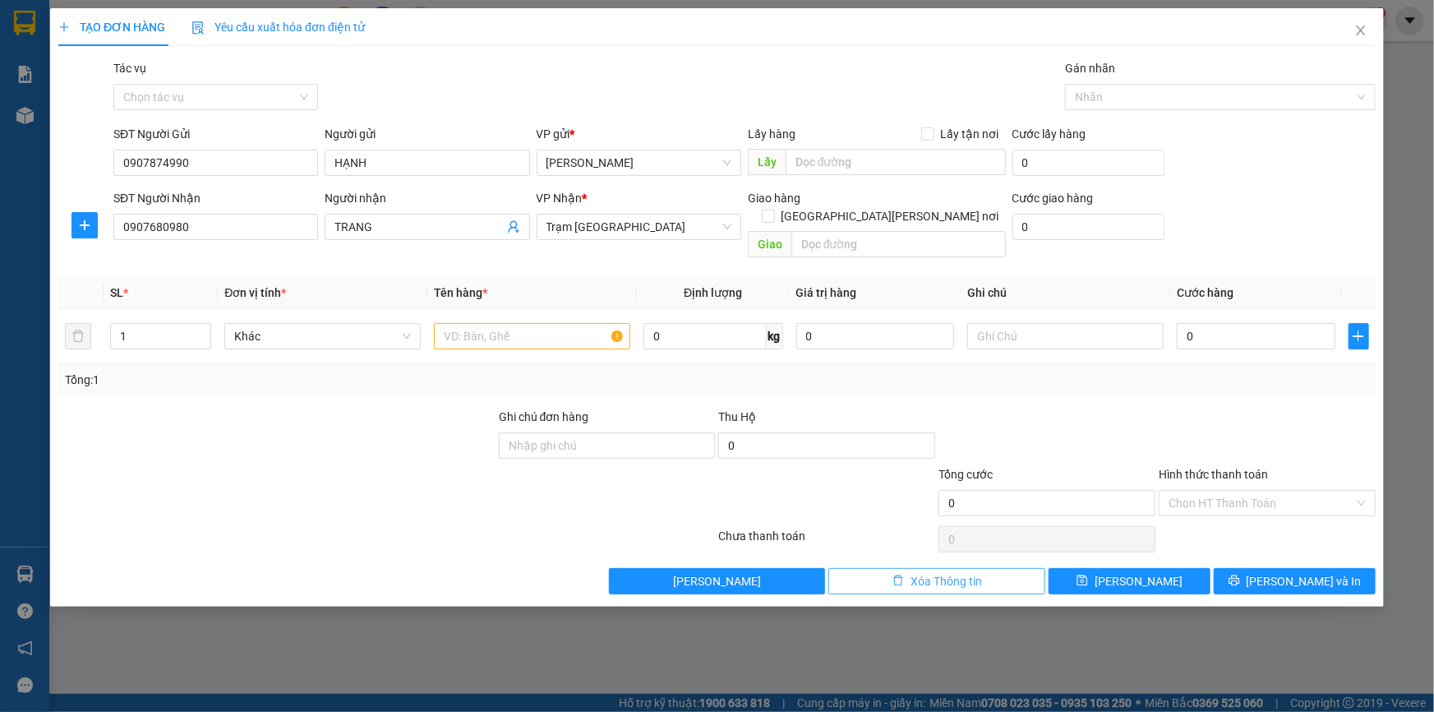
click at [970, 572] on span "Xóa Thông tin" at bounding box center [947, 581] width 72 height 18
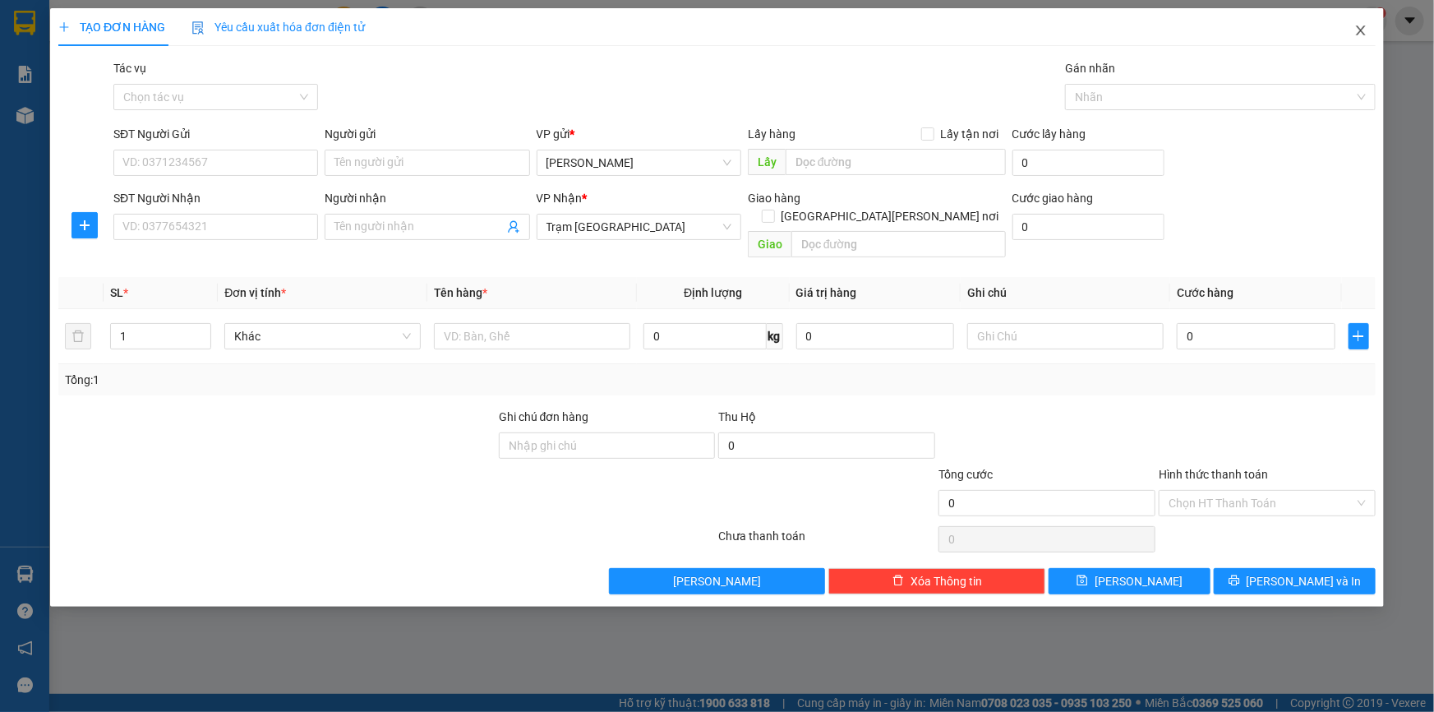
click at [1361, 26] on icon "close" at bounding box center [1360, 30] width 13 height 13
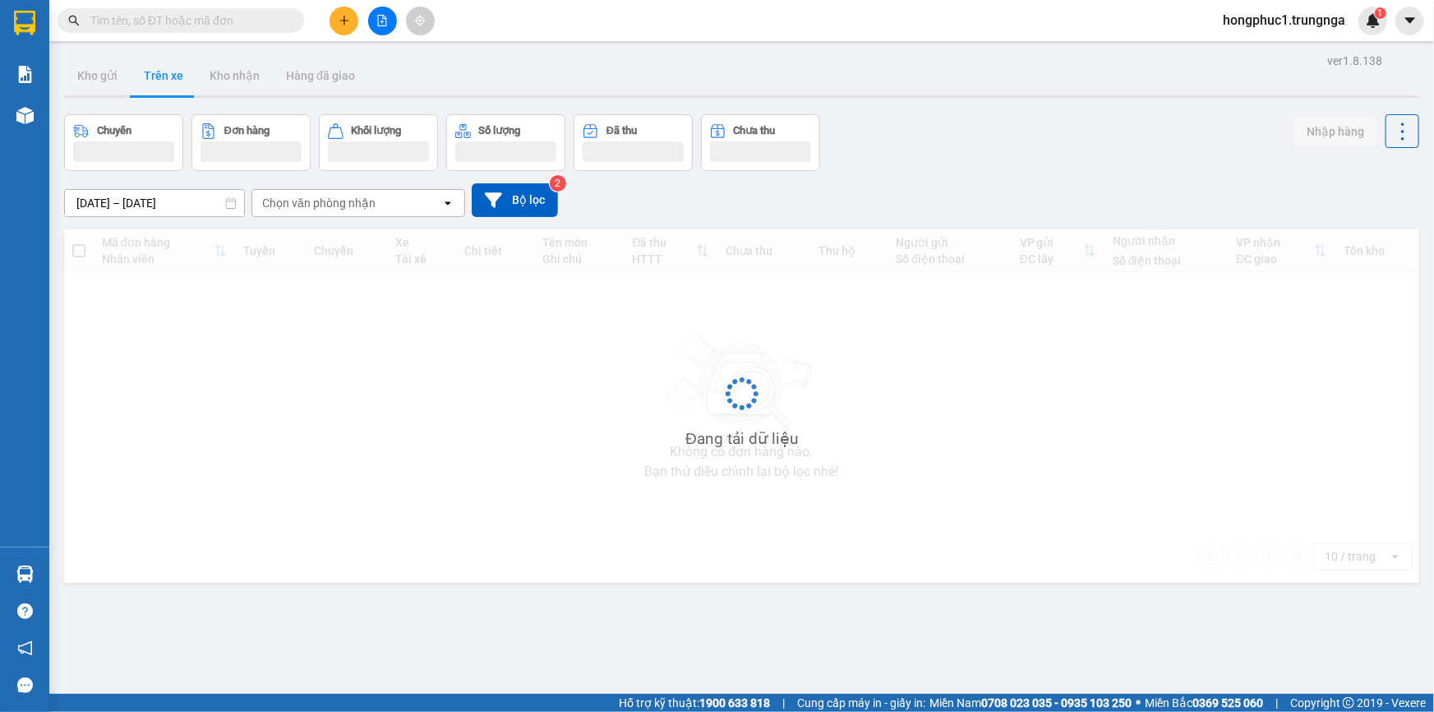
click at [218, 25] on input "text" at bounding box center [187, 21] width 194 height 18
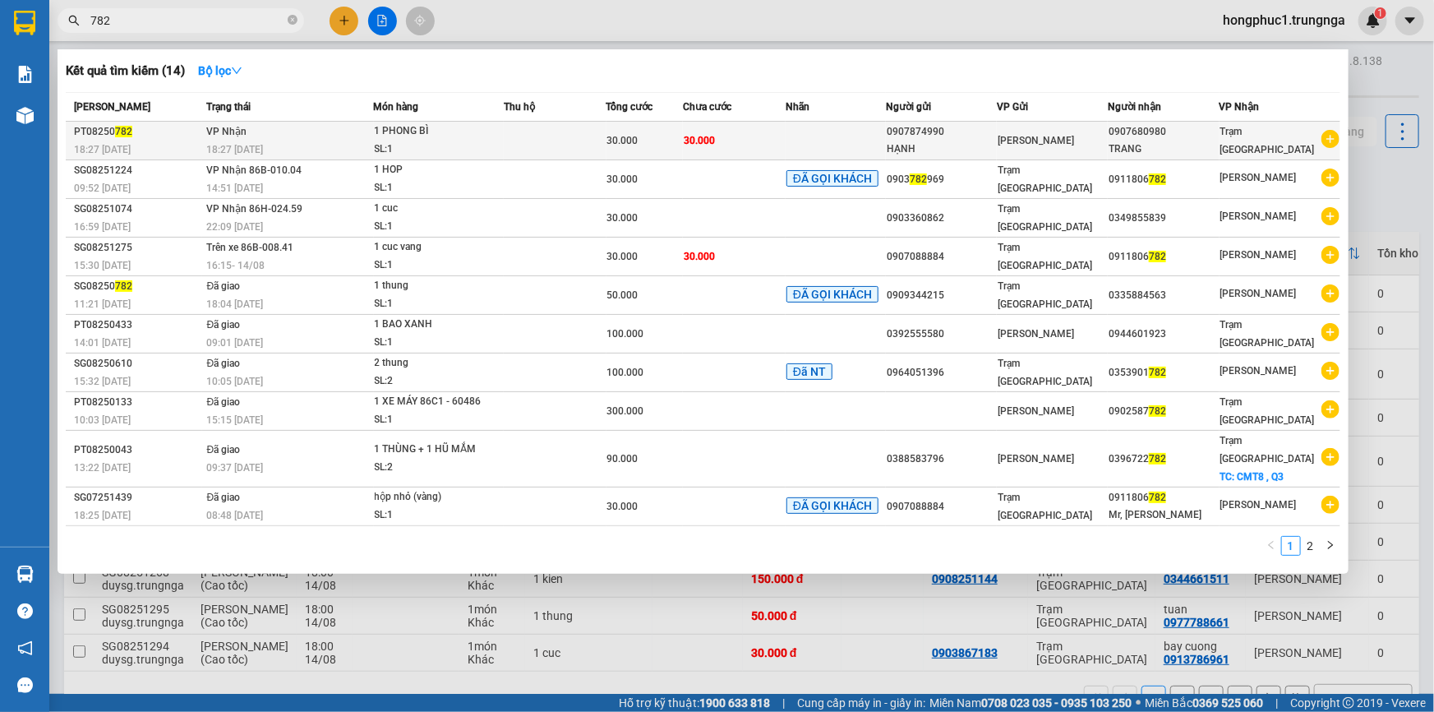
type input "782"
click at [314, 157] on div "18:27 [DATE]" at bounding box center [289, 150] width 166 height 18
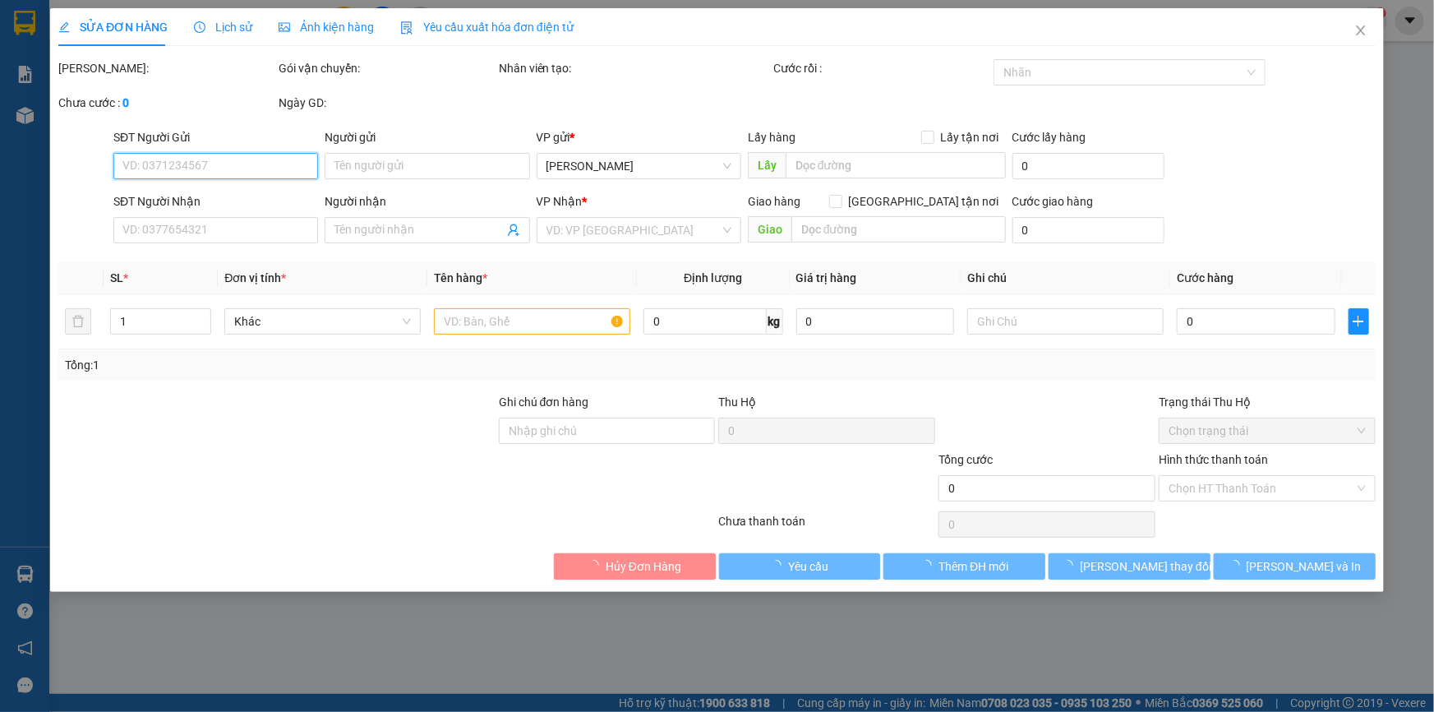
type input "0907874990"
type input "HẠNH"
type input "0907680980"
type input "TRANG"
type input "30.000"
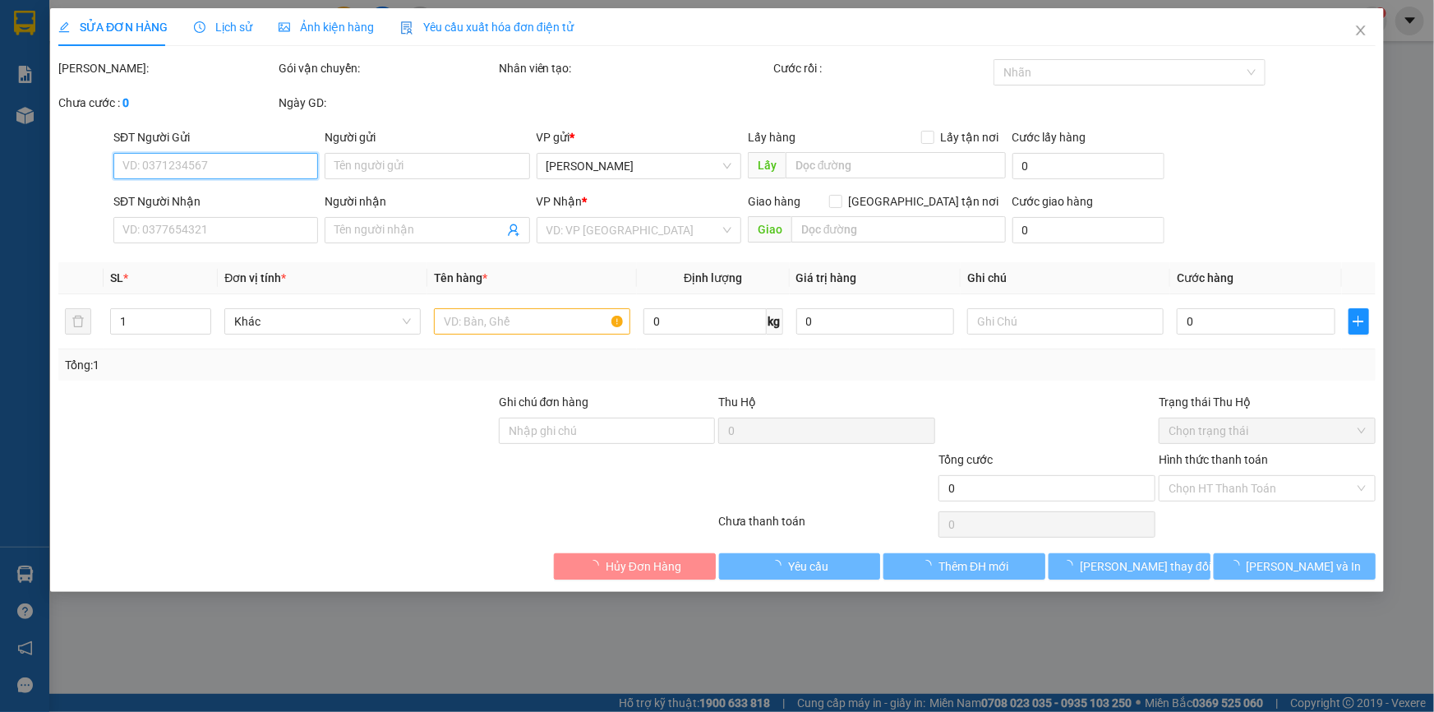
type input "30.000"
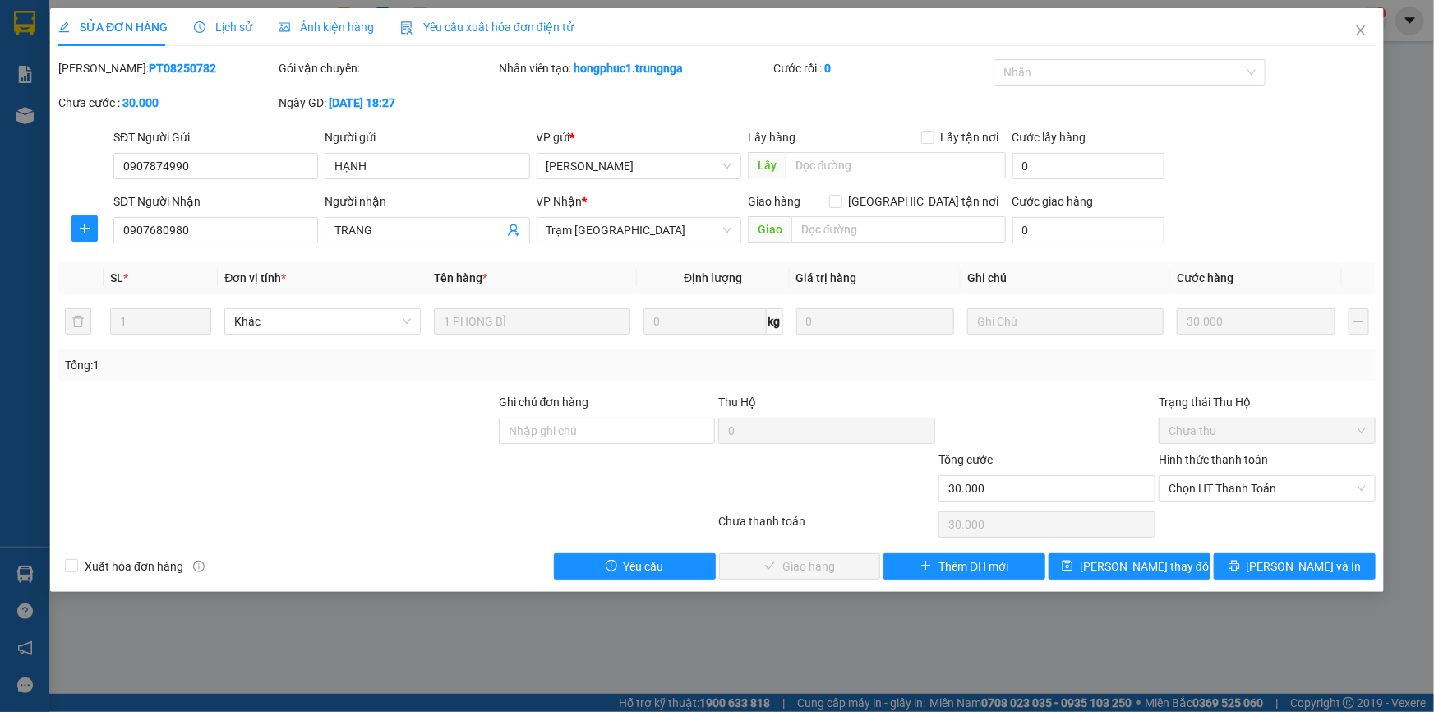
click at [247, 30] on span "Lịch sử" at bounding box center [223, 27] width 58 height 13
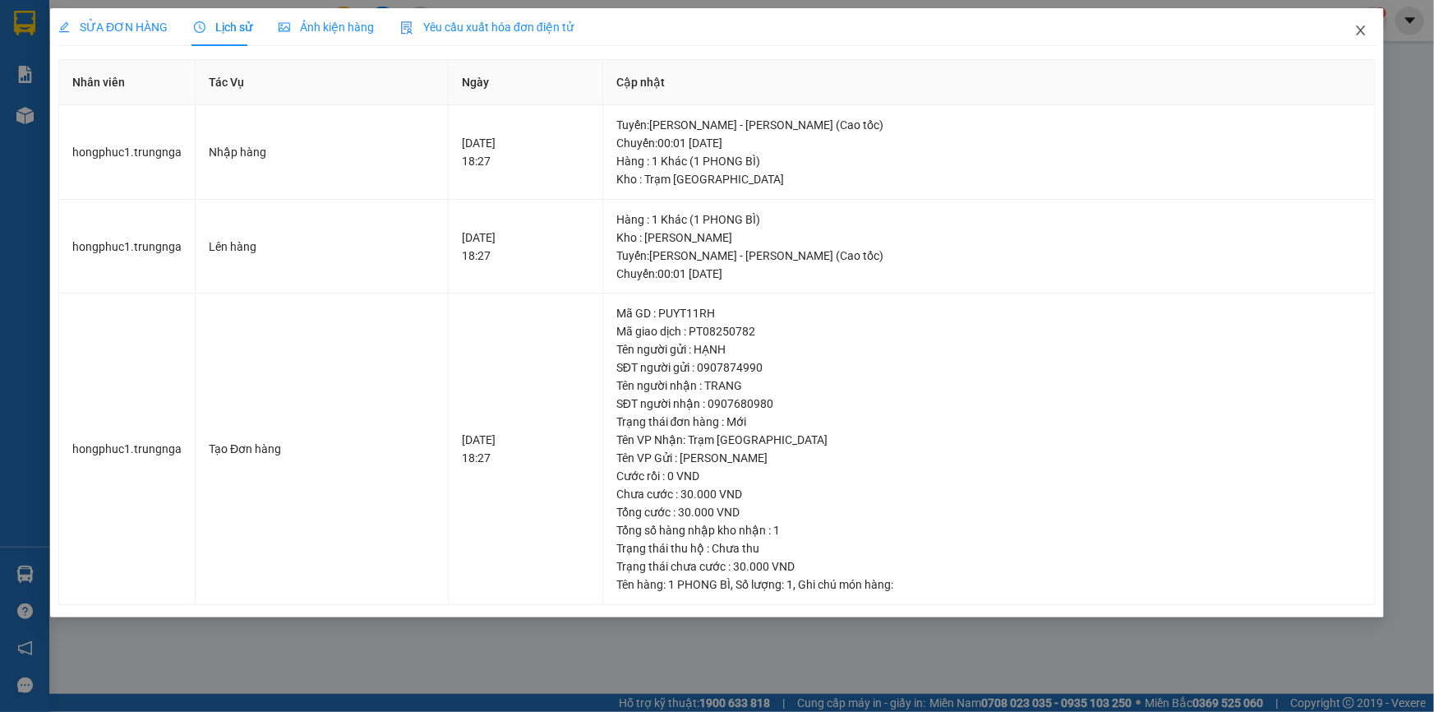
click at [1367, 26] on icon "close" at bounding box center [1360, 30] width 13 height 13
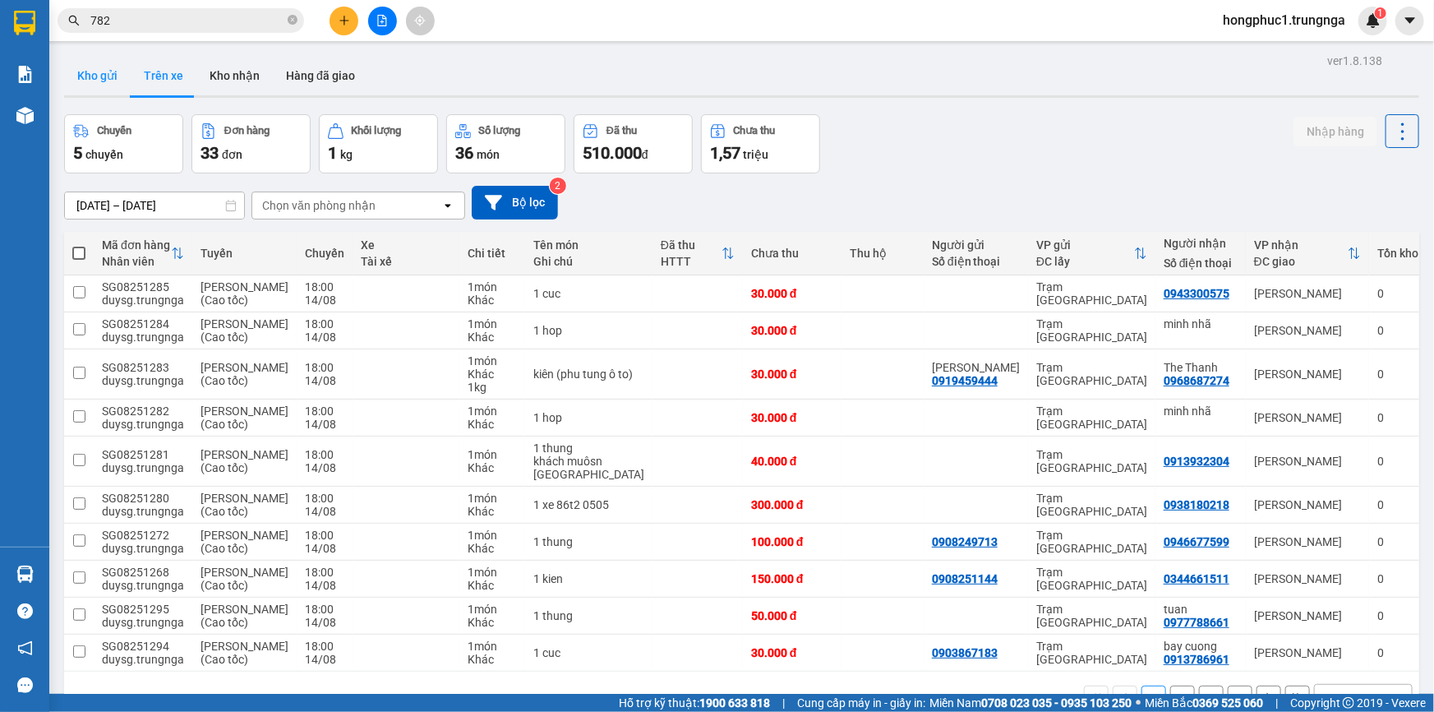
click at [99, 81] on button "Kho gửi" at bounding box center [97, 75] width 67 height 39
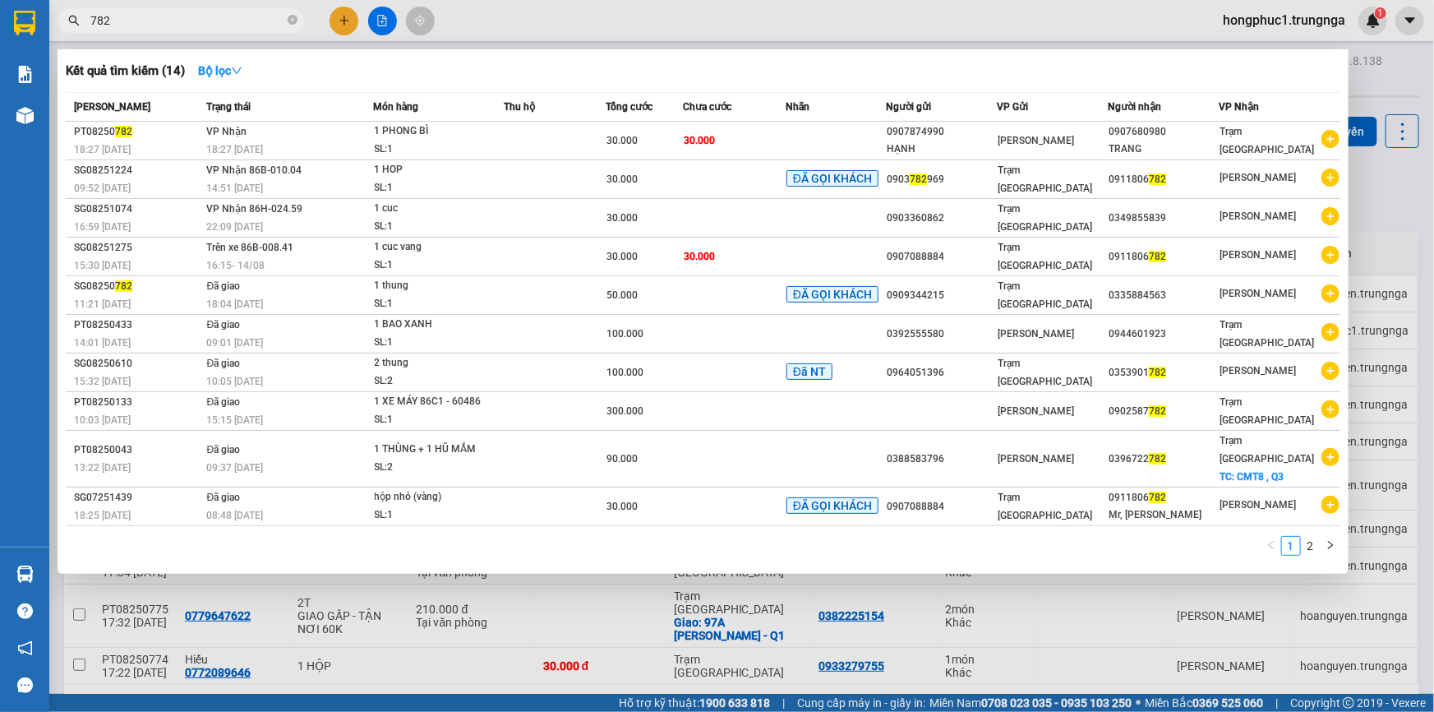
click at [110, 26] on input "782" at bounding box center [187, 21] width 194 height 18
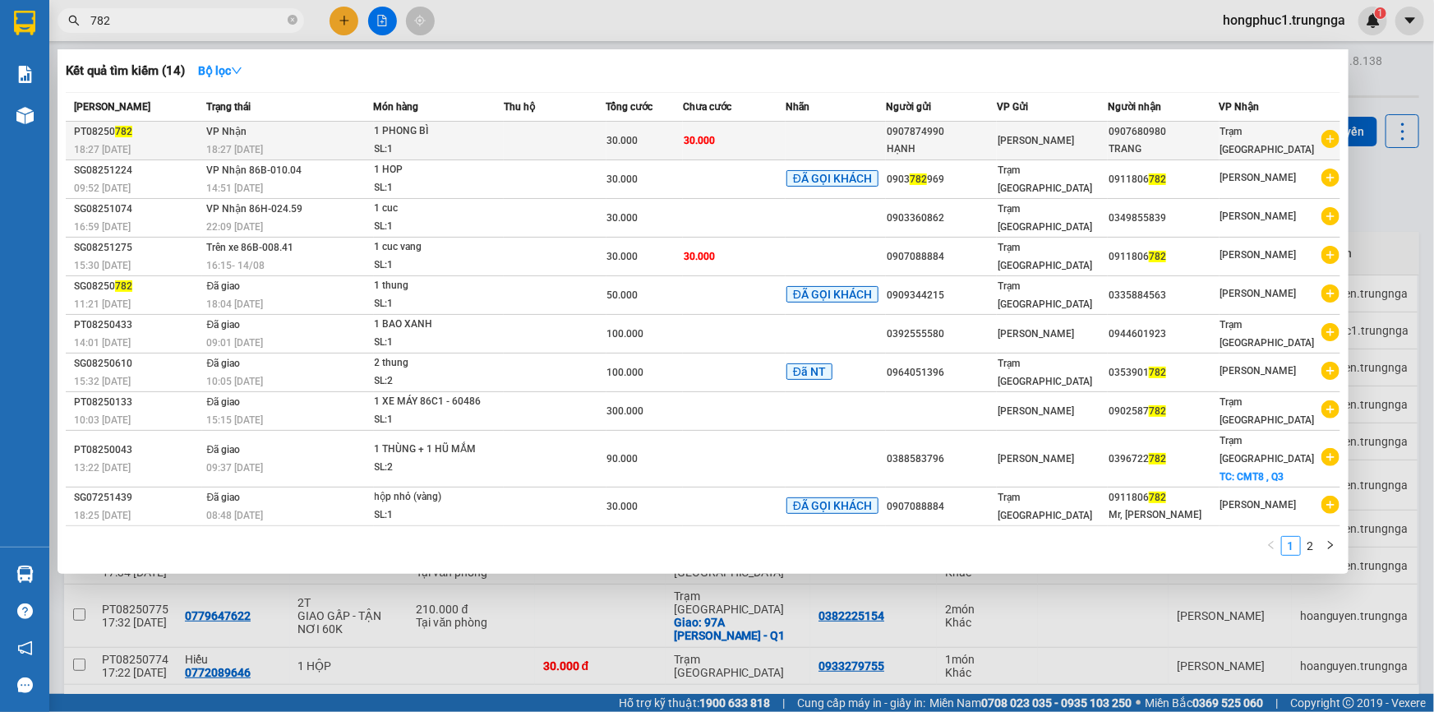
click at [191, 139] on div "PT08250 782" at bounding box center [137, 131] width 127 height 17
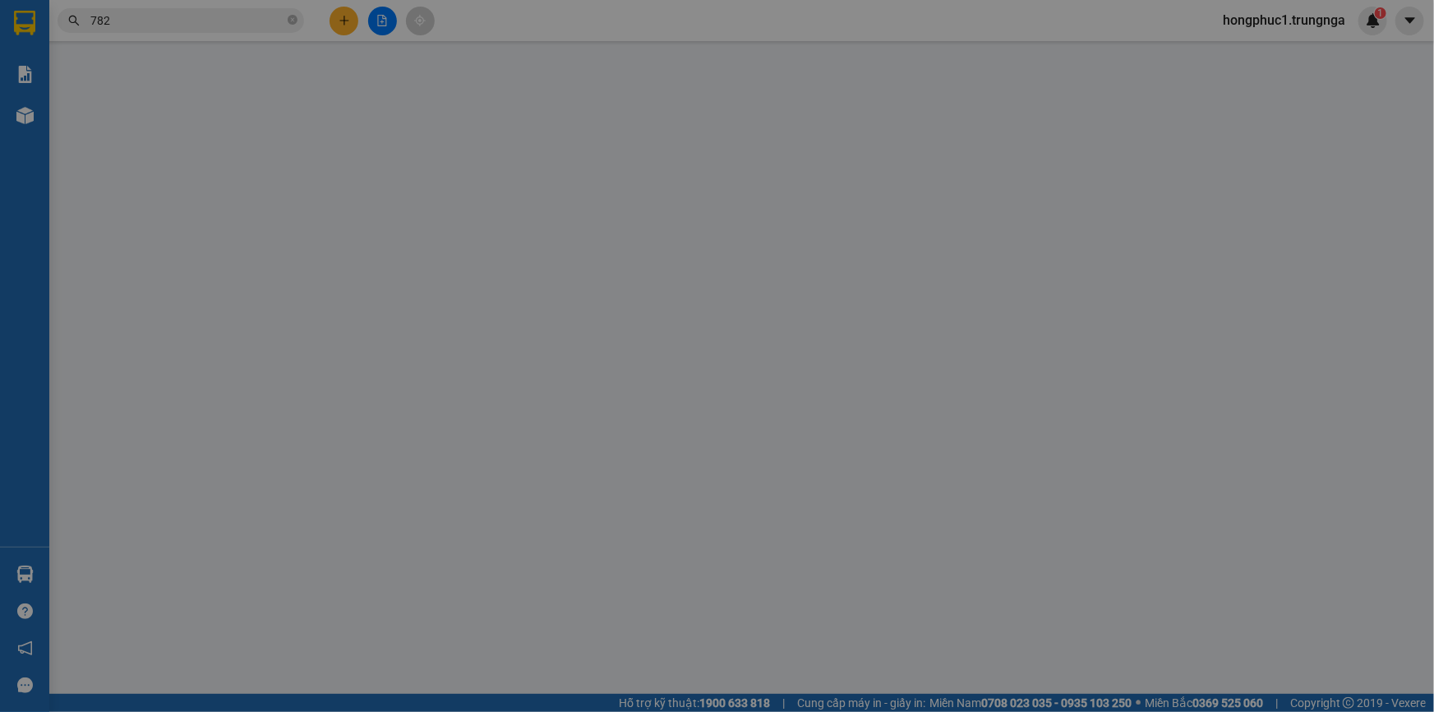
type input "0907874990"
type input "HẠNH"
type input "0907680980"
type input "TRANG"
type input "30.000"
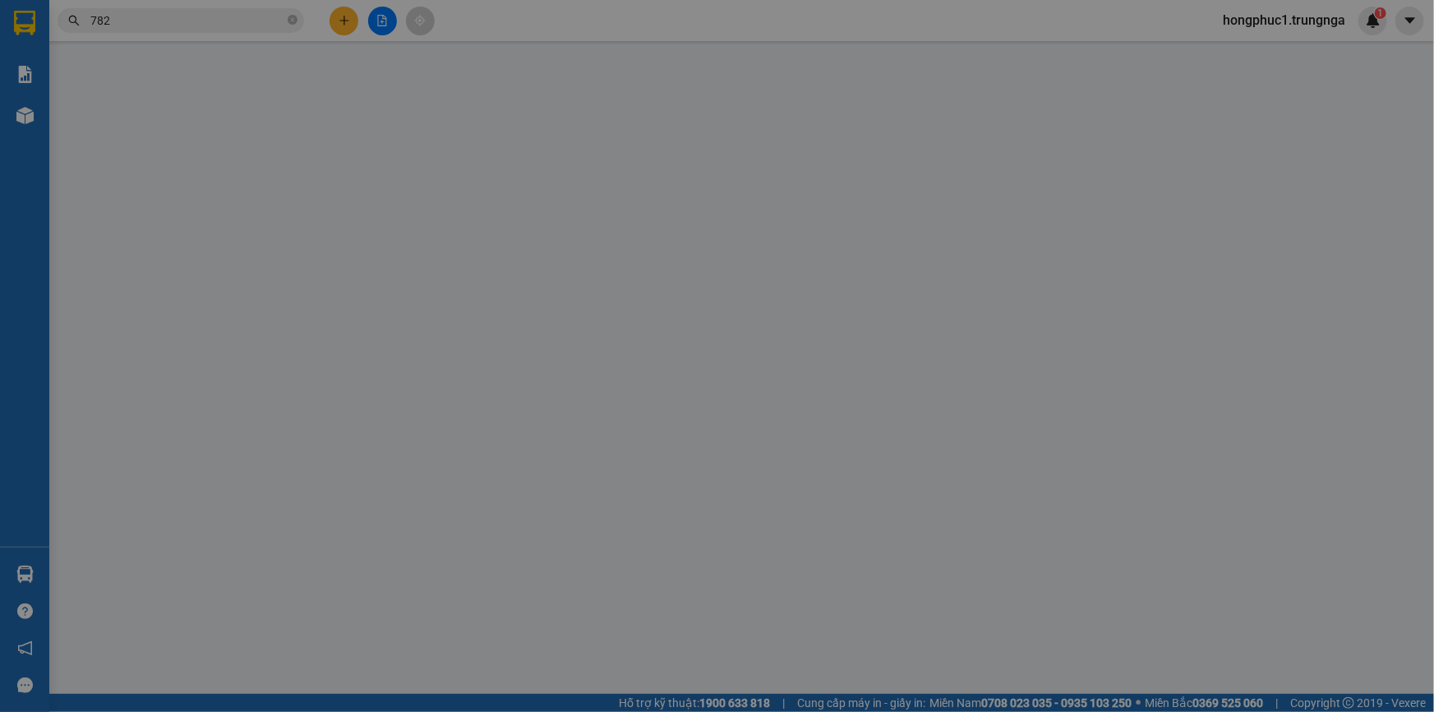
type input "30.000"
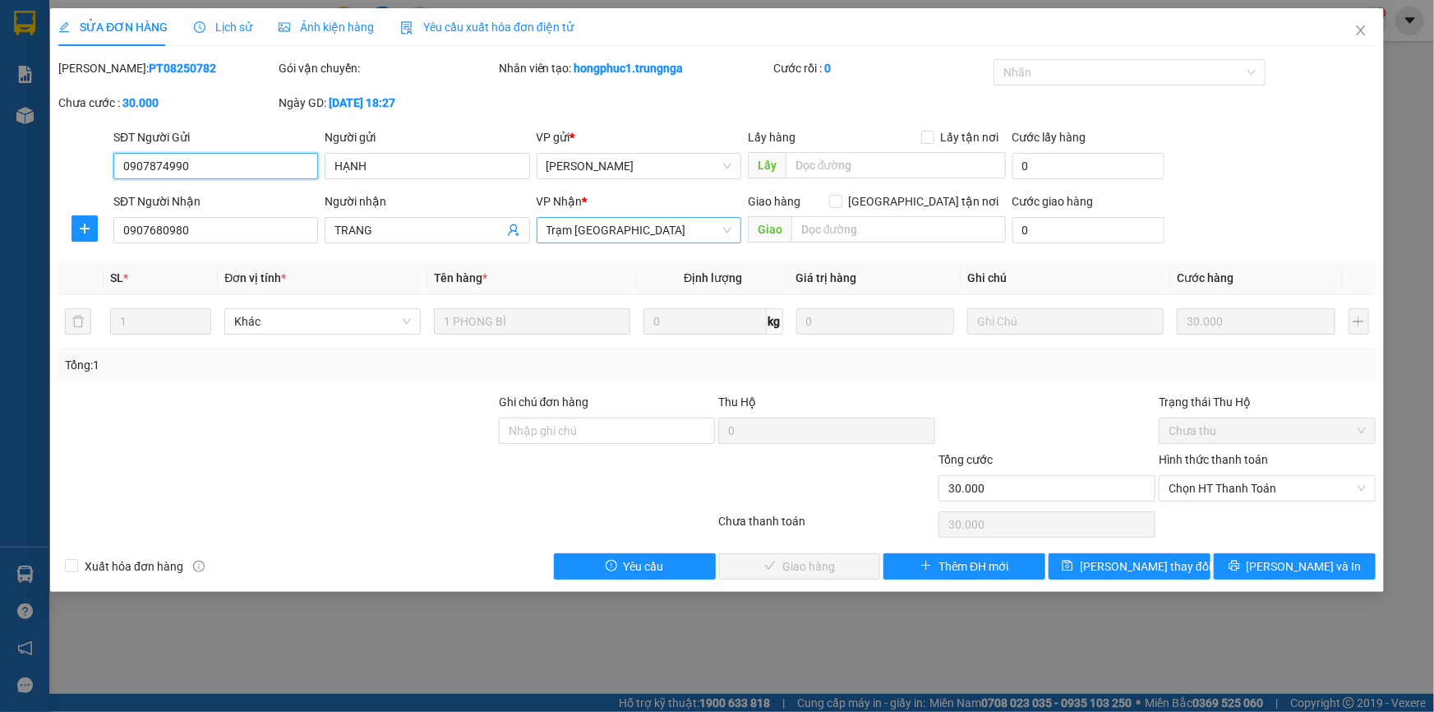
click at [644, 237] on span "Trạm [GEOGRAPHIC_DATA]" at bounding box center [639, 230] width 185 height 25
click at [1148, 566] on span "Lưu thay đổi" at bounding box center [1145, 566] width 131 height 18
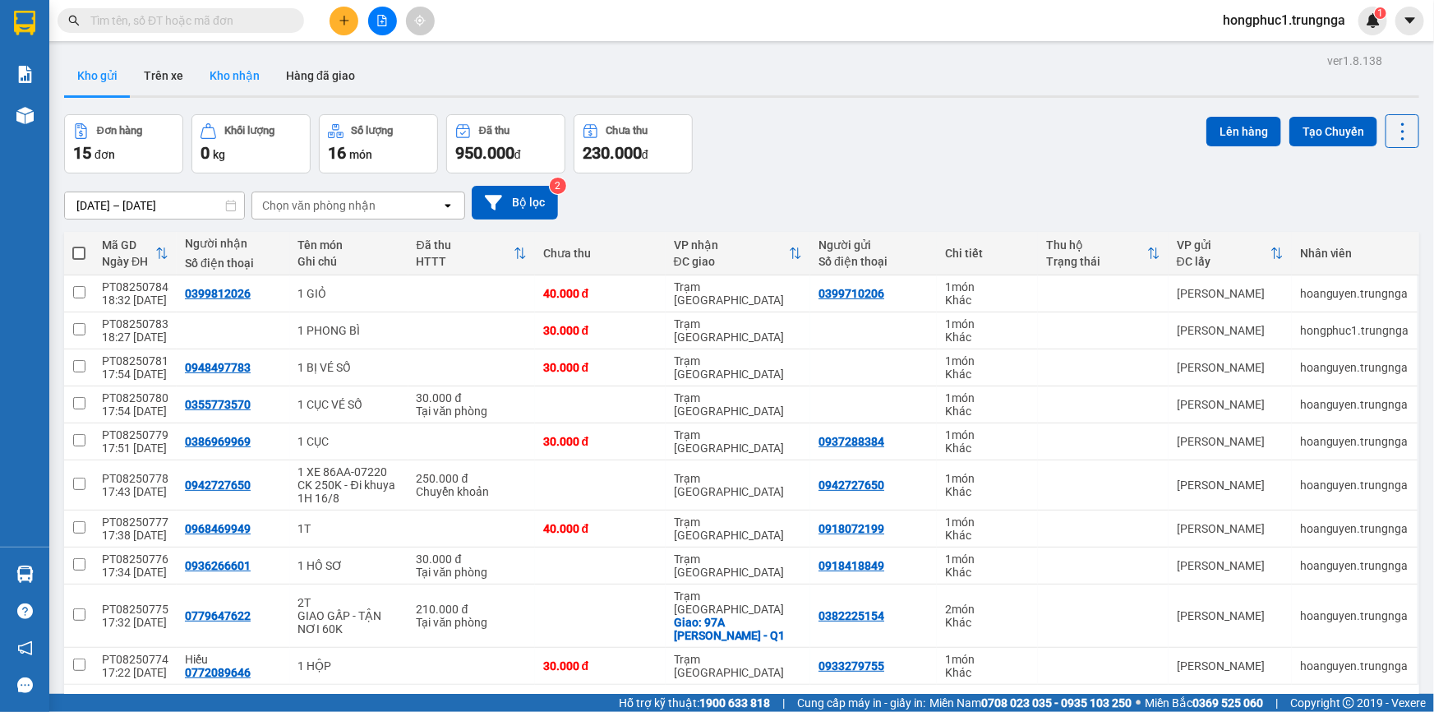
click at [247, 81] on button "Kho nhận" at bounding box center [234, 75] width 76 height 39
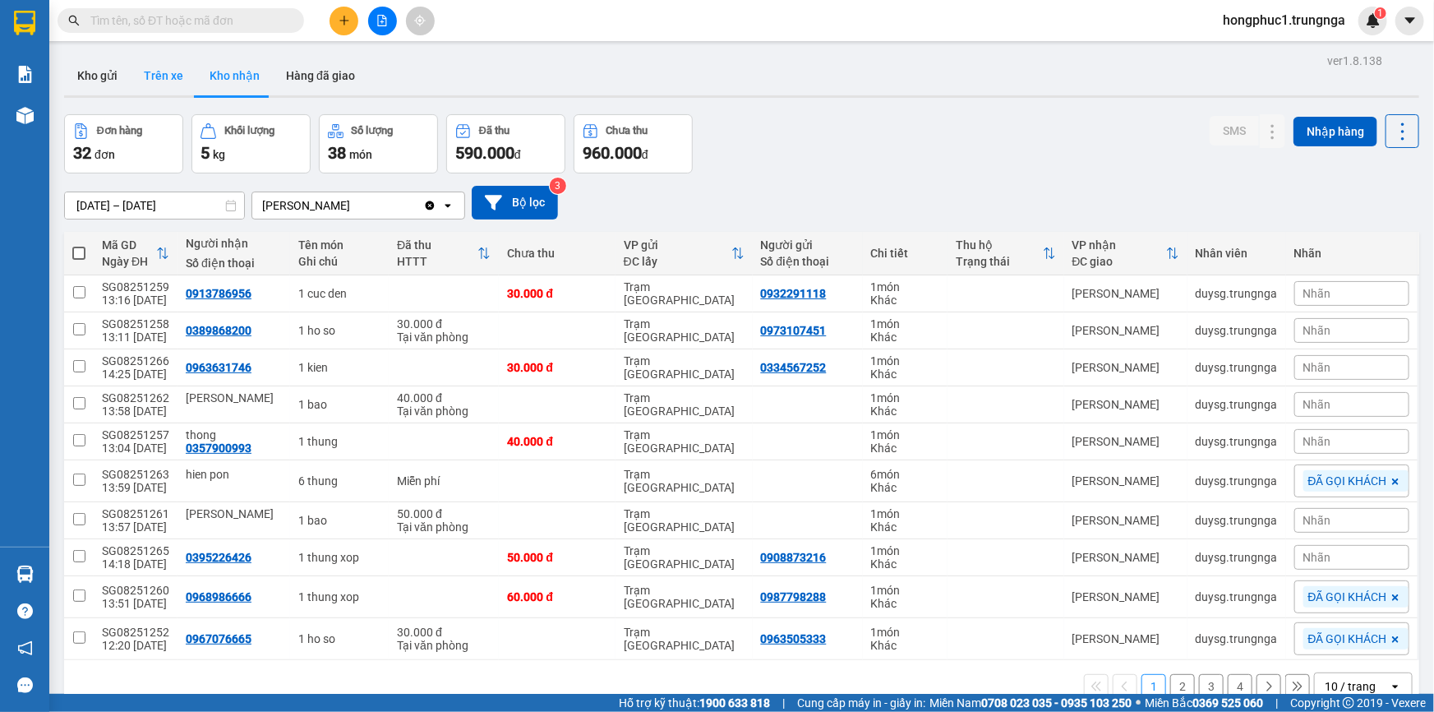
click at [155, 68] on button "Trên xe" at bounding box center [164, 75] width 66 height 39
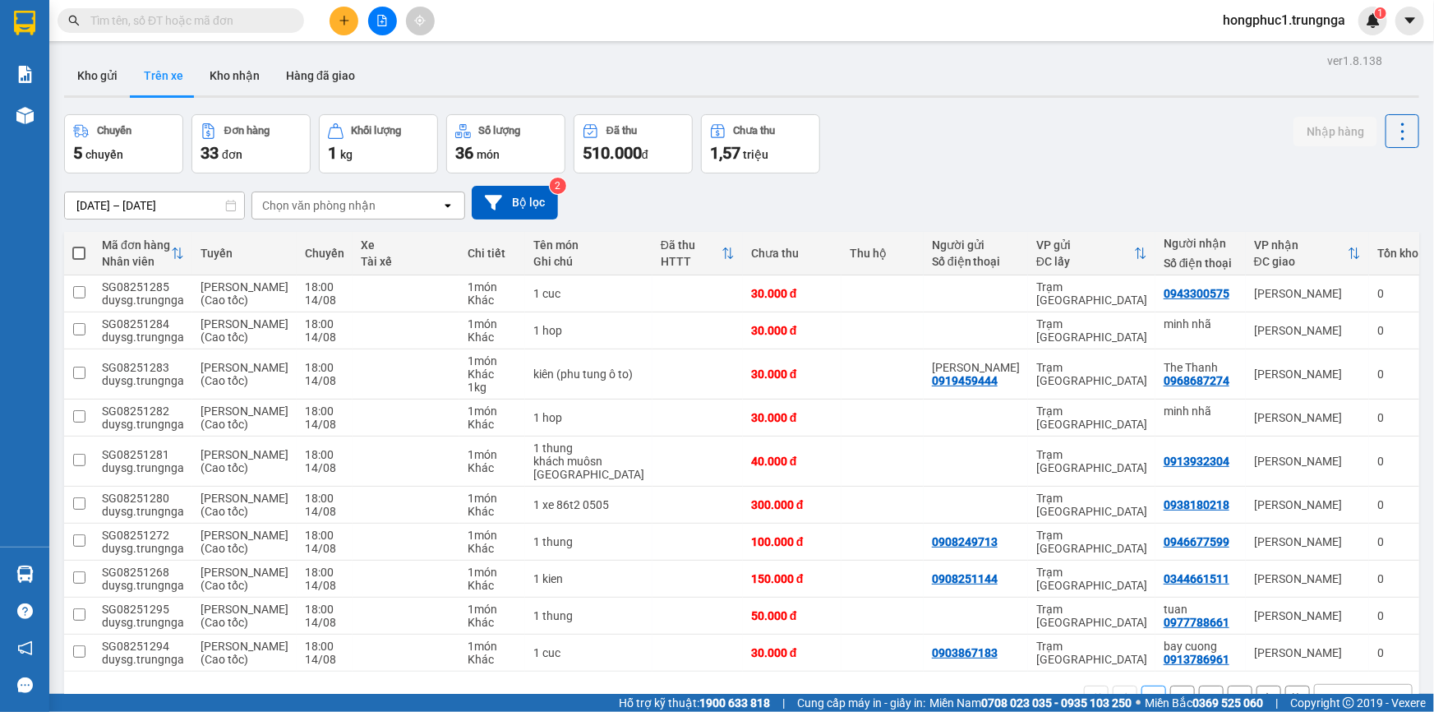
drag, startPoint x: 171, startPoint y: 10, endPoint x: 164, endPoint y: 21, distance: 13.7
click at [164, 21] on span at bounding box center [181, 20] width 247 height 25
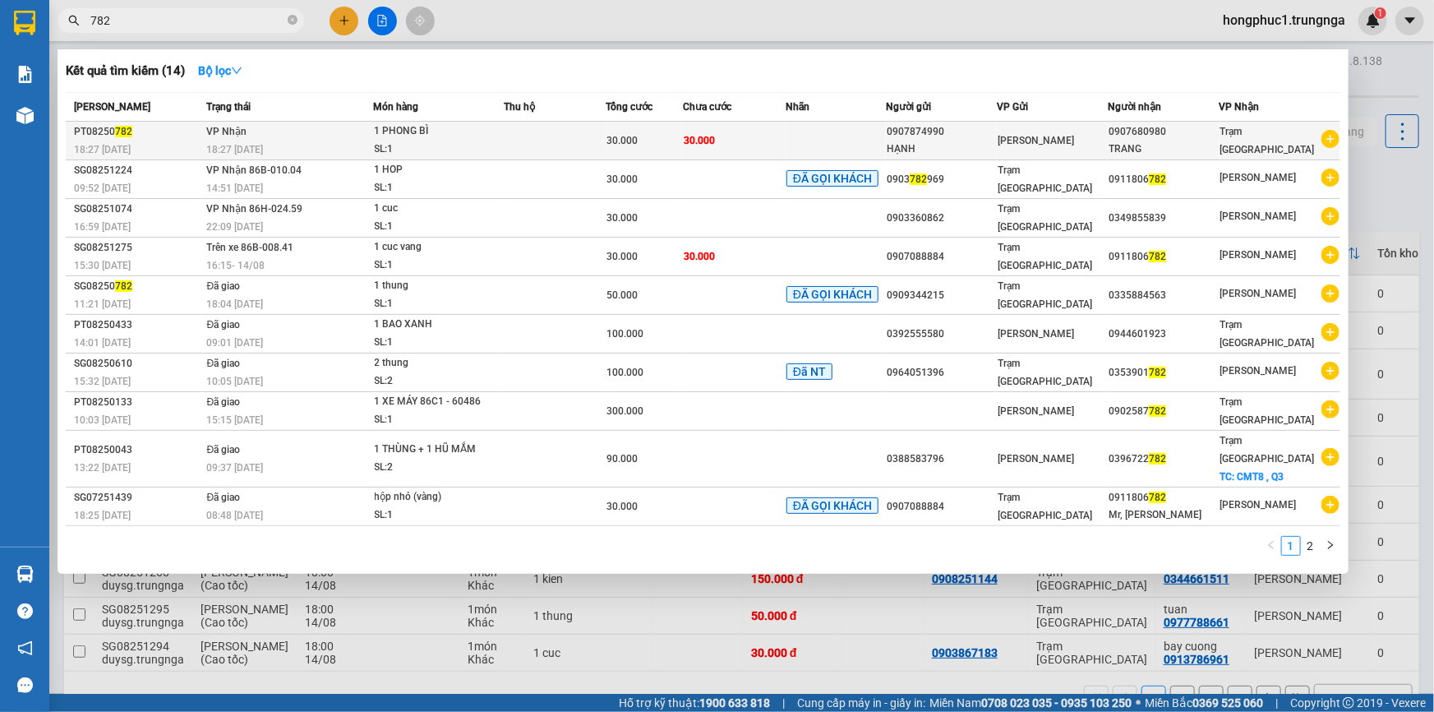
type input "782"
click at [460, 136] on div "1 PHONG BÌ" at bounding box center [436, 131] width 123 height 18
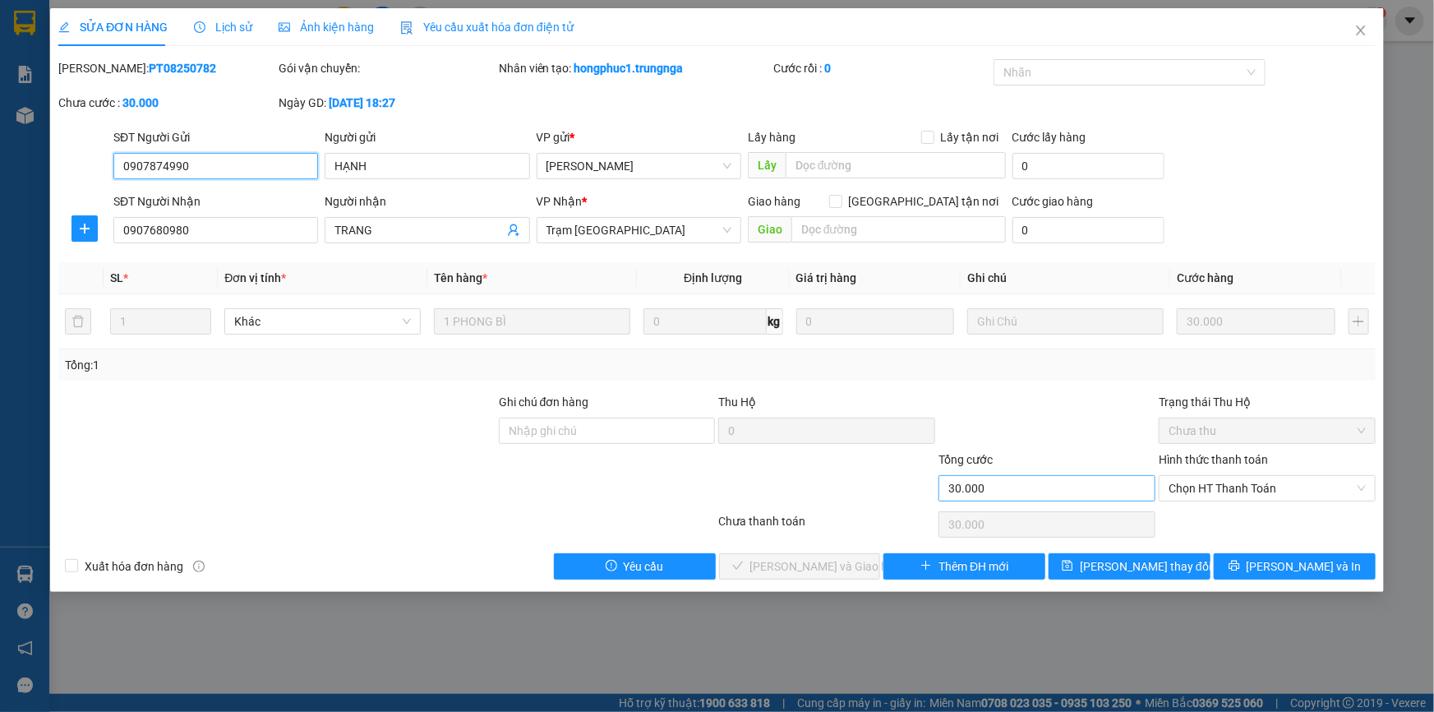
type input "0907874990"
type input "HẠNH"
type input "0907680980"
type input "TRANG"
type input "30.000"
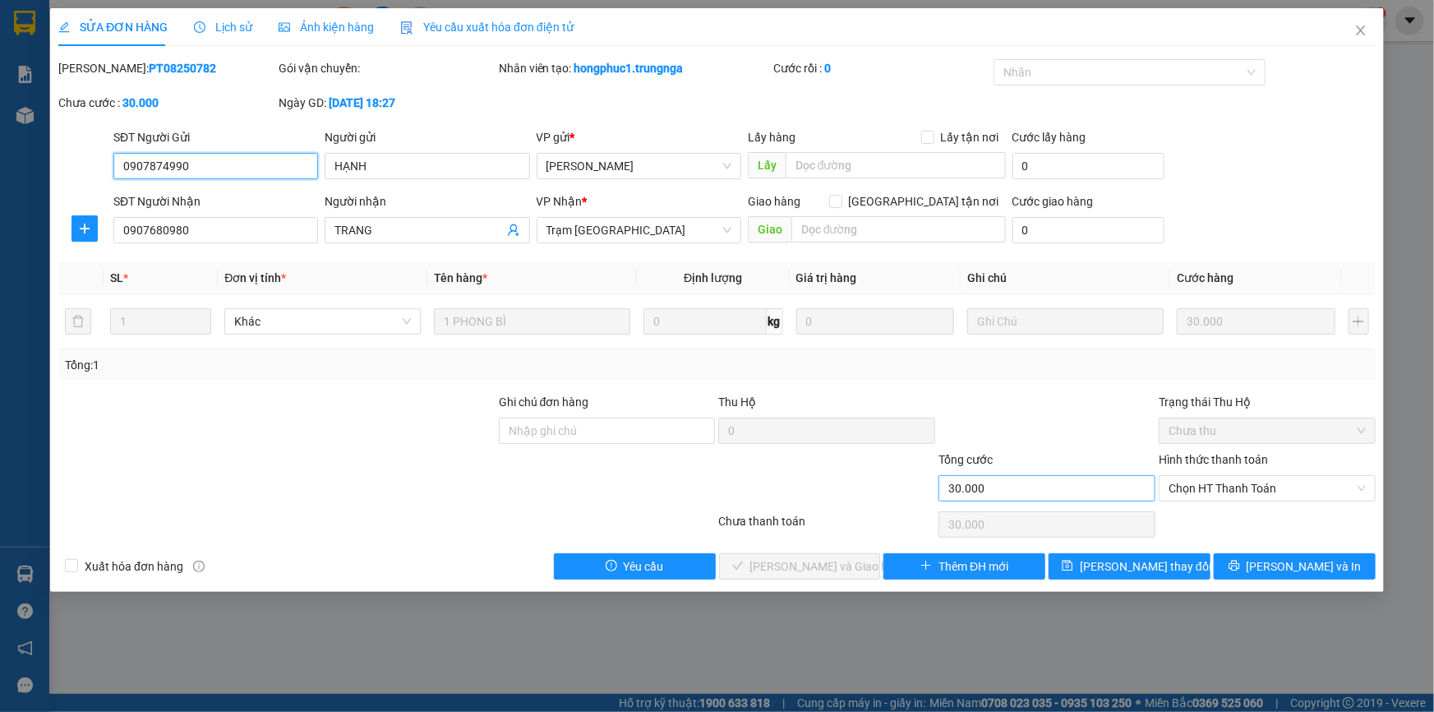
type input "30.000"
click at [233, 27] on span "Lịch sử" at bounding box center [223, 27] width 58 height 13
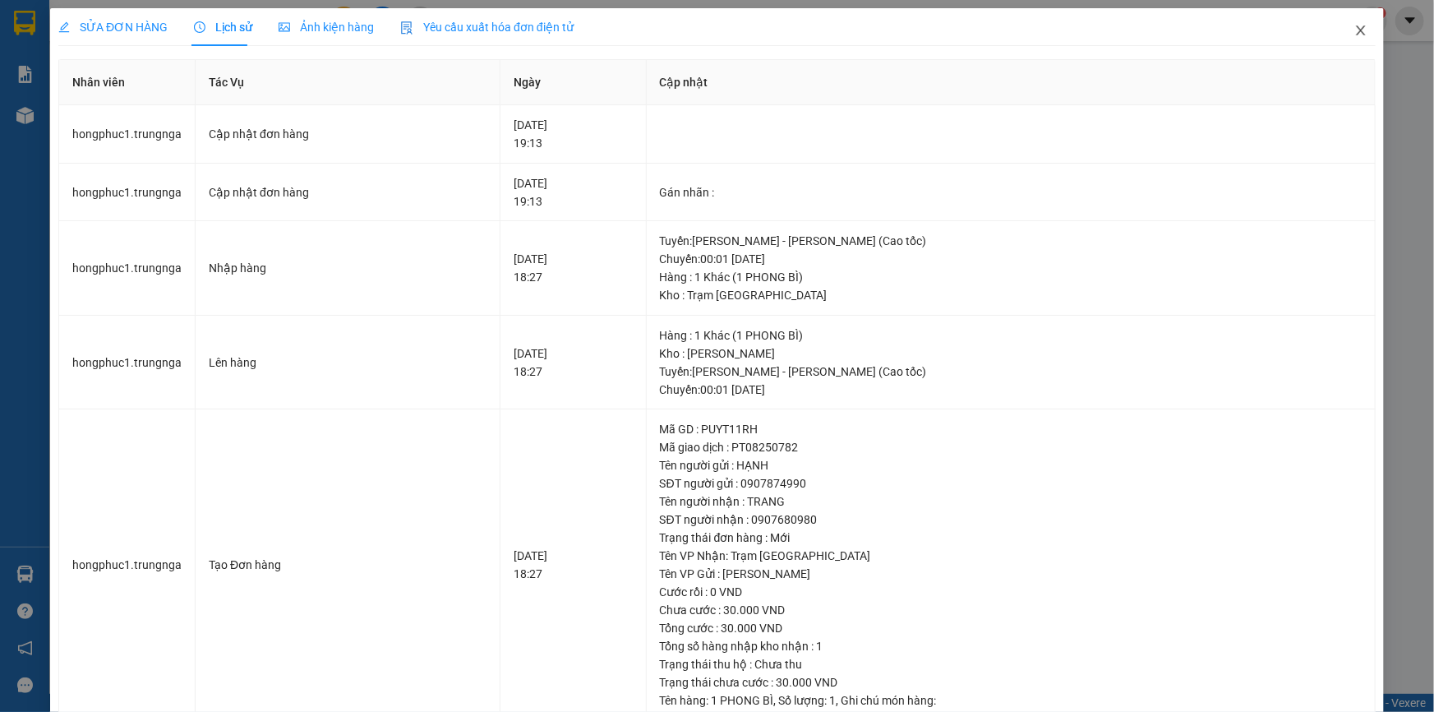
click at [1354, 34] on icon "close" at bounding box center [1360, 30] width 13 height 13
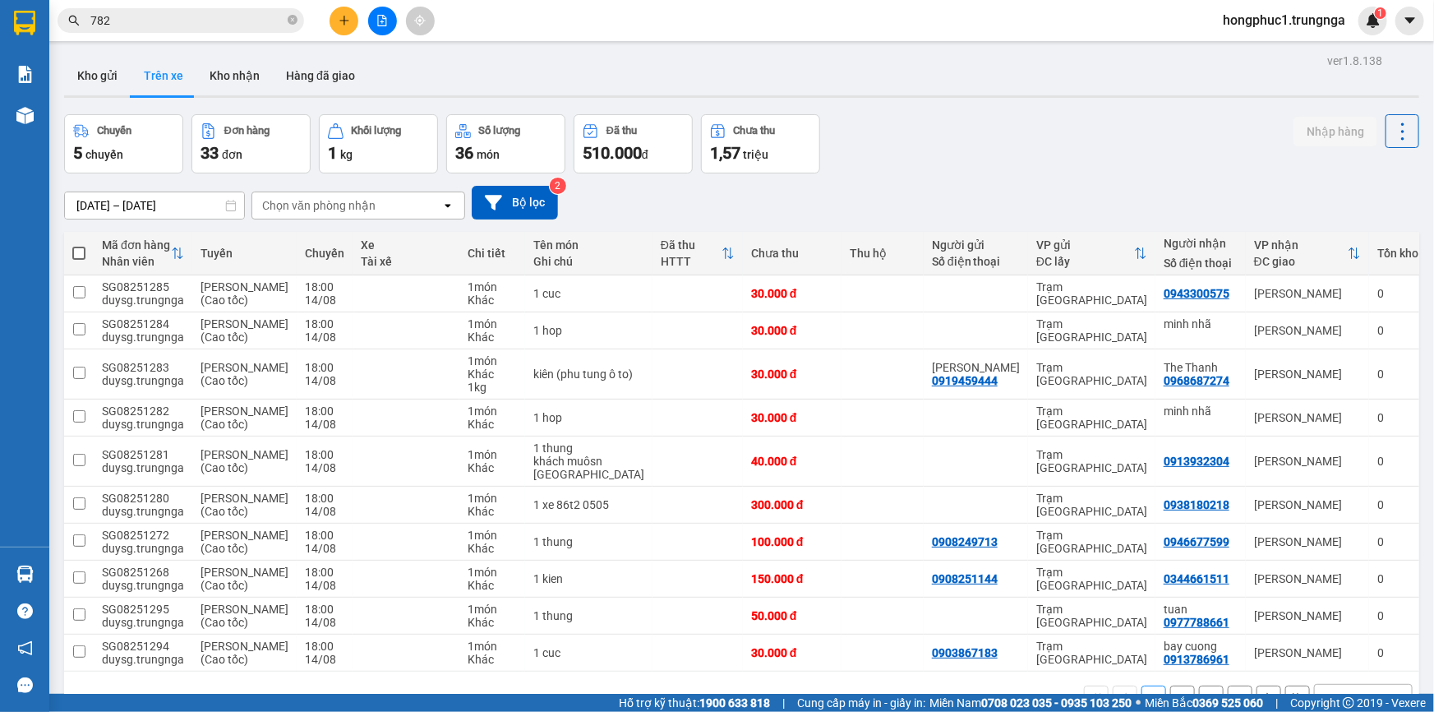
click at [310, 210] on div "Chọn văn phòng nhận" at bounding box center [318, 205] width 113 height 16
click at [312, 271] on span "Trạm [GEOGRAPHIC_DATA]" at bounding box center [339, 270] width 150 height 16
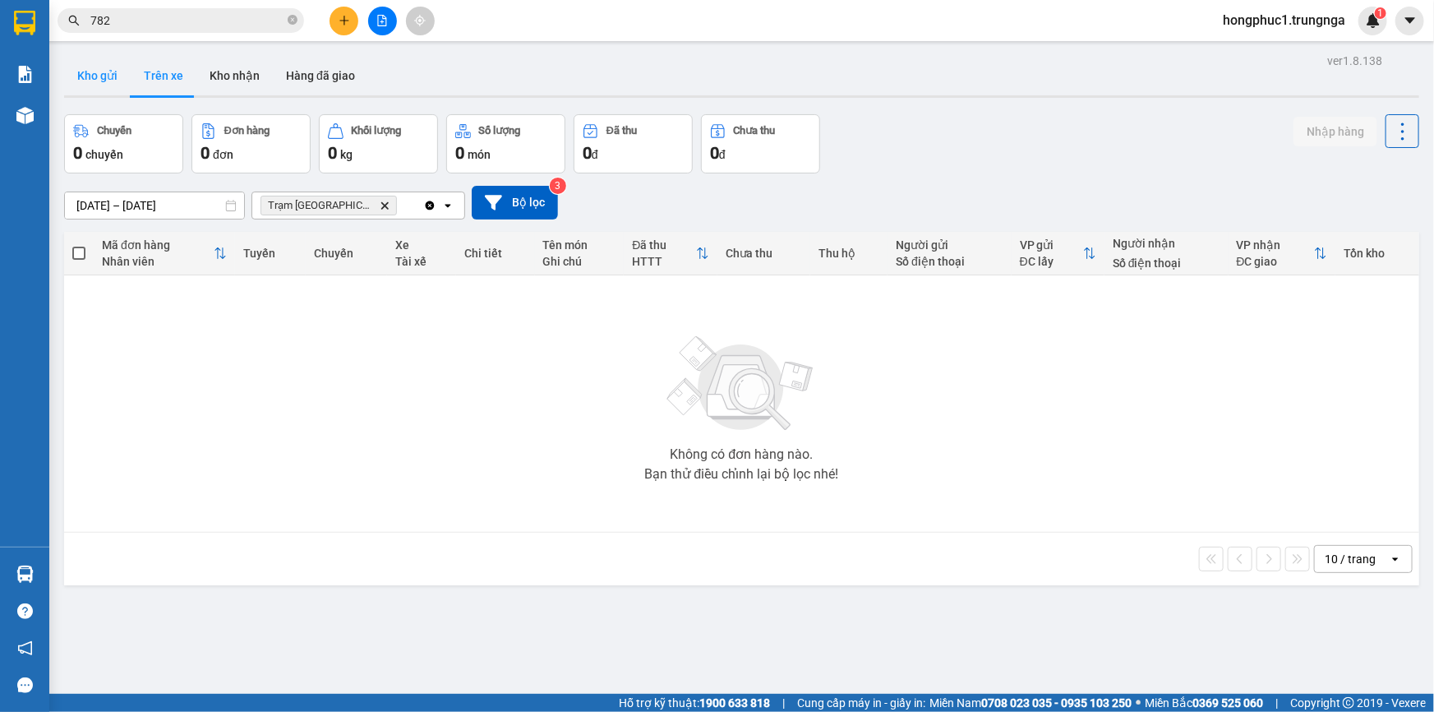
click at [98, 76] on button "Kho gửi" at bounding box center [97, 75] width 67 height 39
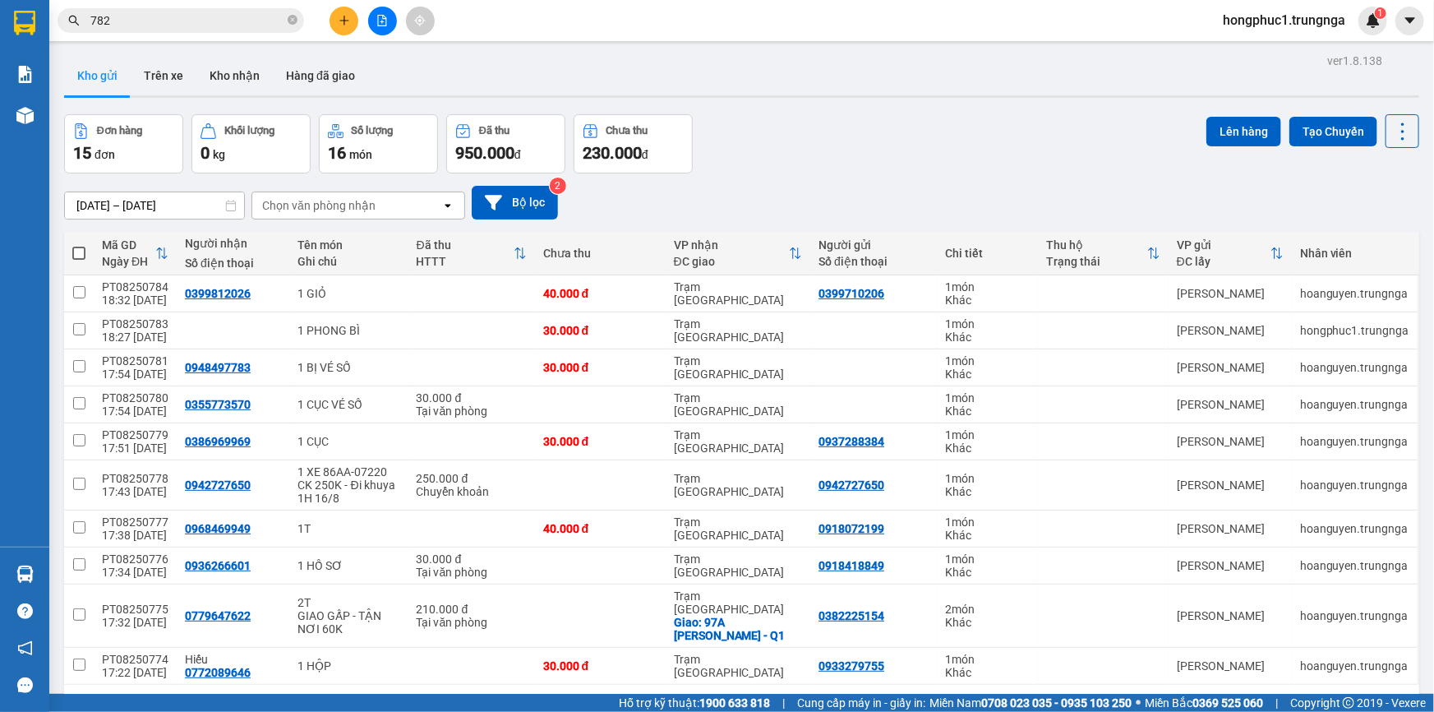
click at [228, 205] on icon at bounding box center [231, 206] width 12 height 12
click at [193, 207] on input "12/08/2025 – 14/08/2025" at bounding box center [154, 205] width 179 height 26
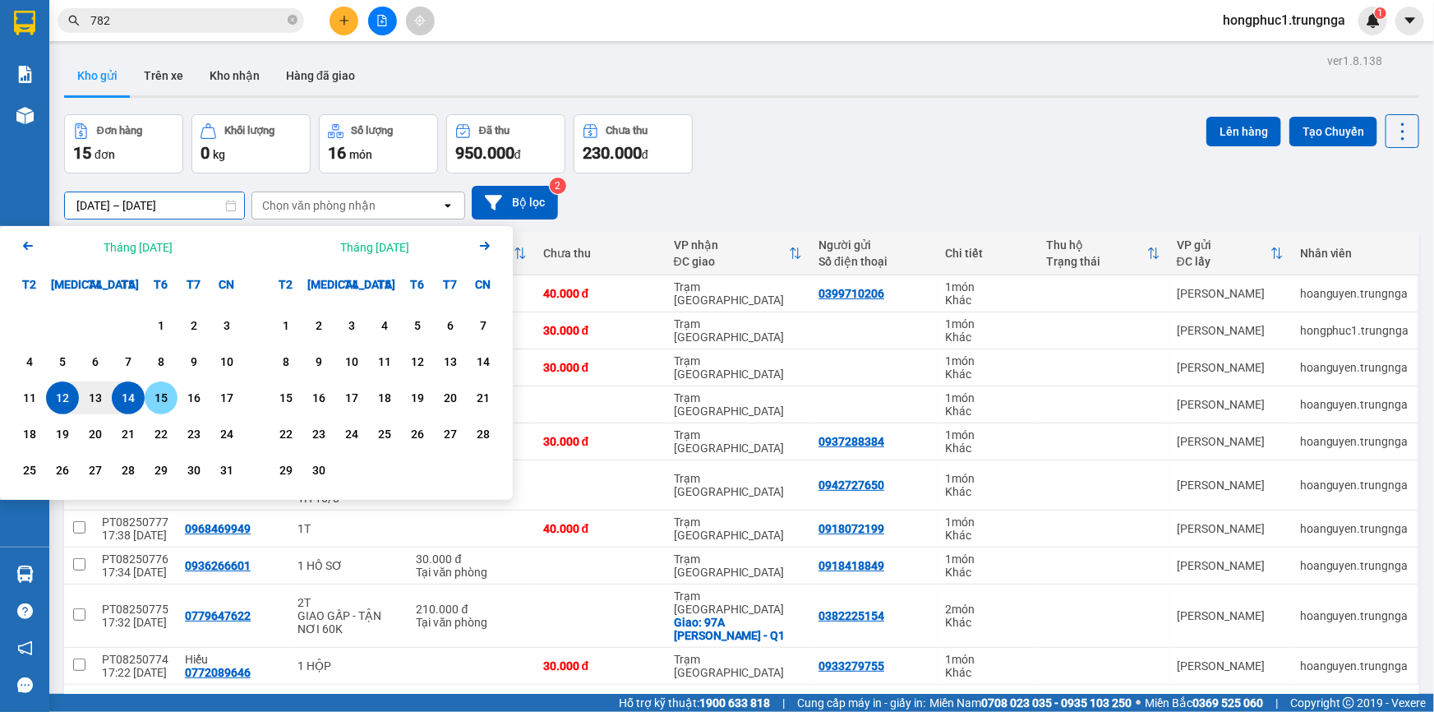
click at [164, 402] on div "15" at bounding box center [161, 398] width 23 height 20
click at [139, 203] on input "15/08/2025 – / /" at bounding box center [154, 205] width 179 height 26
click at [98, 394] on div "13" at bounding box center [95, 398] width 23 height 20
type input "[DATE] – [DATE]"
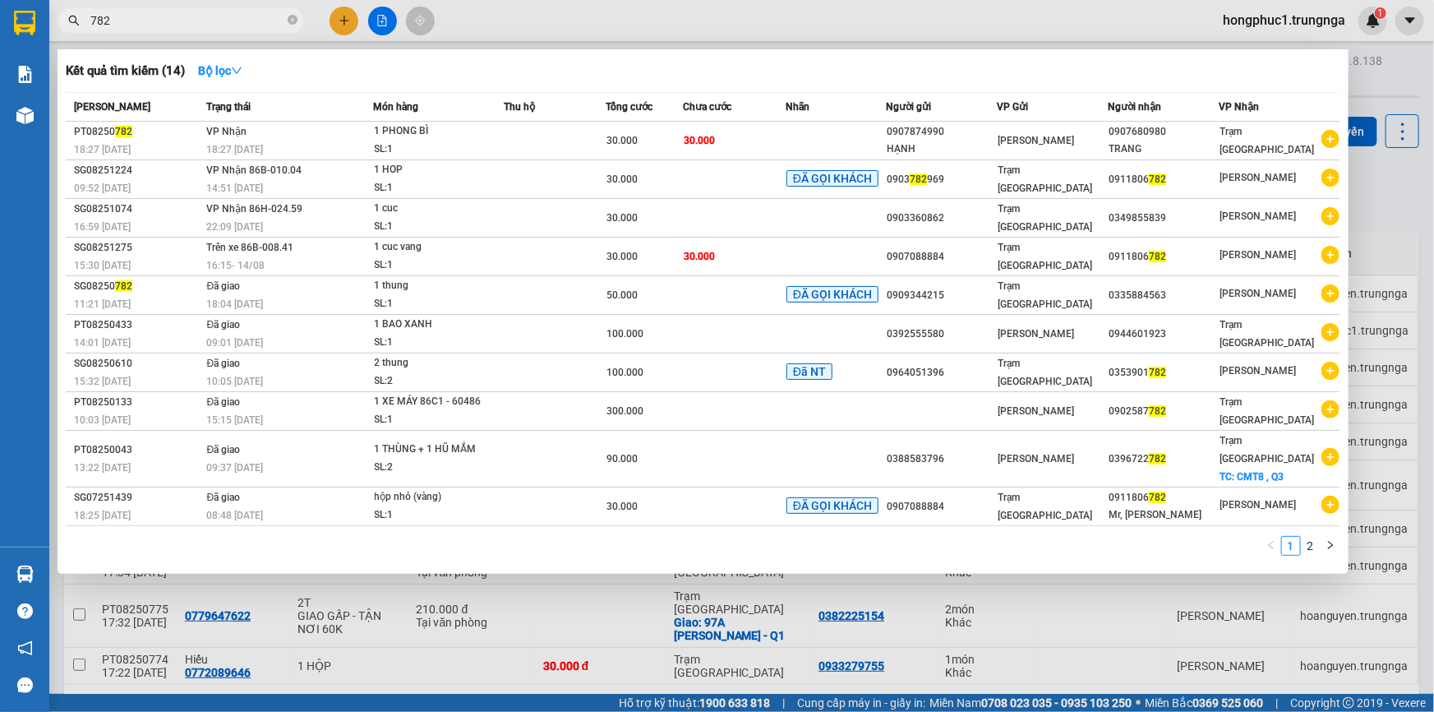
click at [190, 16] on input "782" at bounding box center [187, 21] width 194 height 18
click at [1390, 195] on div at bounding box center [717, 356] width 1434 height 712
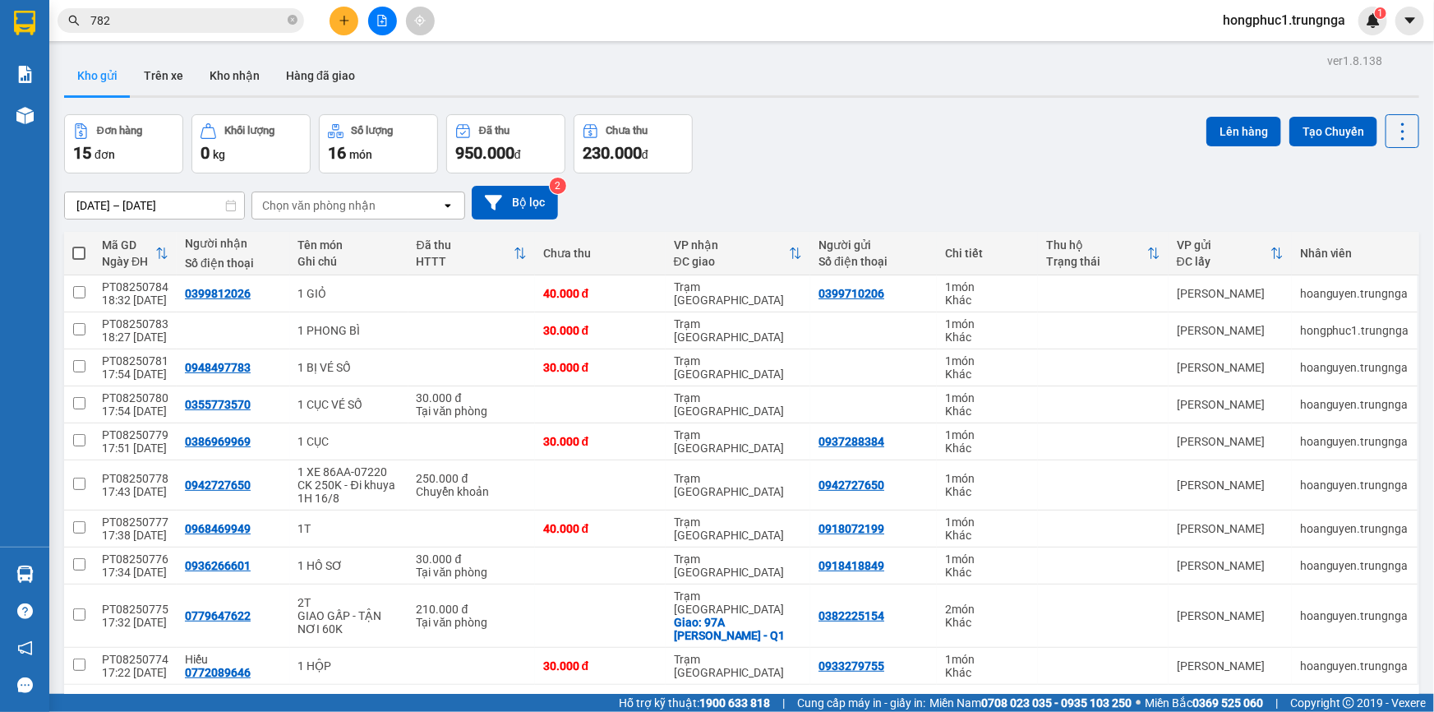
click at [946, 189] on div "13/08/2025 – 15/08/2025 Press the down arrow key to interact with the calendar …" at bounding box center [741, 203] width 1355 height 34
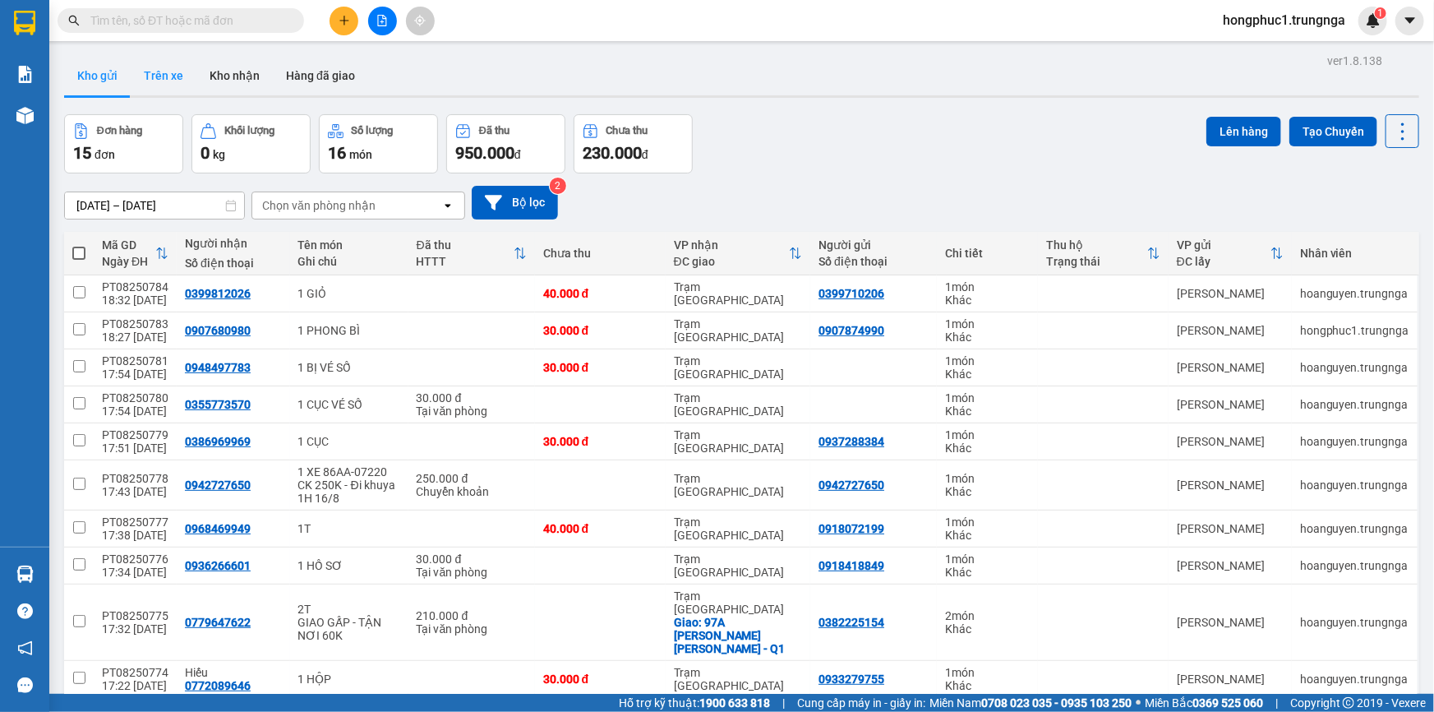
click at [156, 82] on button "Trên xe" at bounding box center [164, 75] width 66 height 39
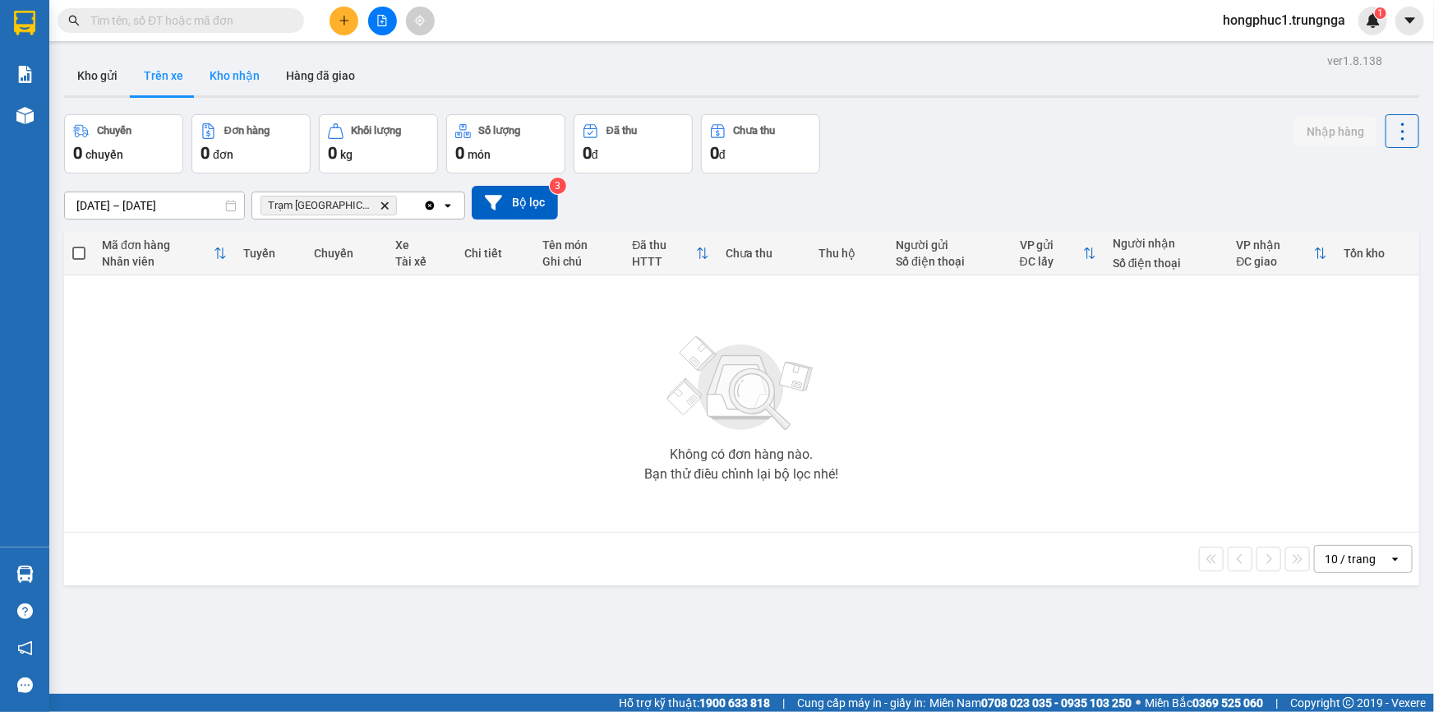
click at [228, 76] on button "Kho nhận" at bounding box center [234, 75] width 76 height 39
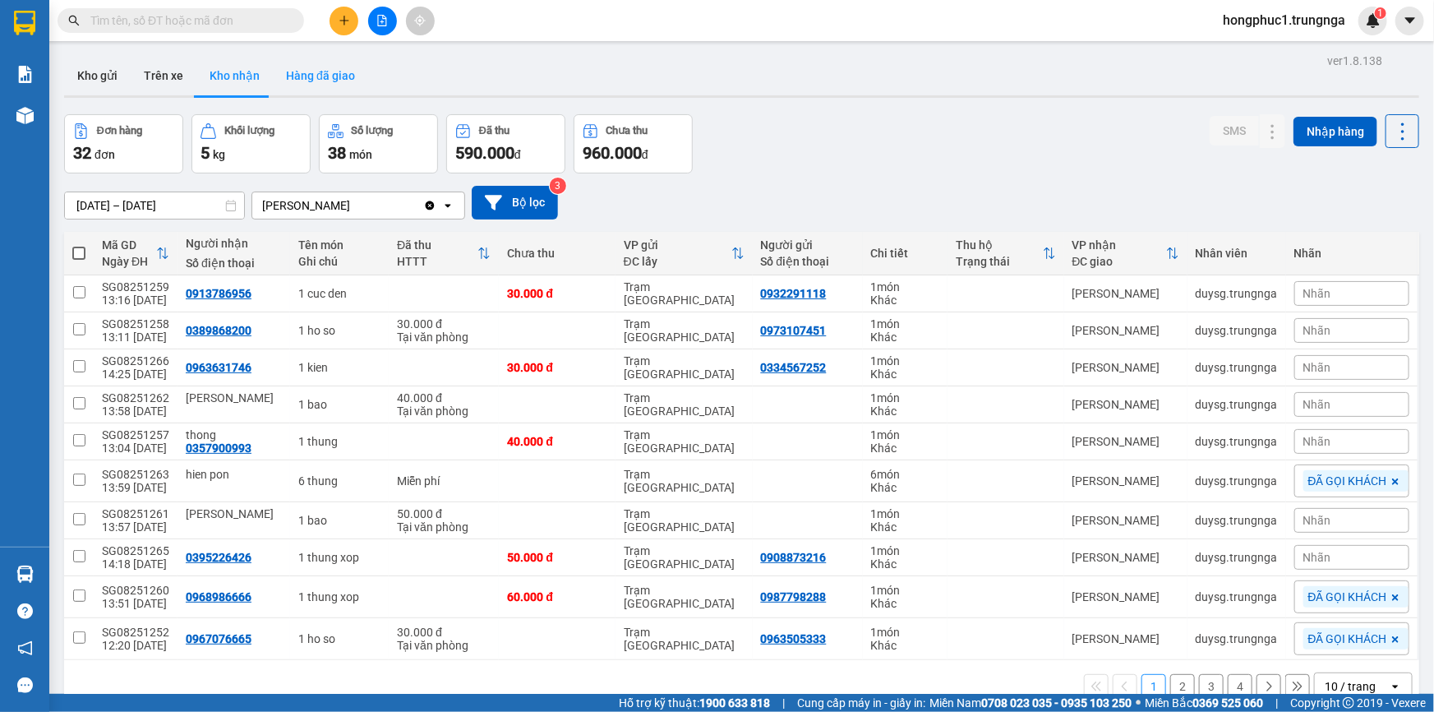
click at [316, 74] on button "Hàng đã giao" at bounding box center [320, 75] width 95 height 39
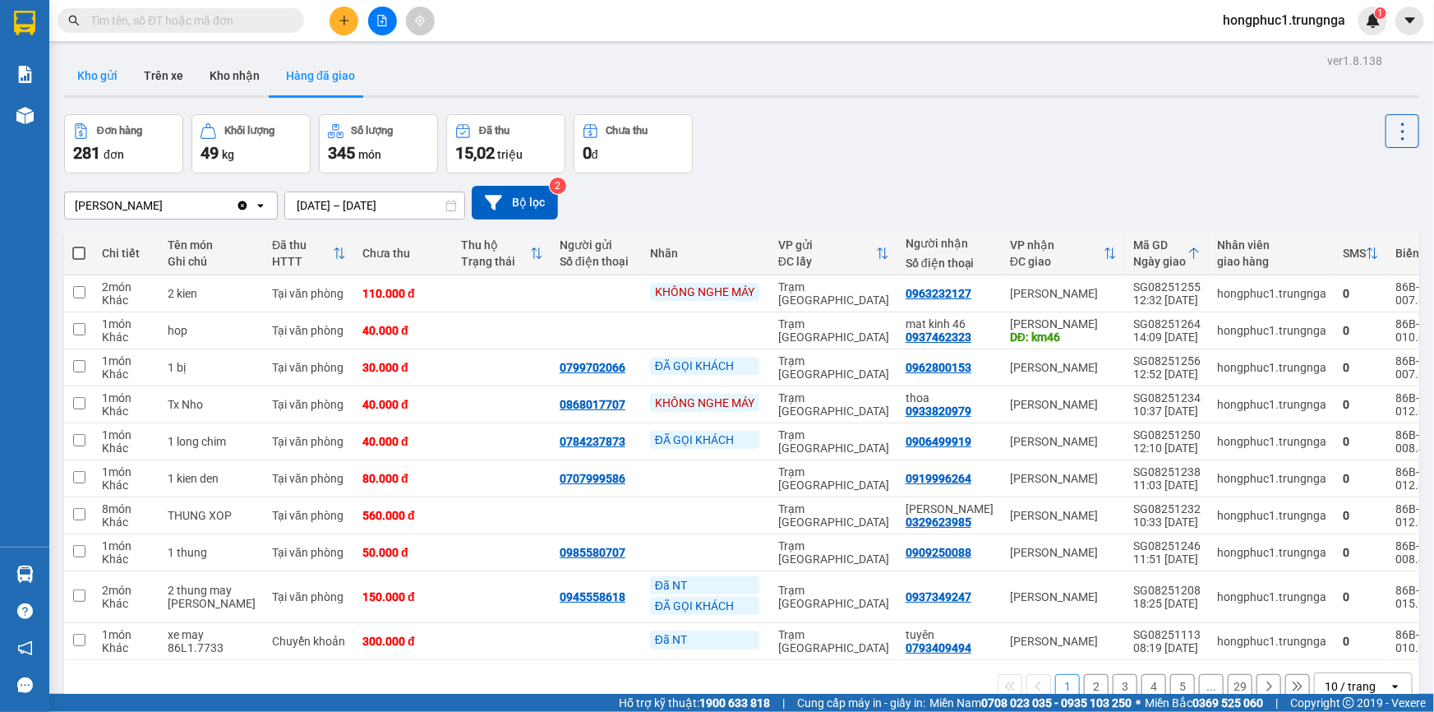
click at [104, 81] on button "Kho gửi" at bounding box center [97, 75] width 67 height 39
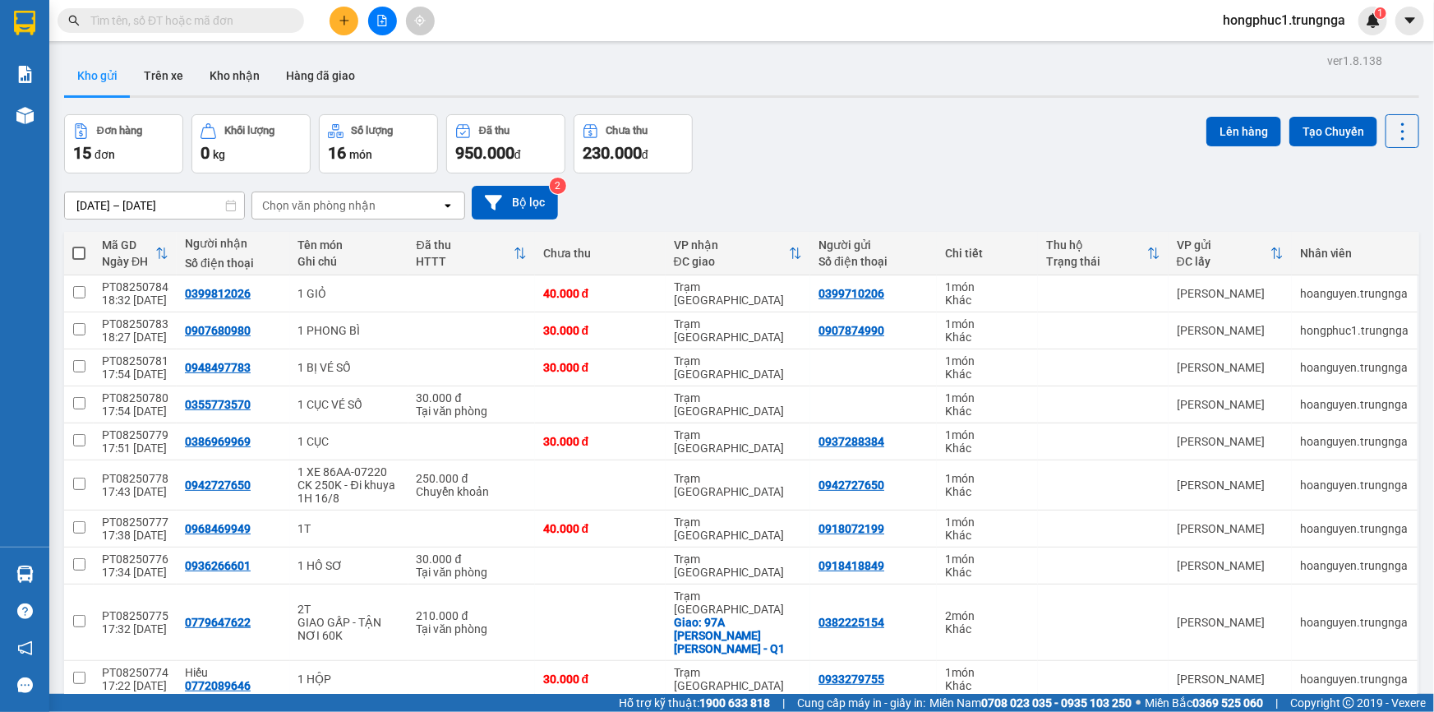
click at [206, 21] on input "text" at bounding box center [187, 21] width 194 height 18
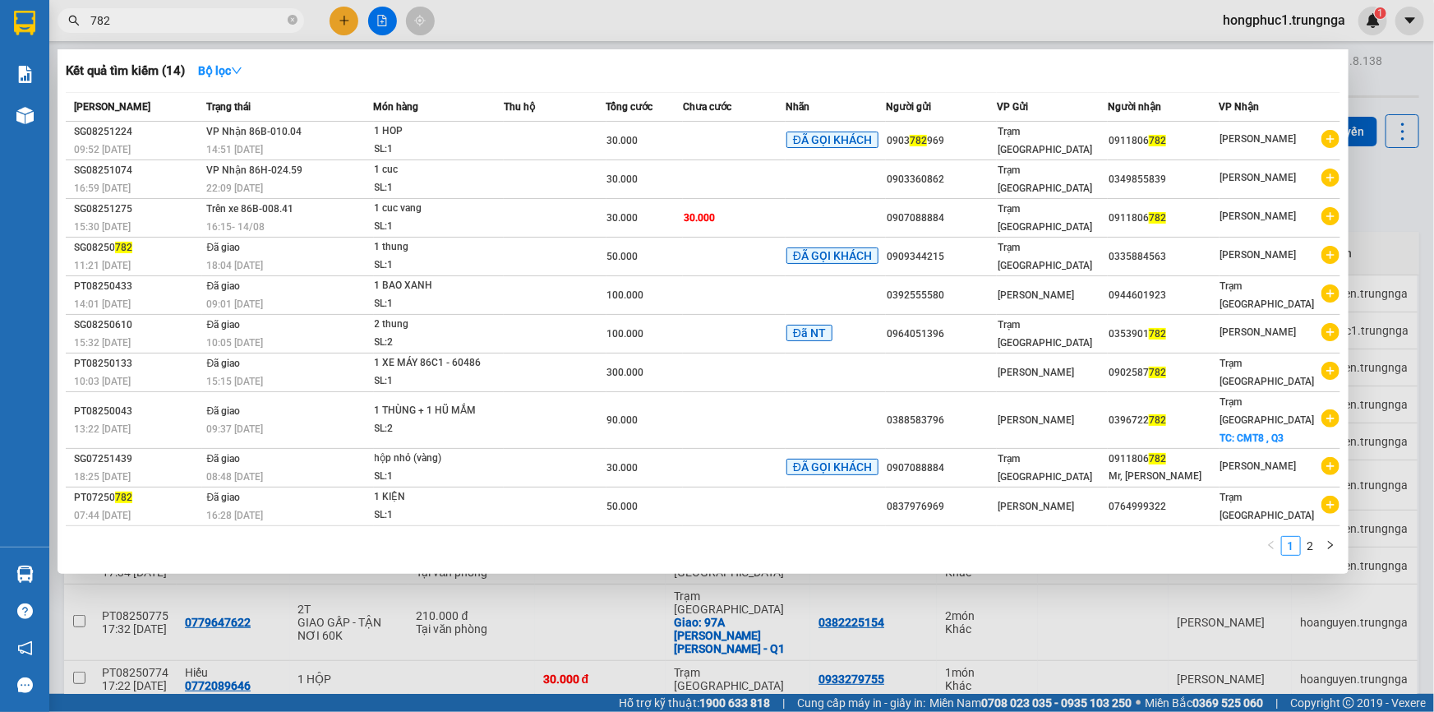
click at [182, 16] on input "782" at bounding box center [187, 21] width 194 height 18
click at [456, 15] on div at bounding box center [717, 356] width 1434 height 712
click at [143, 20] on input "782" at bounding box center [187, 21] width 194 height 18
type input "7"
type input "782"
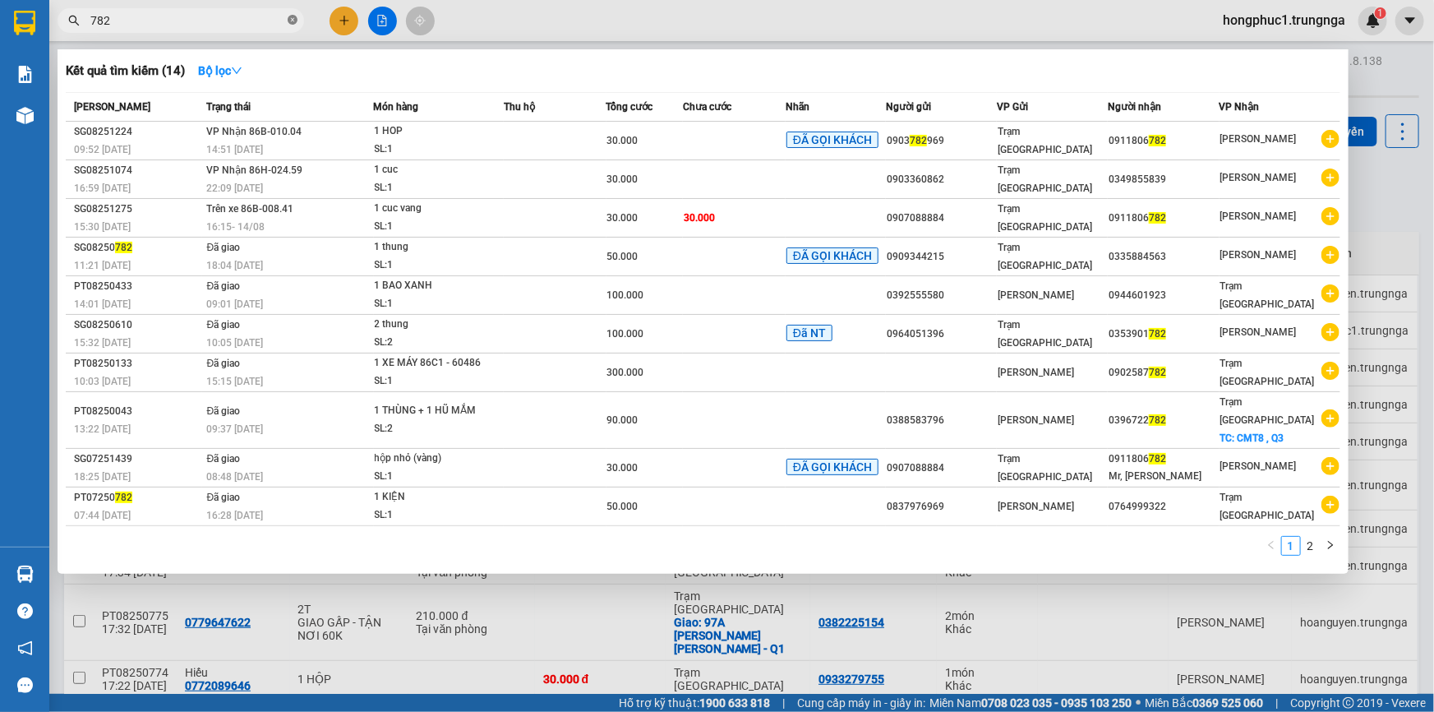
click at [292, 20] on icon "close-circle" at bounding box center [293, 20] width 10 height 10
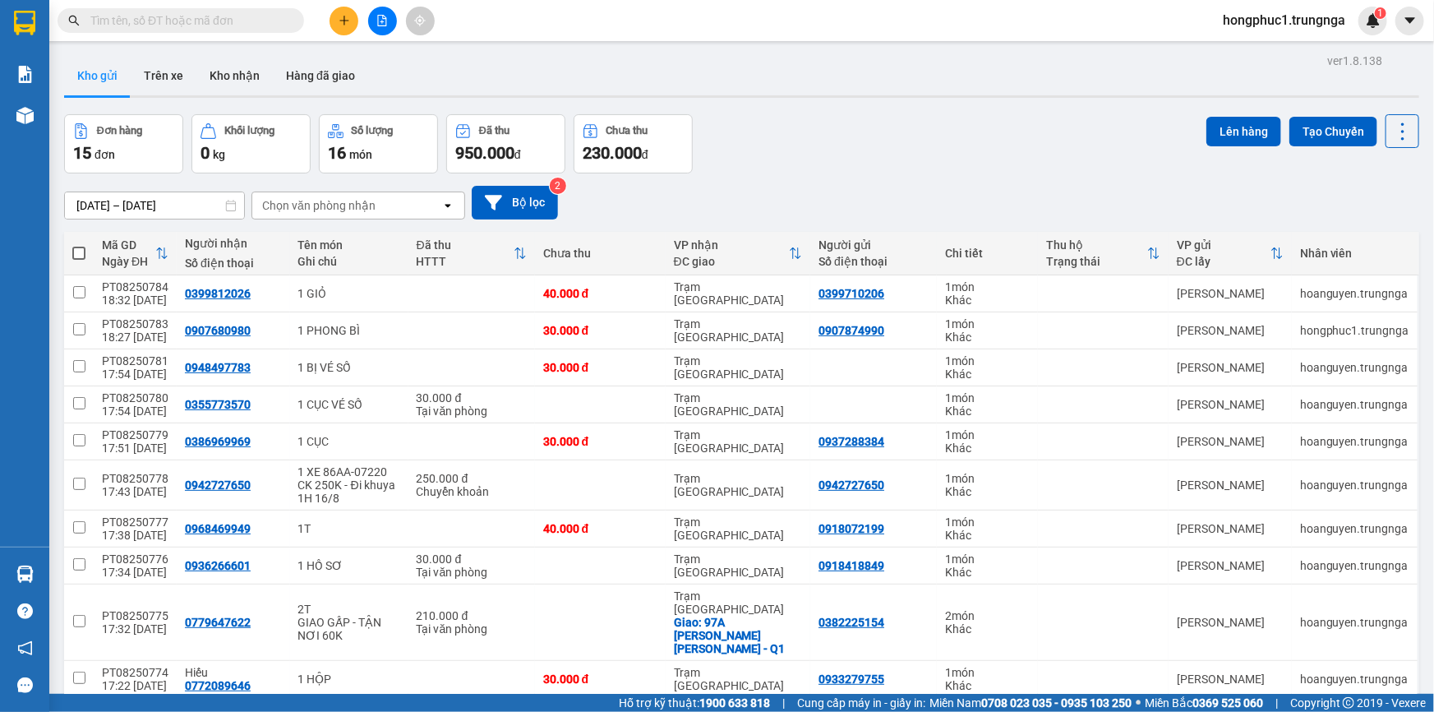
click at [224, 25] on input "text" at bounding box center [187, 21] width 194 height 18
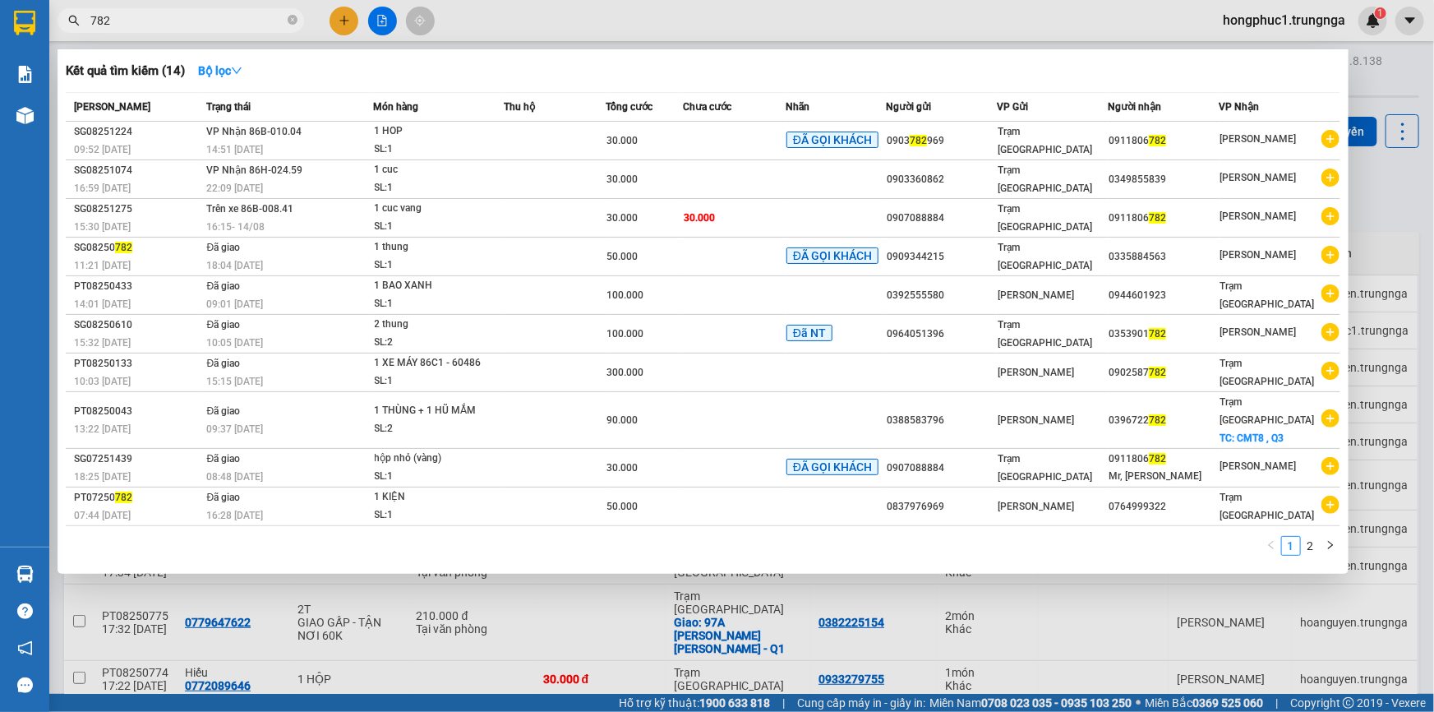
click at [169, 18] on input "782" at bounding box center [187, 21] width 194 height 18
type input "7"
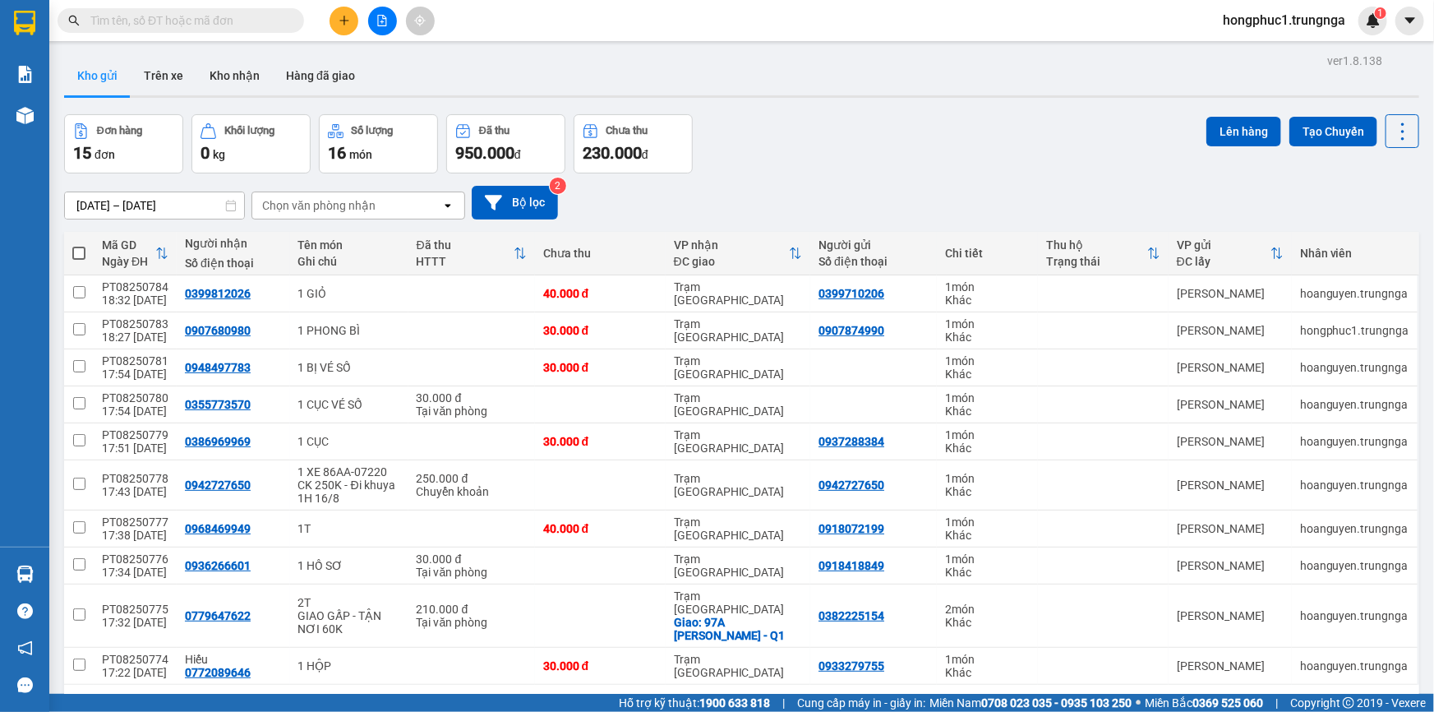
click at [230, 24] on input "text" at bounding box center [187, 21] width 194 height 18
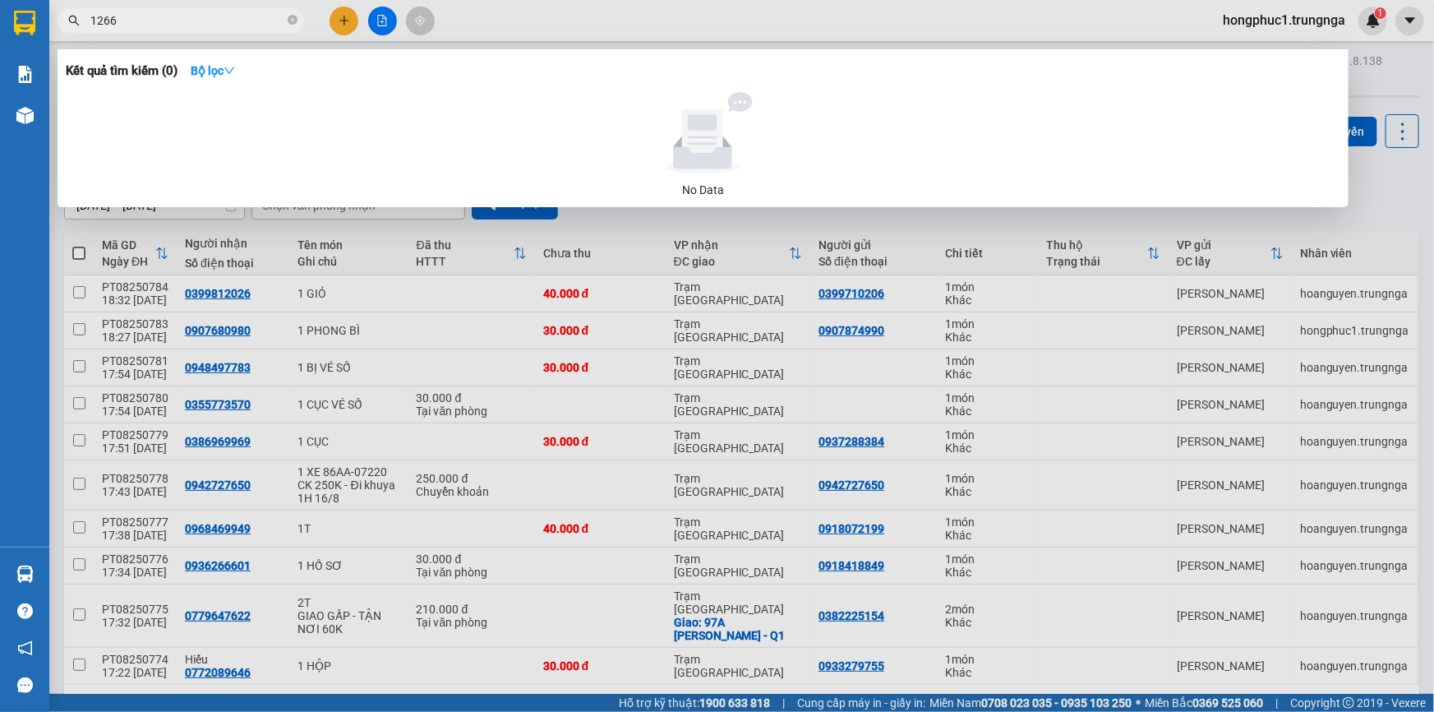
type input "1266"
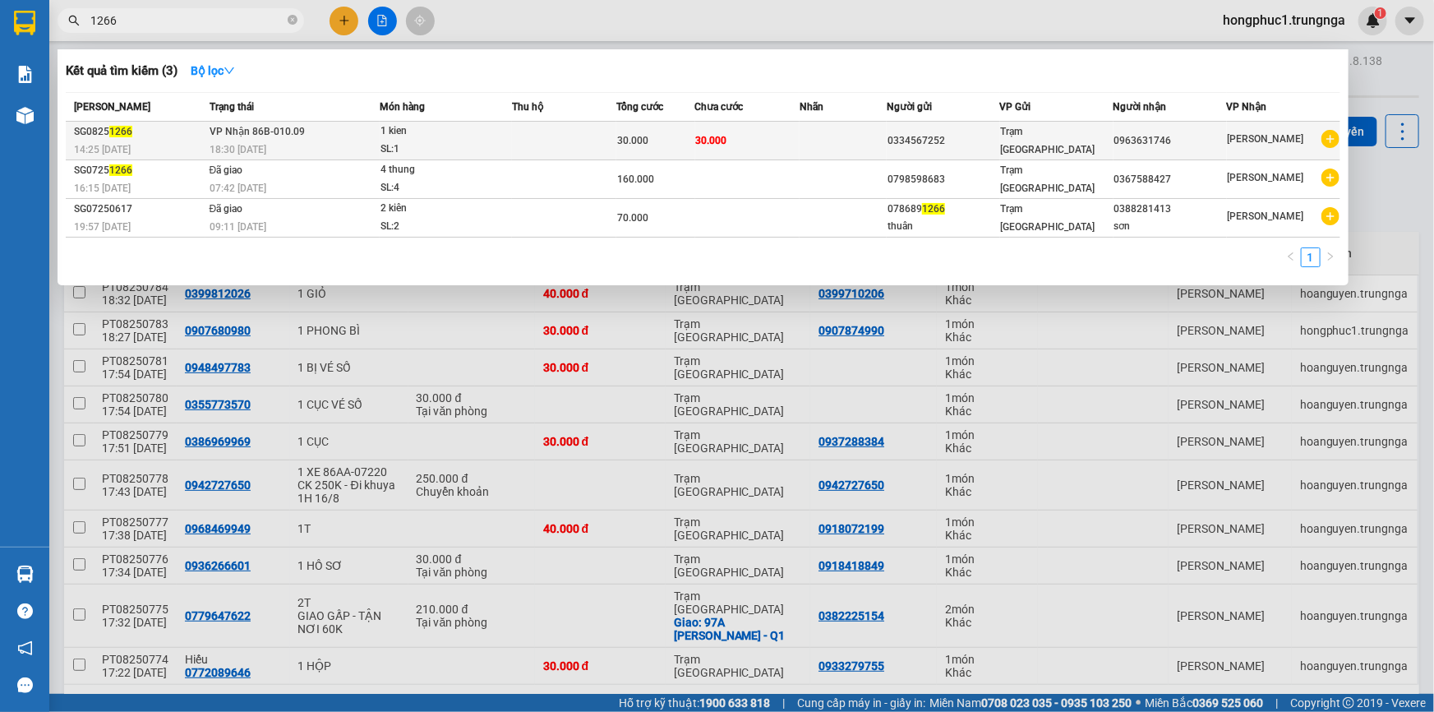
click at [959, 142] on div "0334567252" at bounding box center [944, 140] width 112 height 17
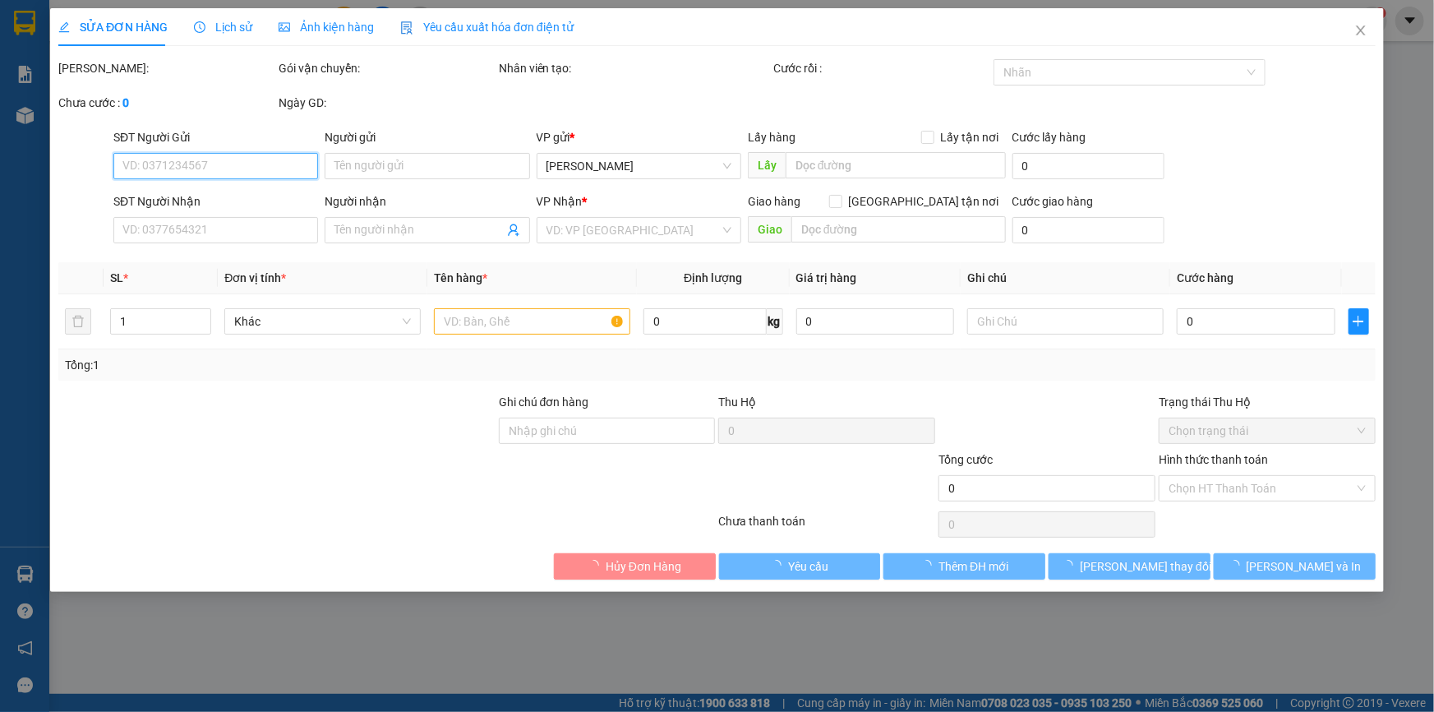
type input "0334567252"
type input "0963631746"
type input "30.000"
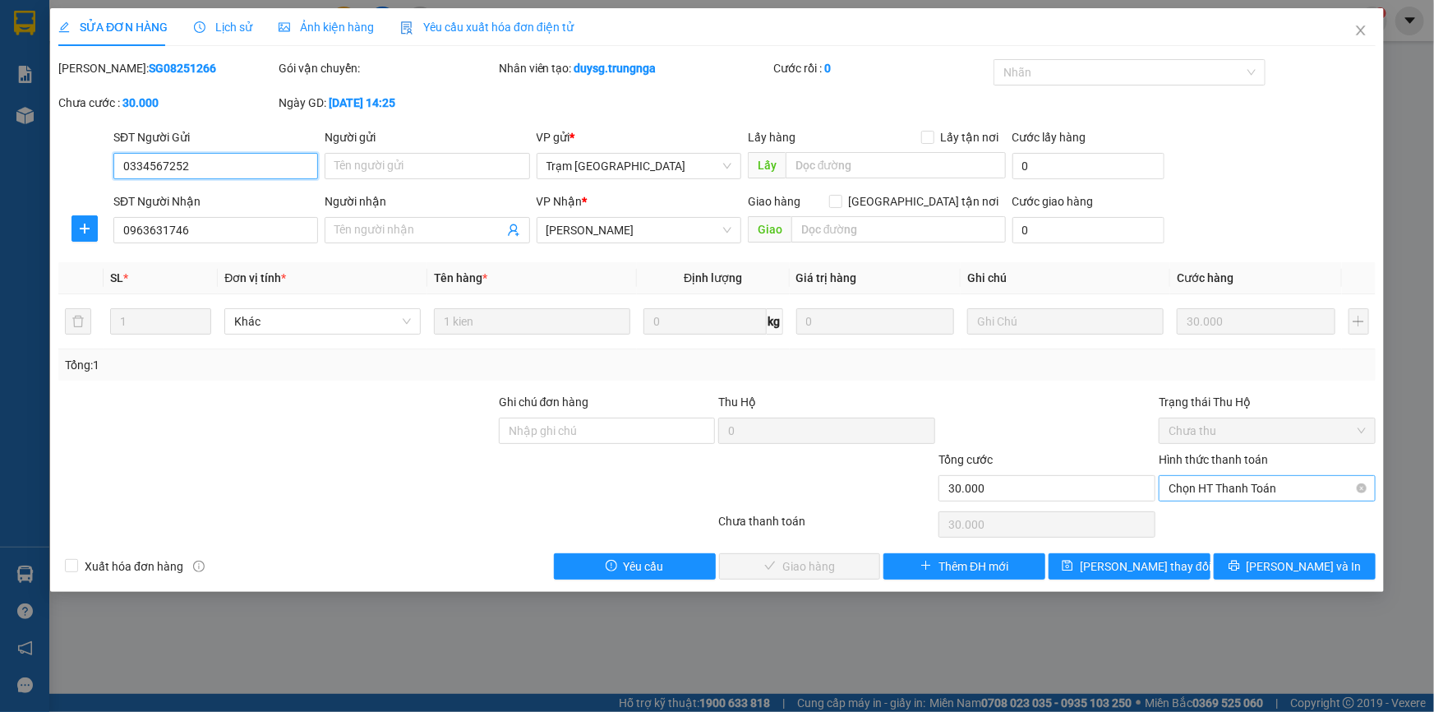
click at [1195, 487] on span "Chọn HT Thanh Toán" at bounding box center [1267, 488] width 197 height 25
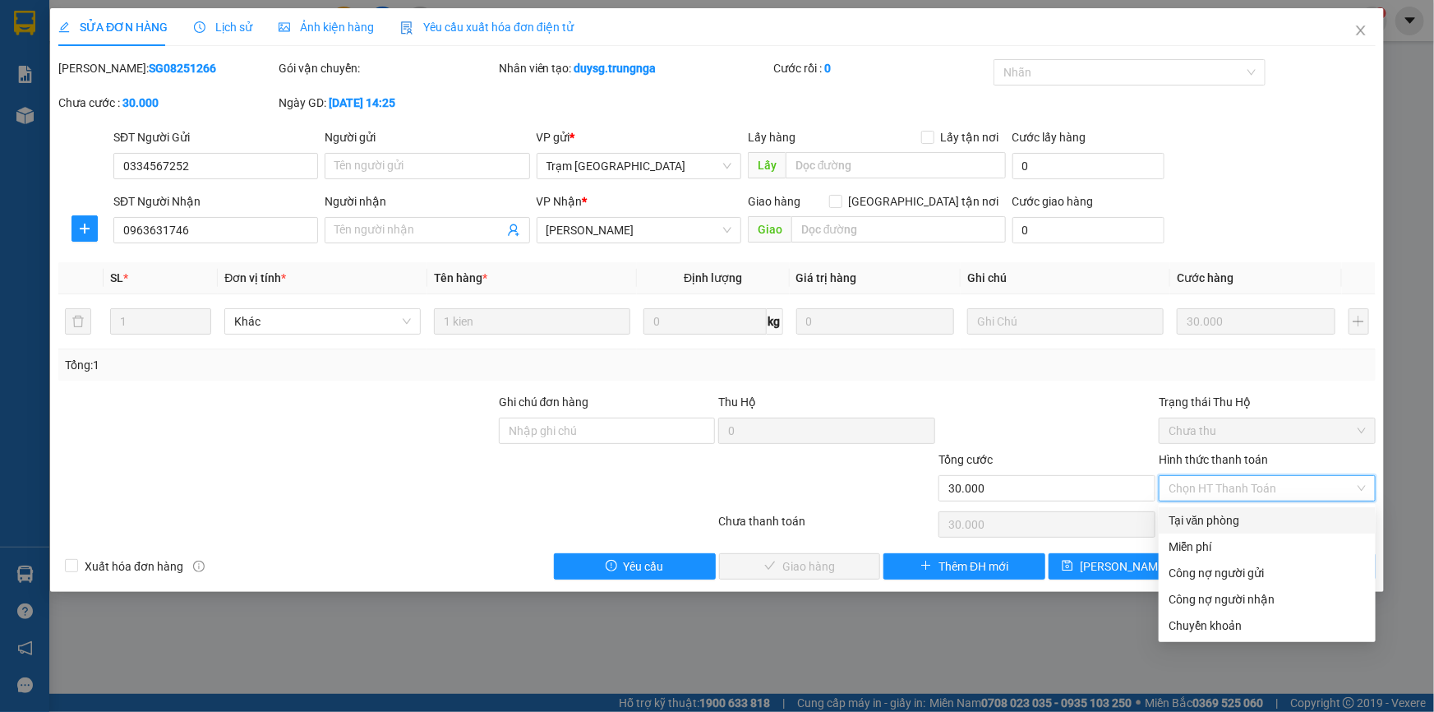
click at [1187, 529] on div "Tại văn phòng" at bounding box center [1267, 520] width 217 height 26
type input "0"
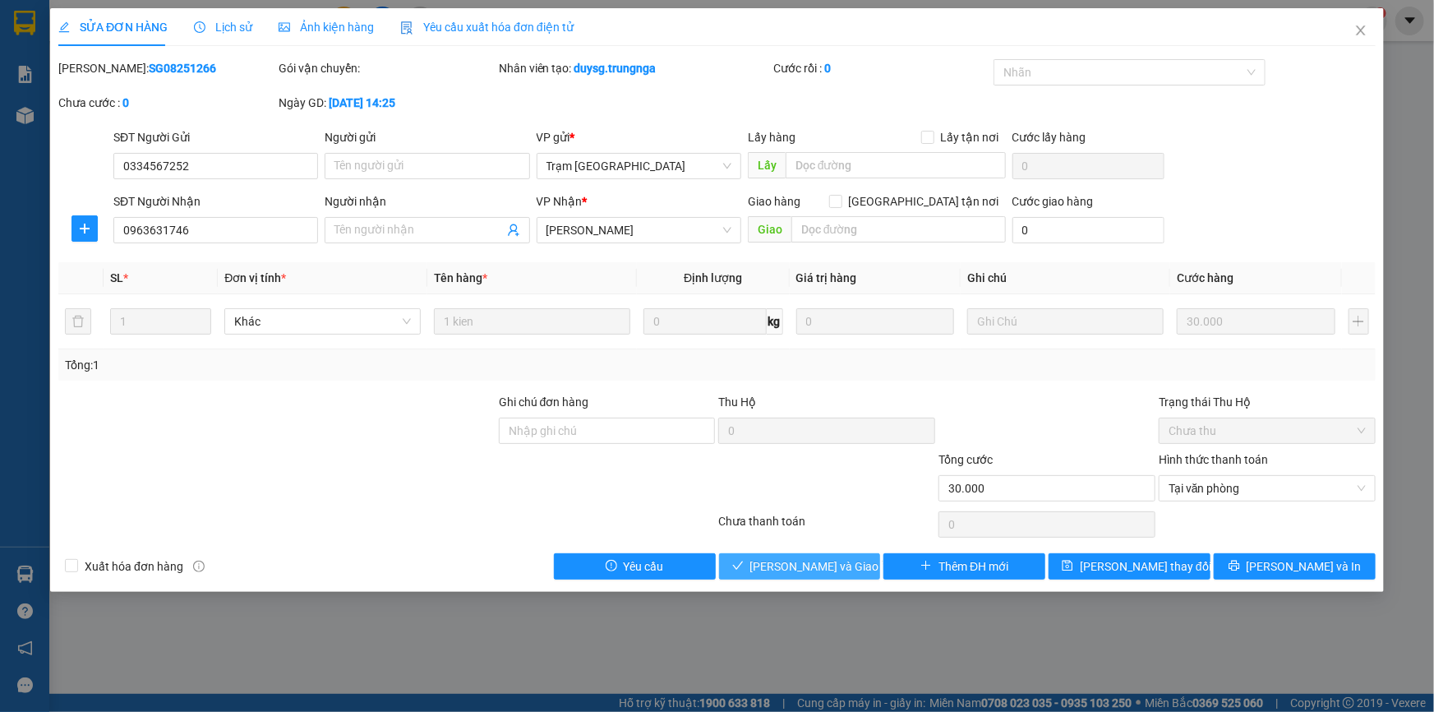
click at [822, 567] on span "[PERSON_NAME] và Giao hàng" at bounding box center [829, 566] width 158 height 18
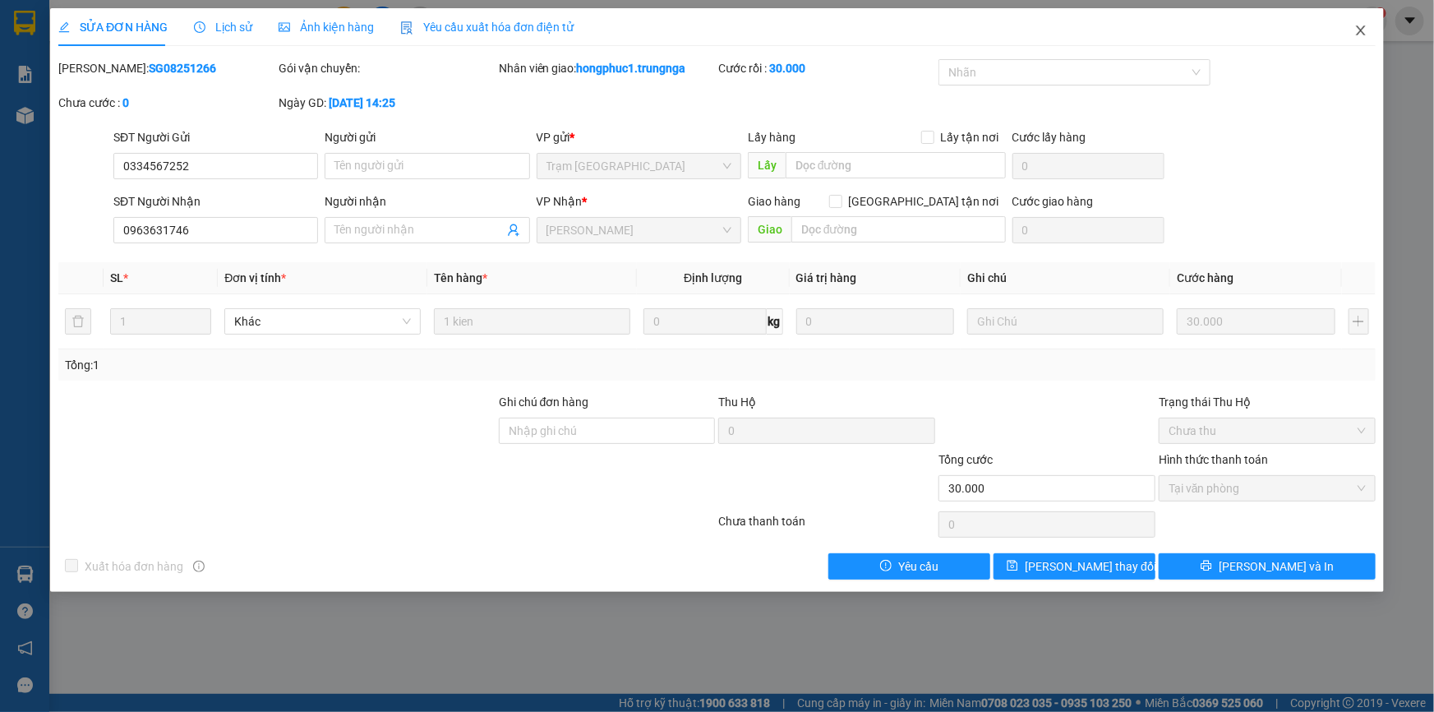
click at [1364, 34] on icon "close" at bounding box center [1360, 30] width 9 height 10
